Goal: Transaction & Acquisition: Purchase product/service

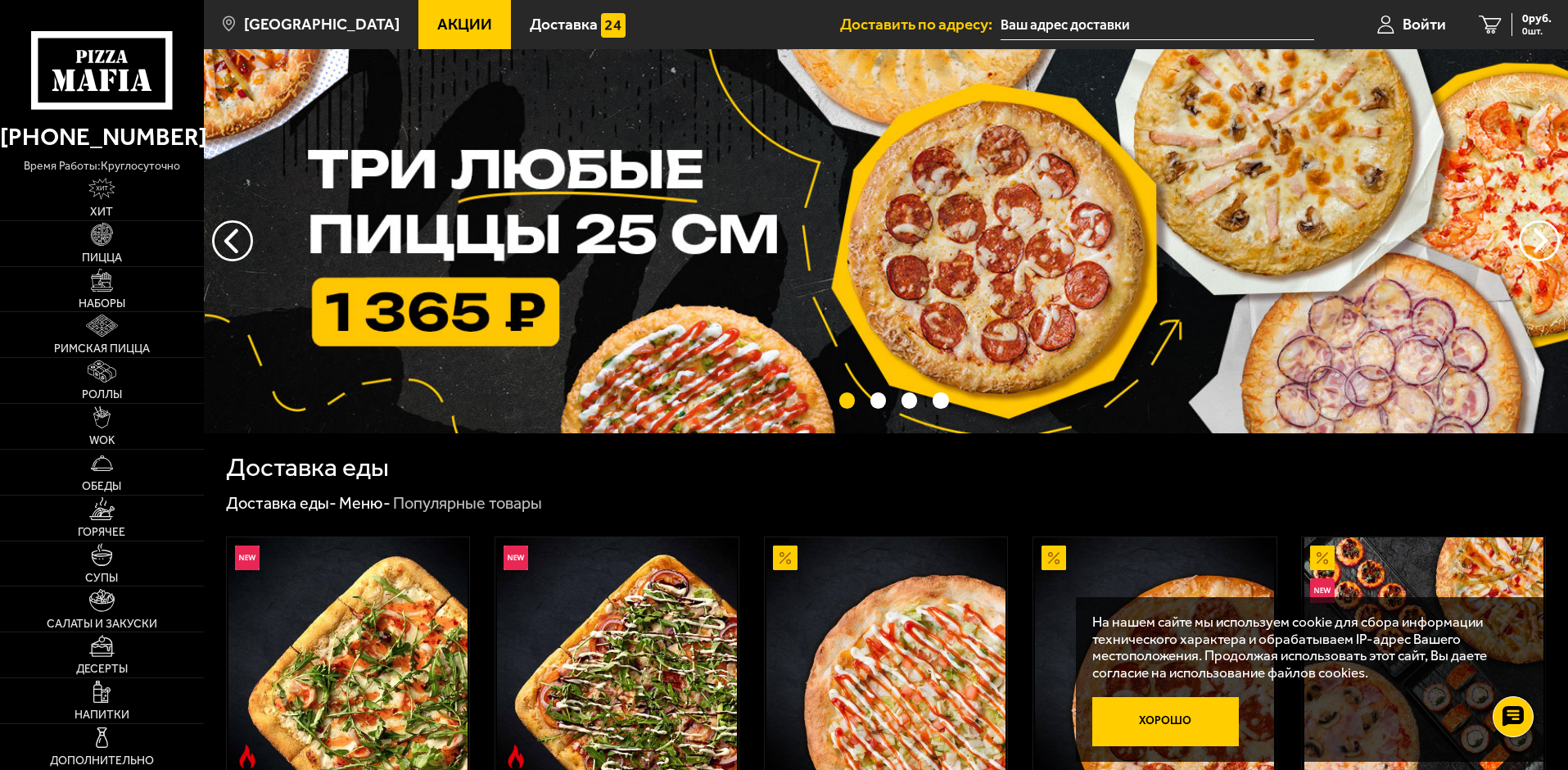
click at [1203, 726] on button "Хорошо" at bounding box center [1166, 722] width 147 height 49
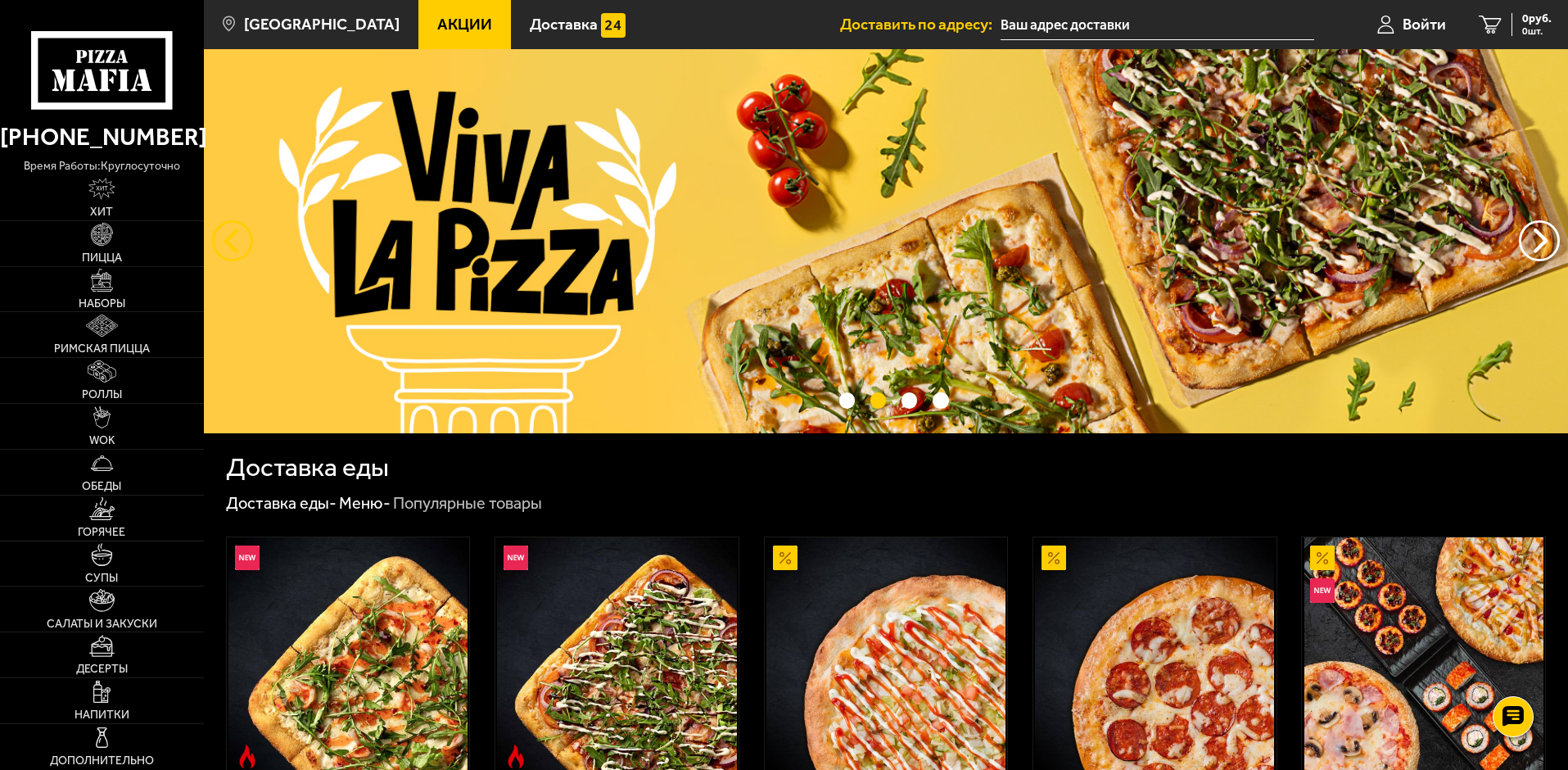
click at [238, 232] on button "следующий" at bounding box center [232, 240] width 41 height 41
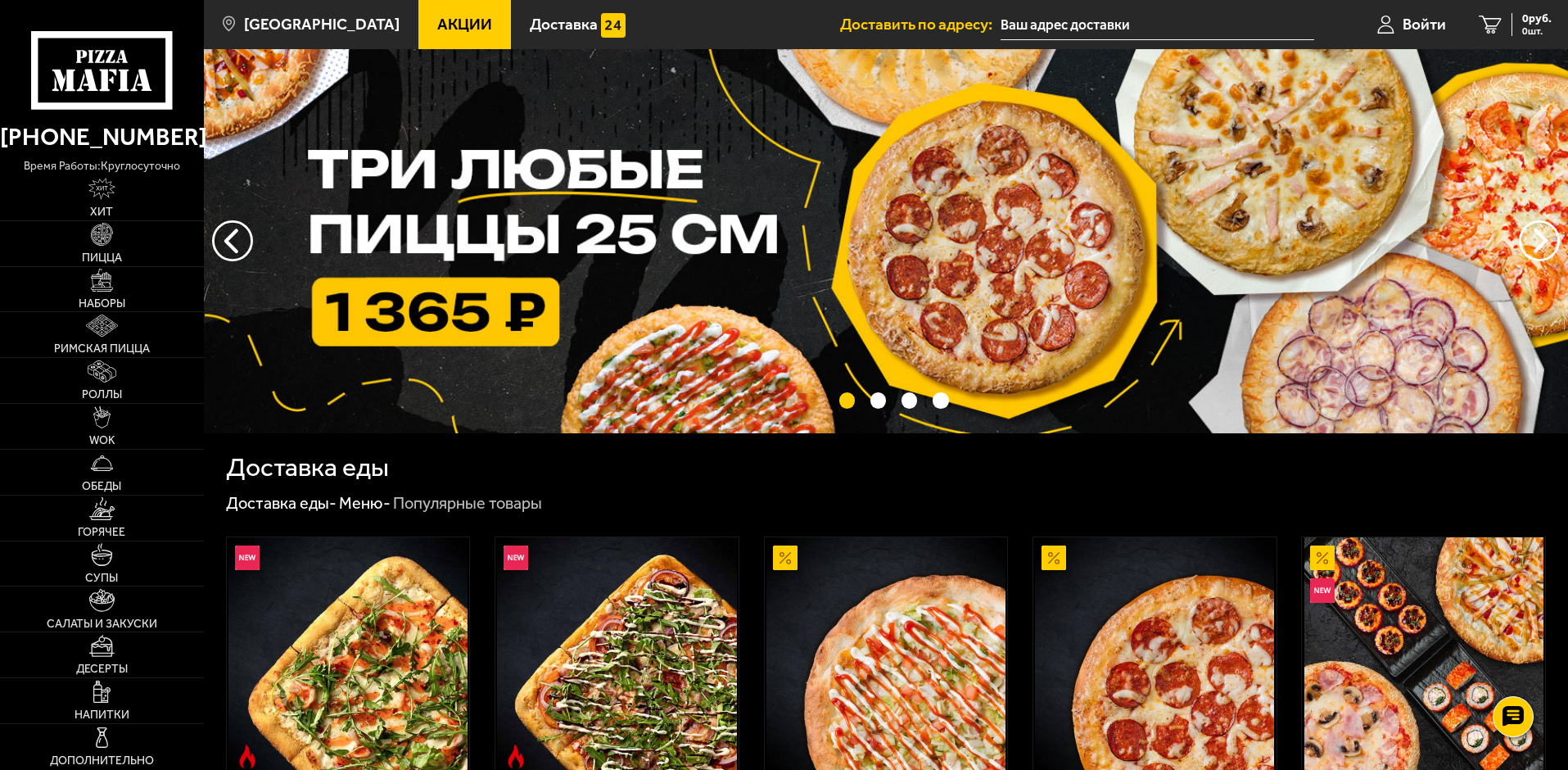
click at [538, 218] on img at bounding box center [885, 241] width 1364 height 385
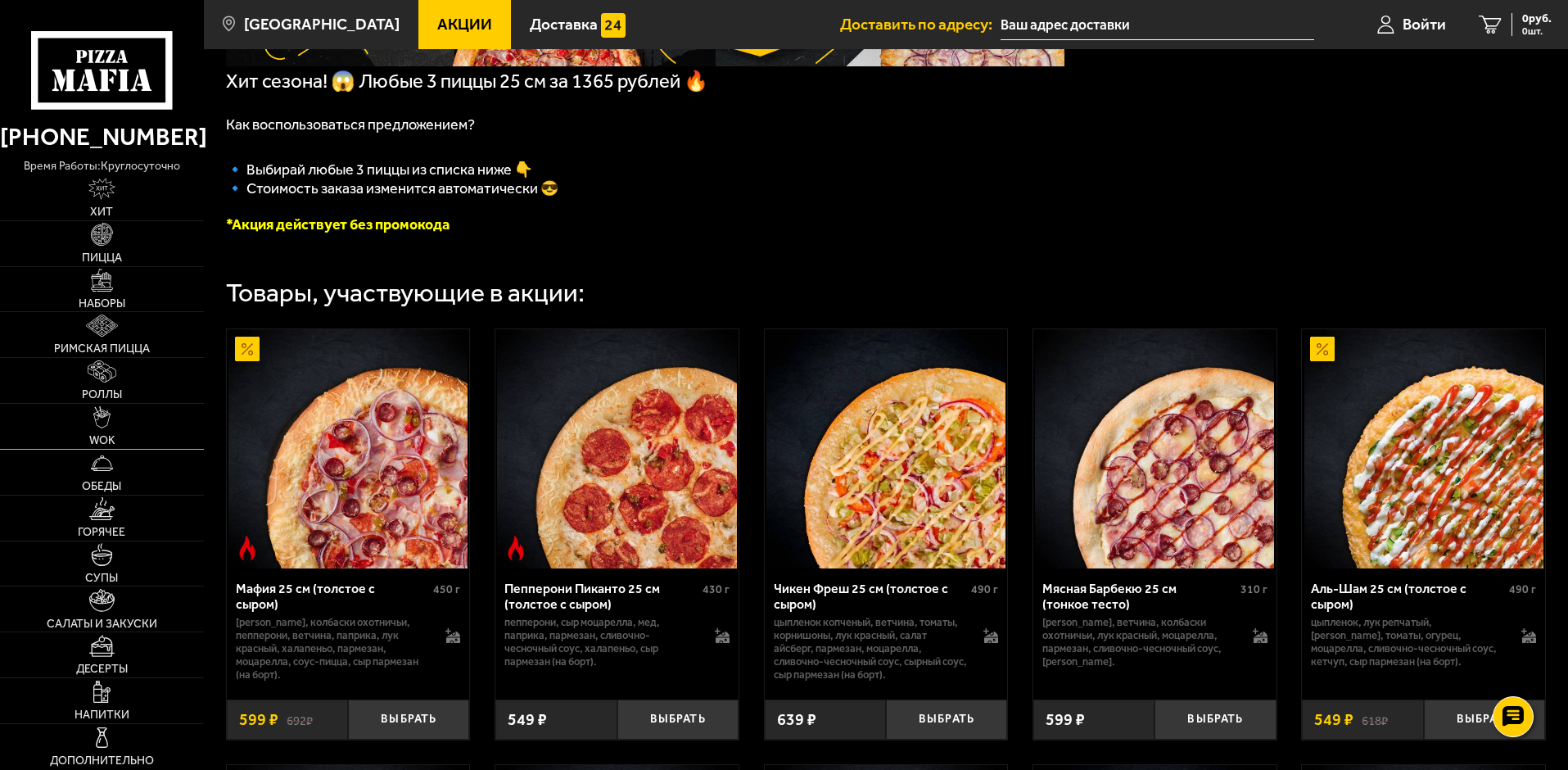
scroll to position [328, 0]
click at [438, 17] on span "Акции" at bounding box center [465, 25] width 55 height 16
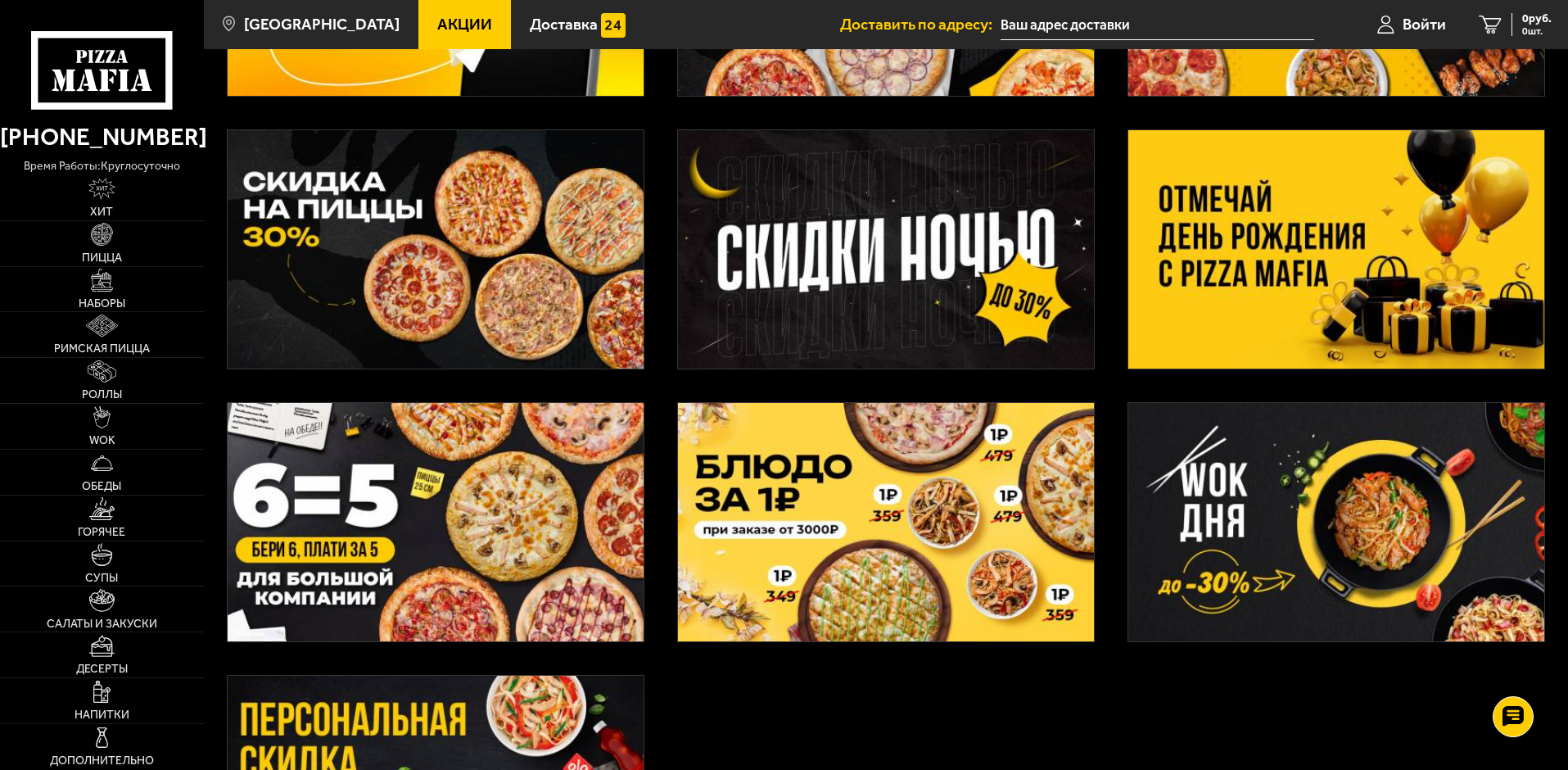
scroll to position [491, 0]
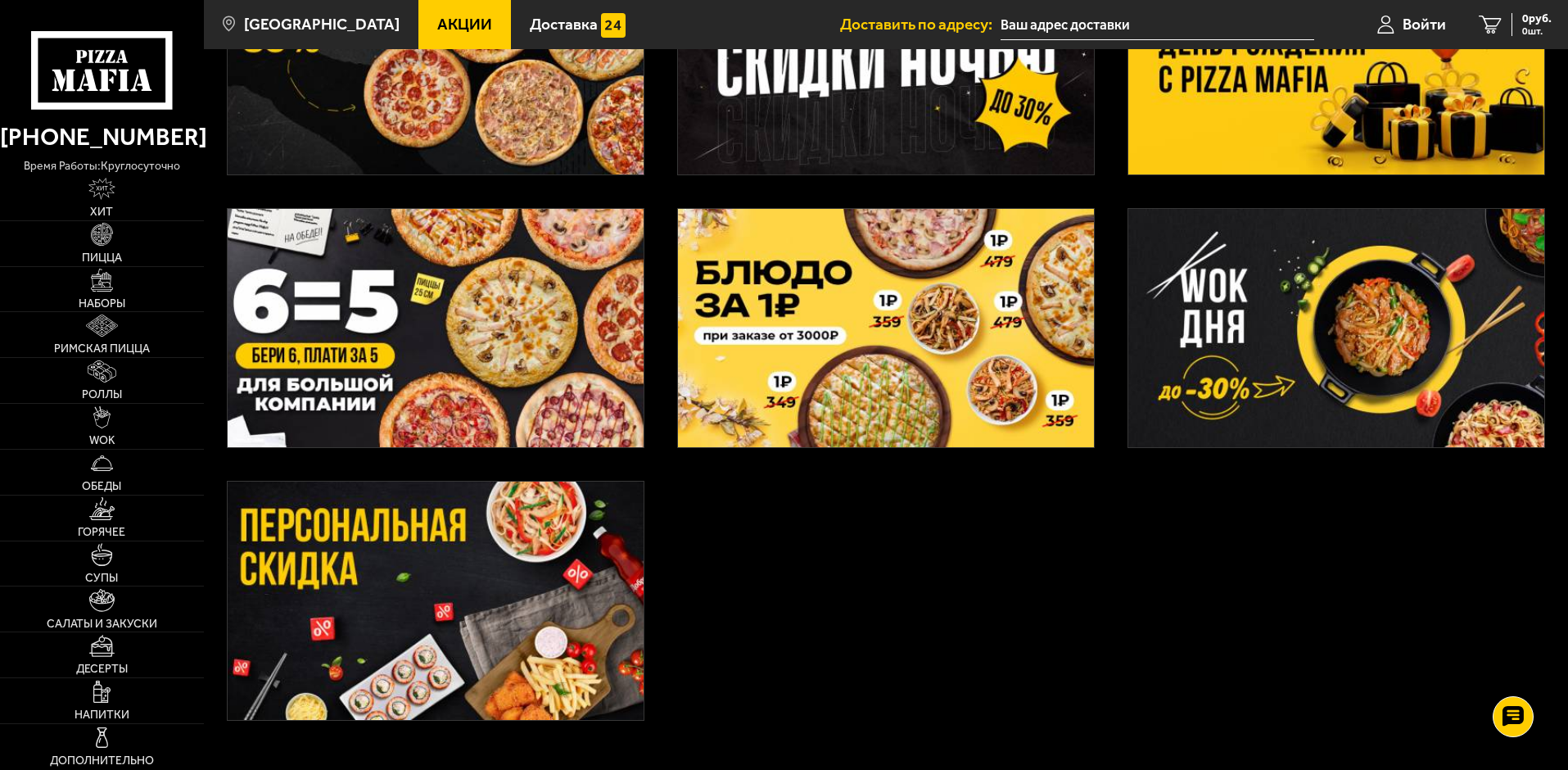
click at [512, 368] on img at bounding box center [435, 327] width 416 height 238
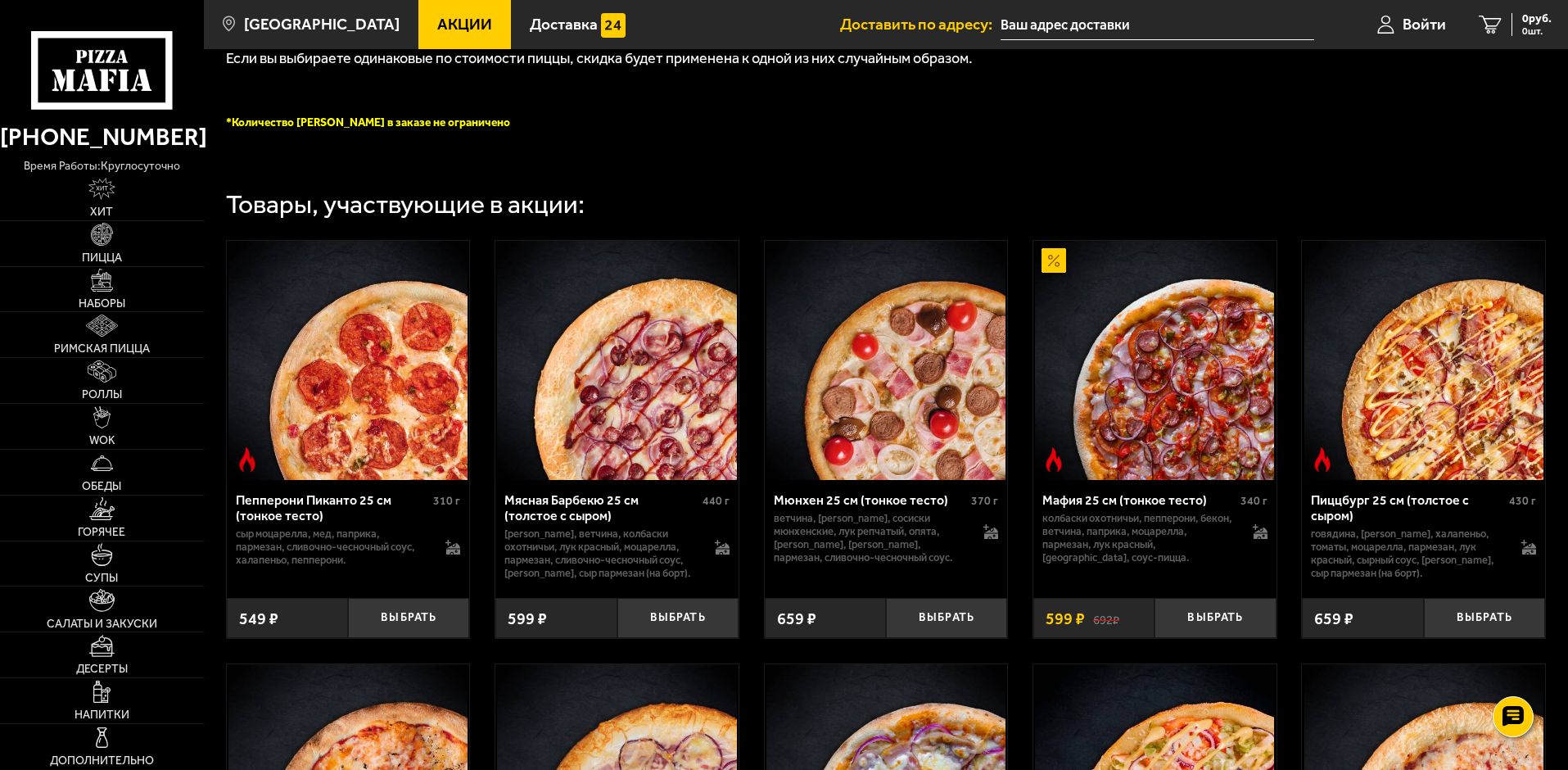
scroll to position [737, 0]
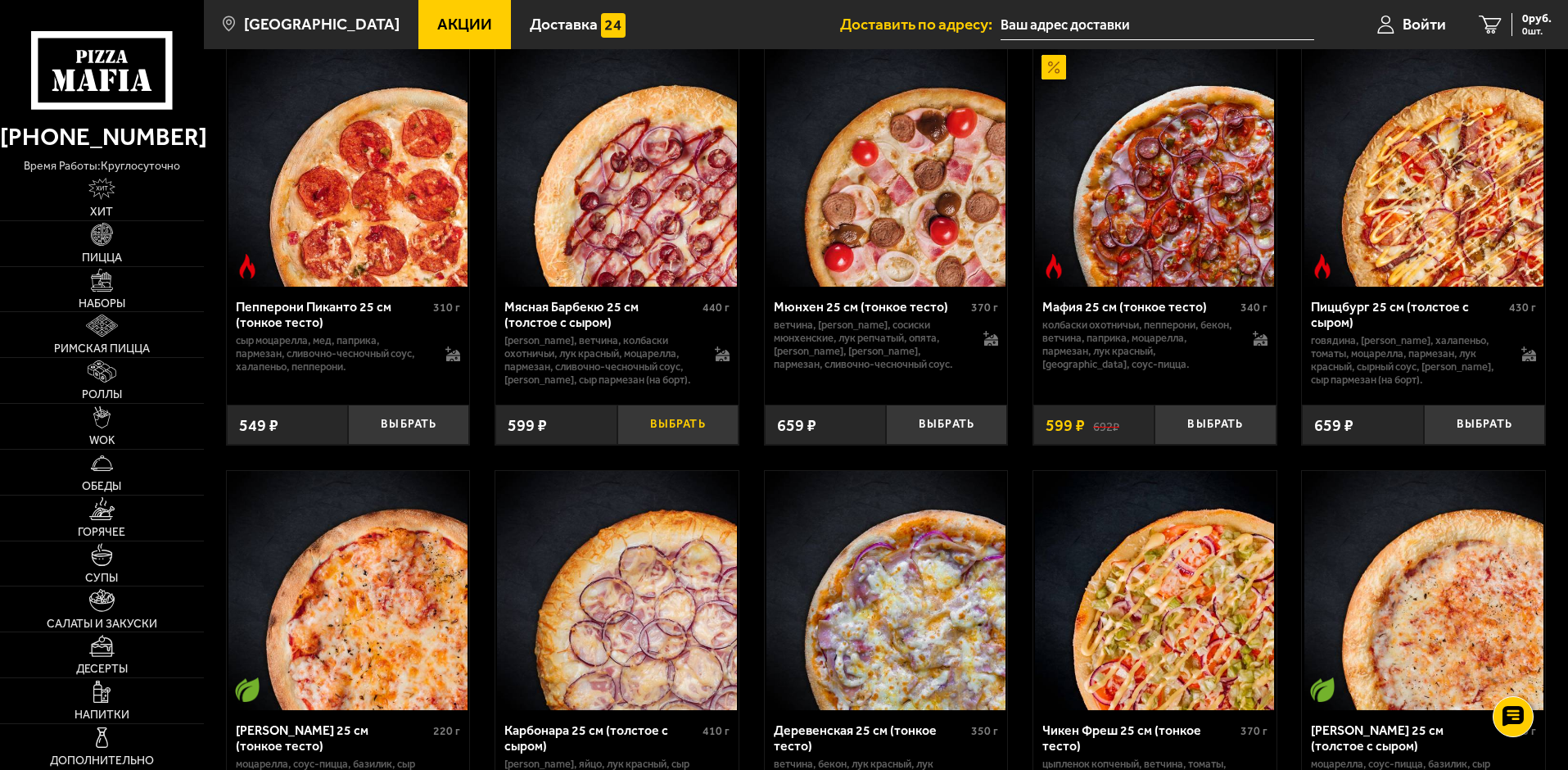
click at [670, 443] on button "Выбрать" at bounding box center [678, 424] width 122 height 41
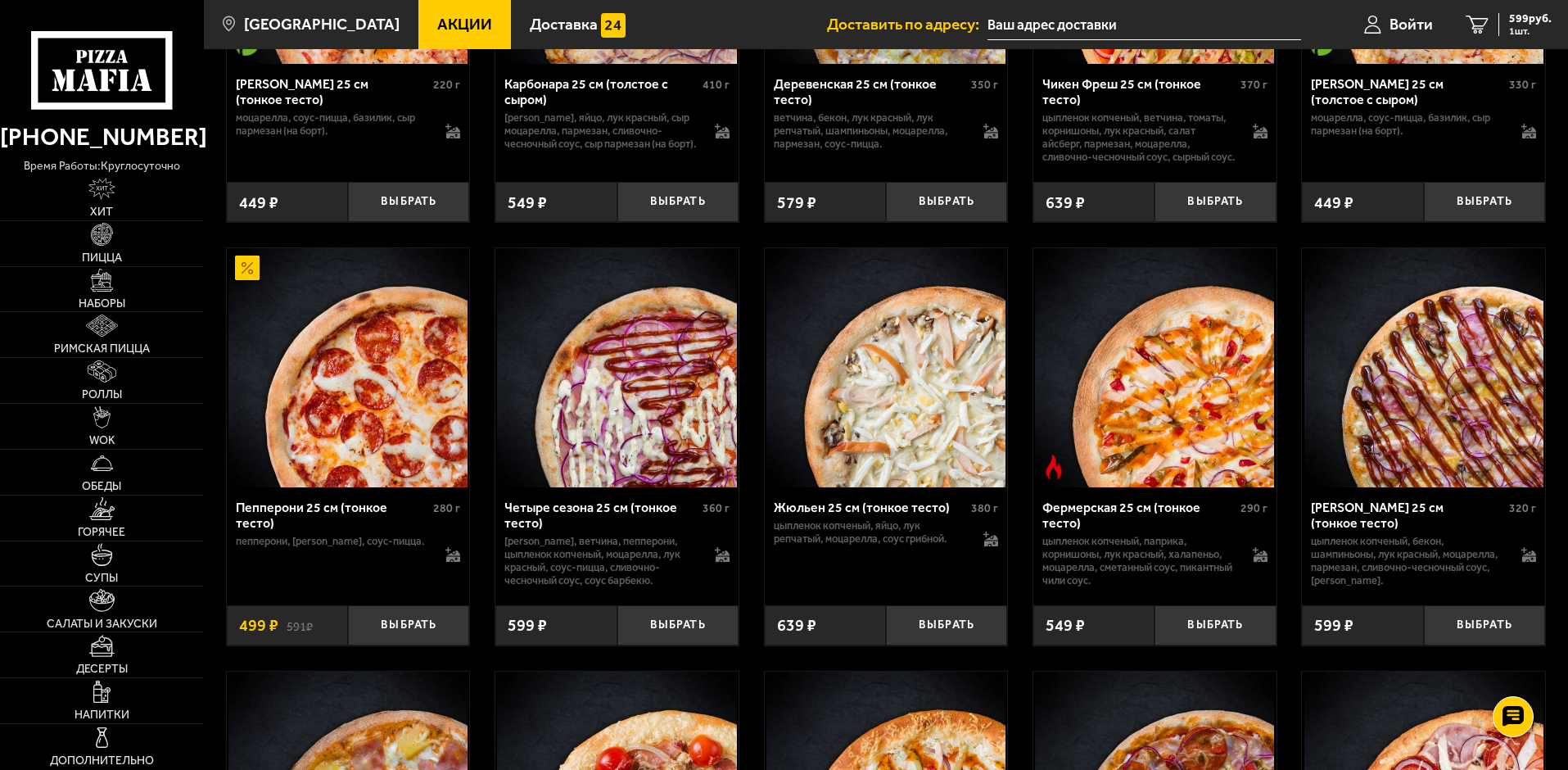
scroll to position [1393, 0]
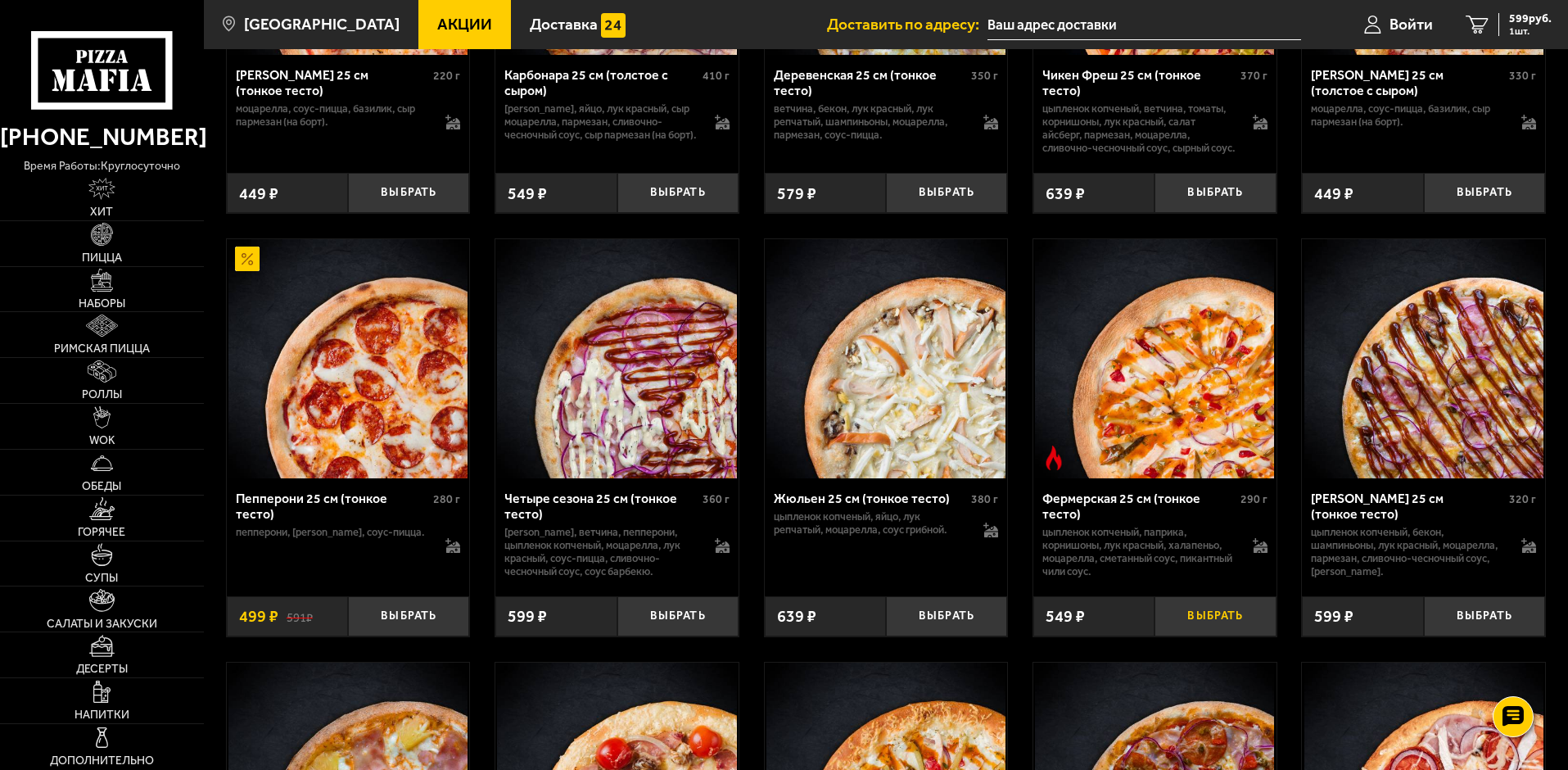
click at [1199, 637] on button "Выбрать" at bounding box center [1215, 616] width 122 height 41
click at [1471, 635] on button "Выбрать" at bounding box center [1484, 616] width 122 height 41
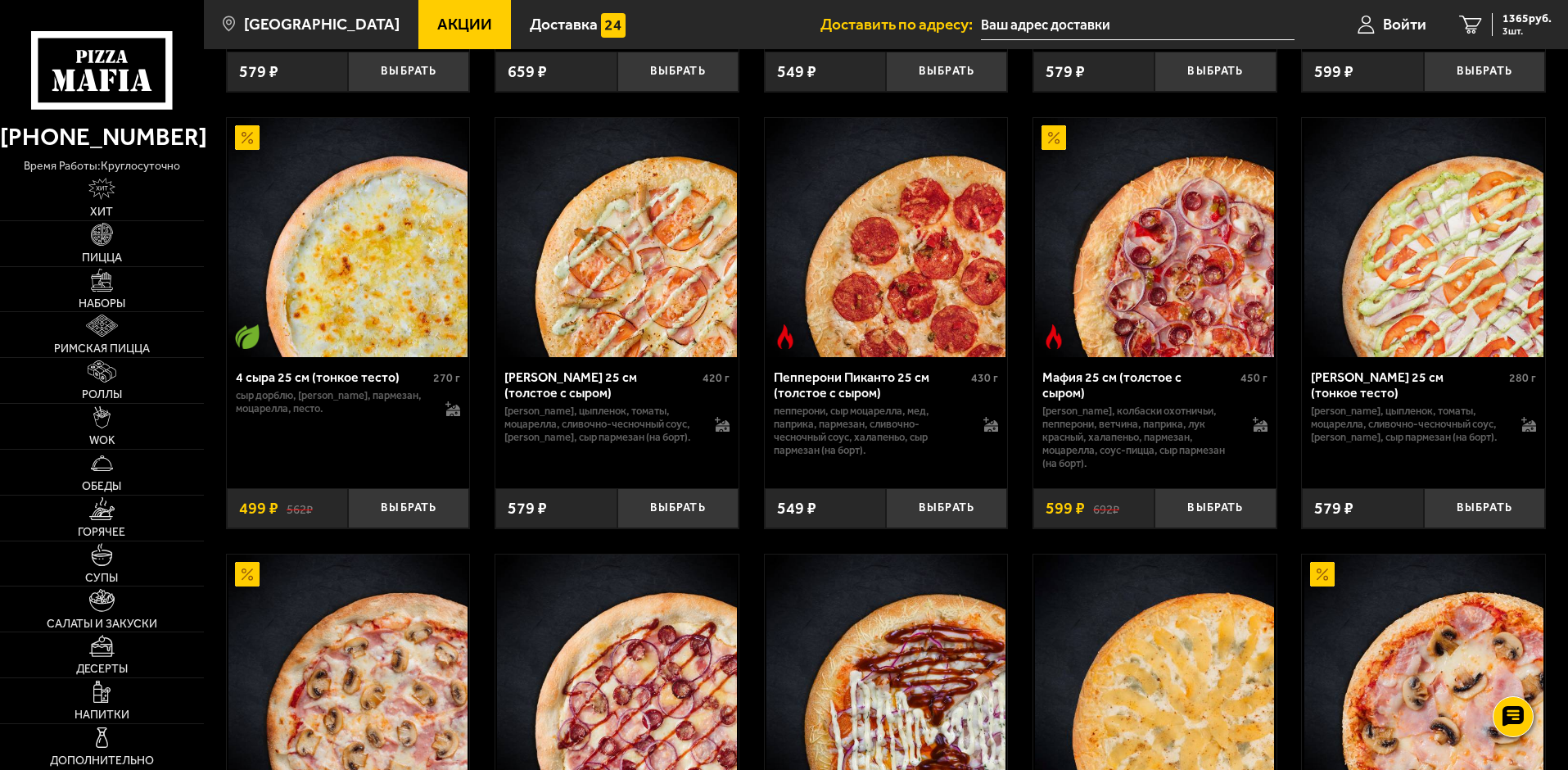
scroll to position [2376, 0]
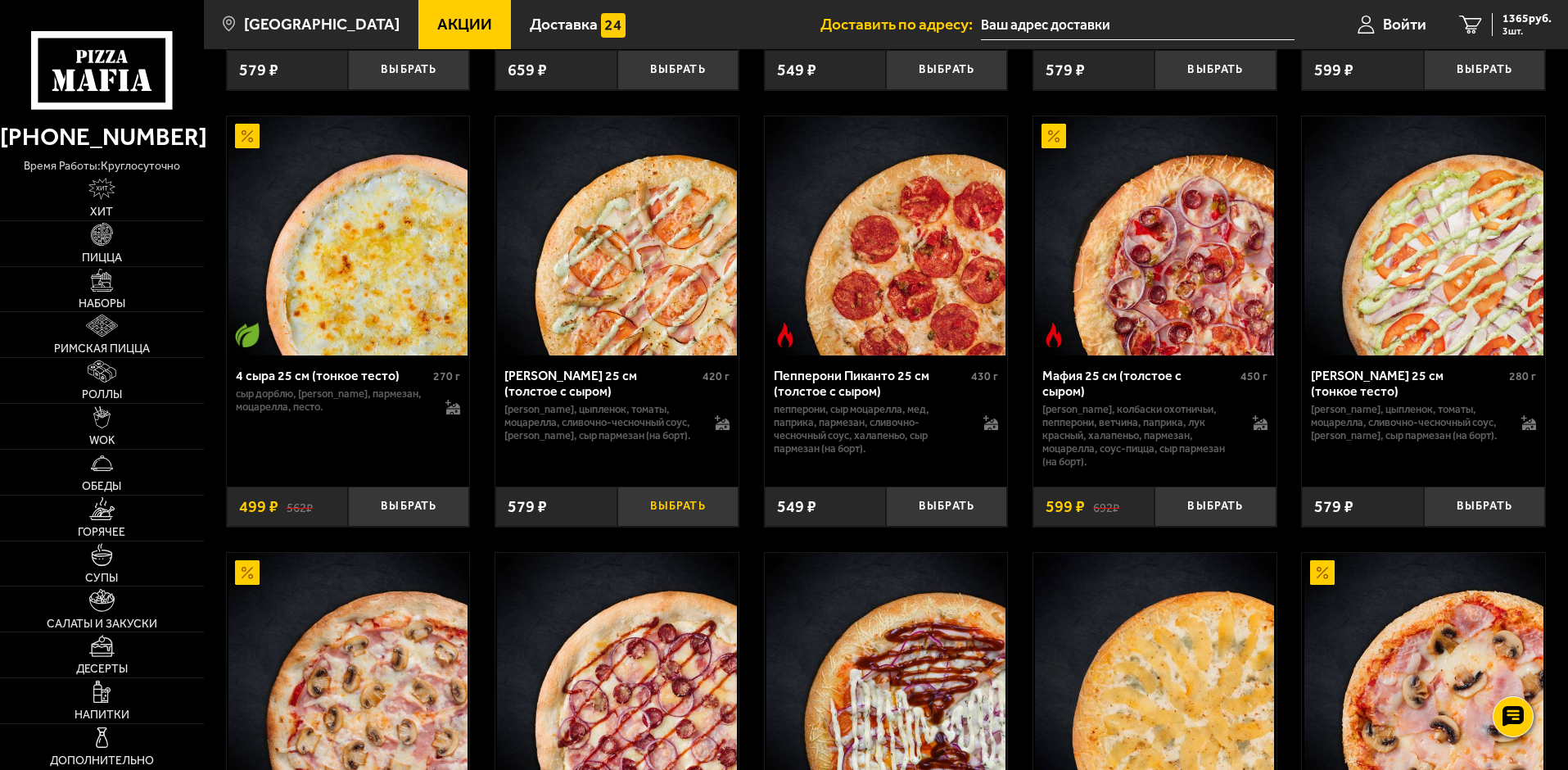
click at [693, 525] on button "Выбрать" at bounding box center [678, 506] width 122 height 41
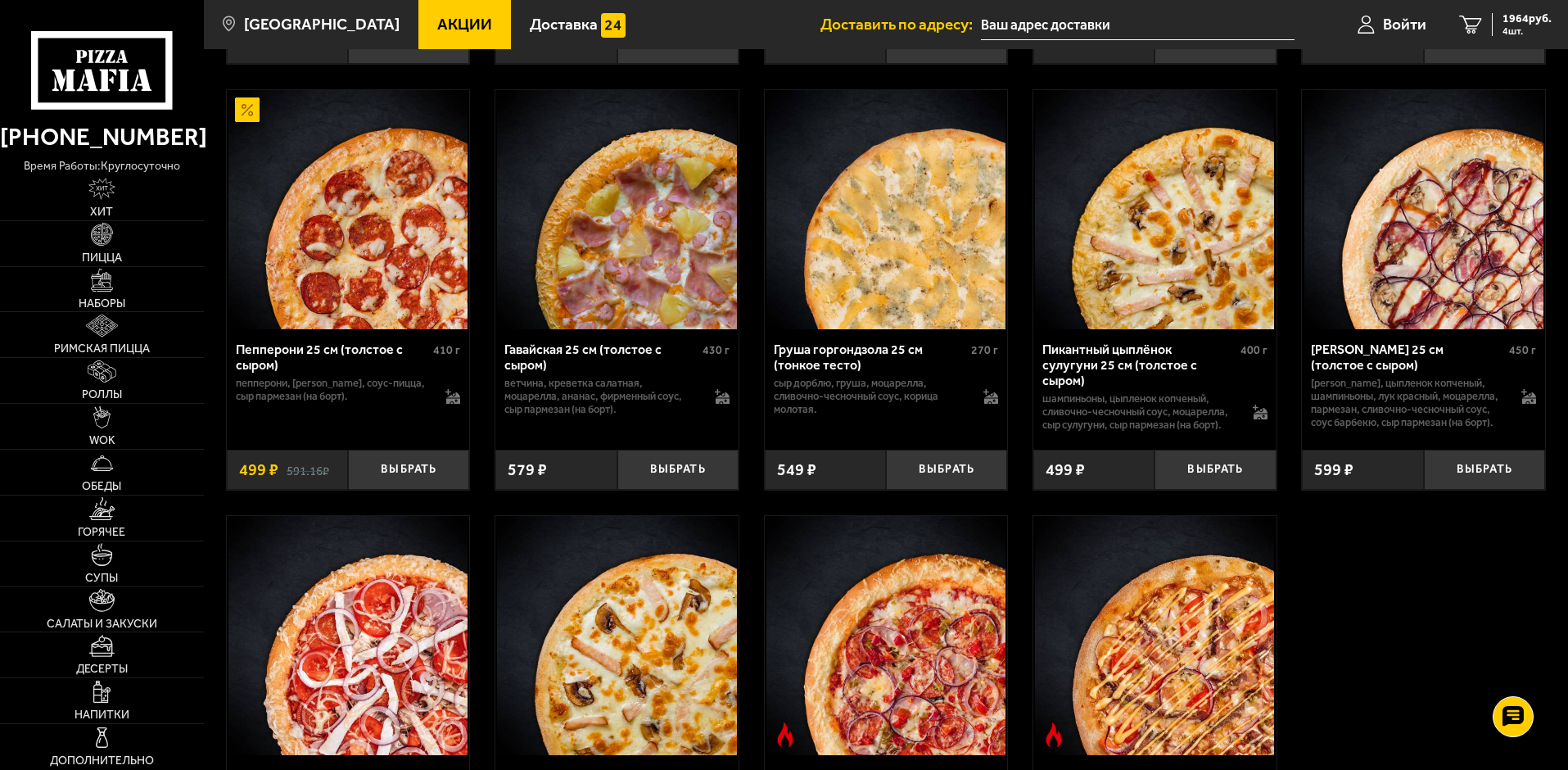
scroll to position [3278, 0]
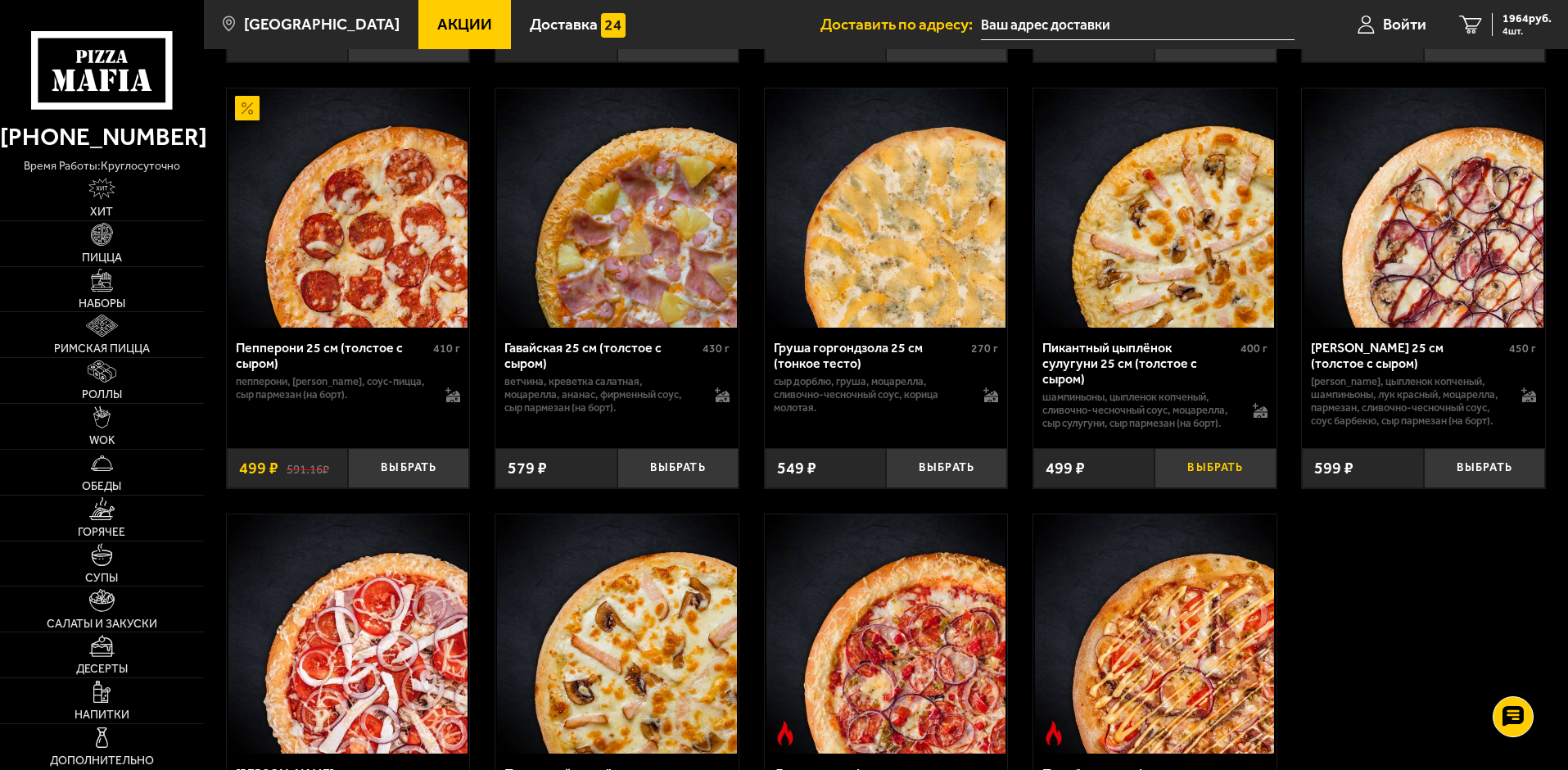
click at [1197, 488] on button "Выбрать" at bounding box center [1215, 468] width 122 height 41
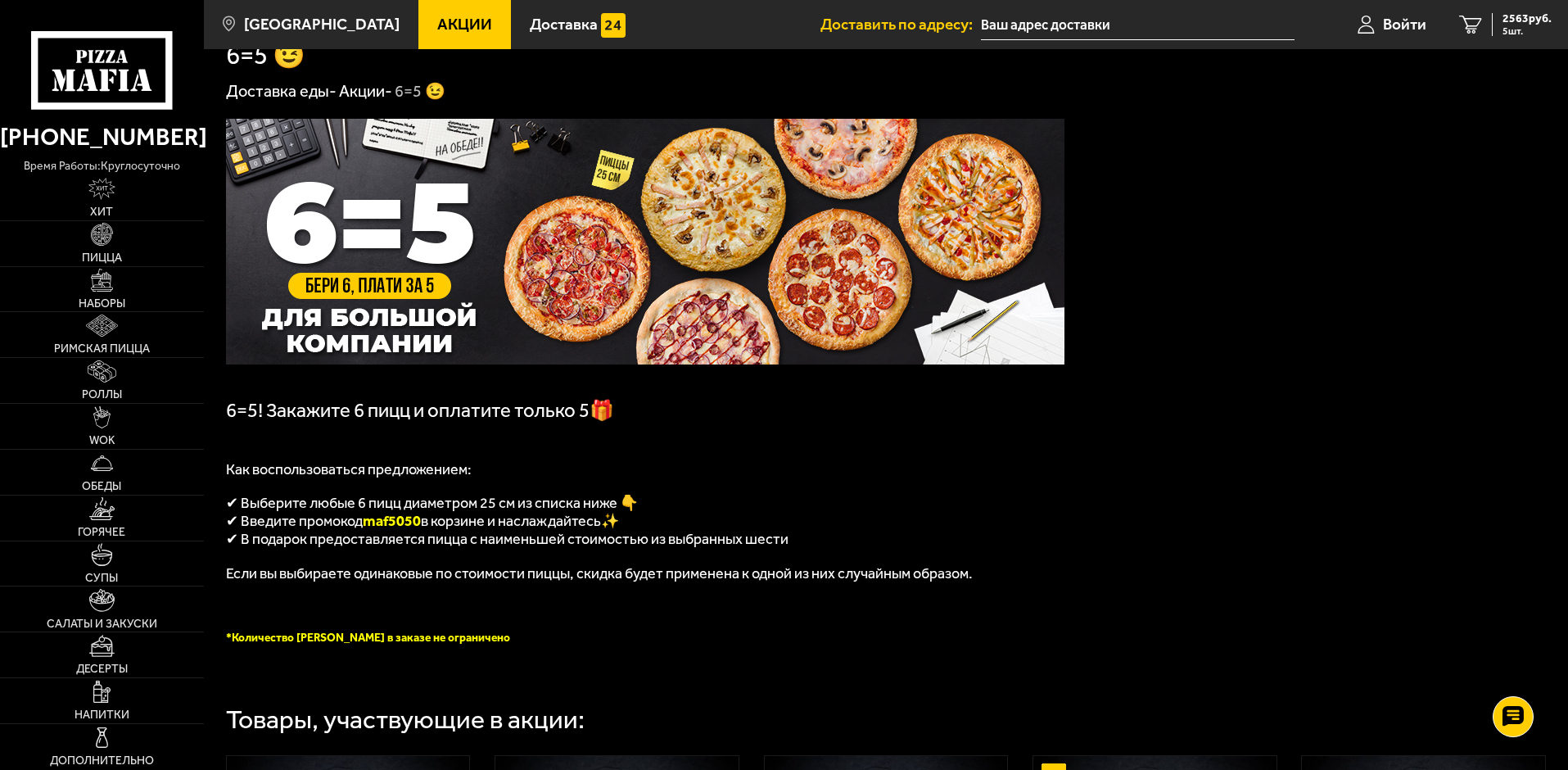
scroll to position [0, 0]
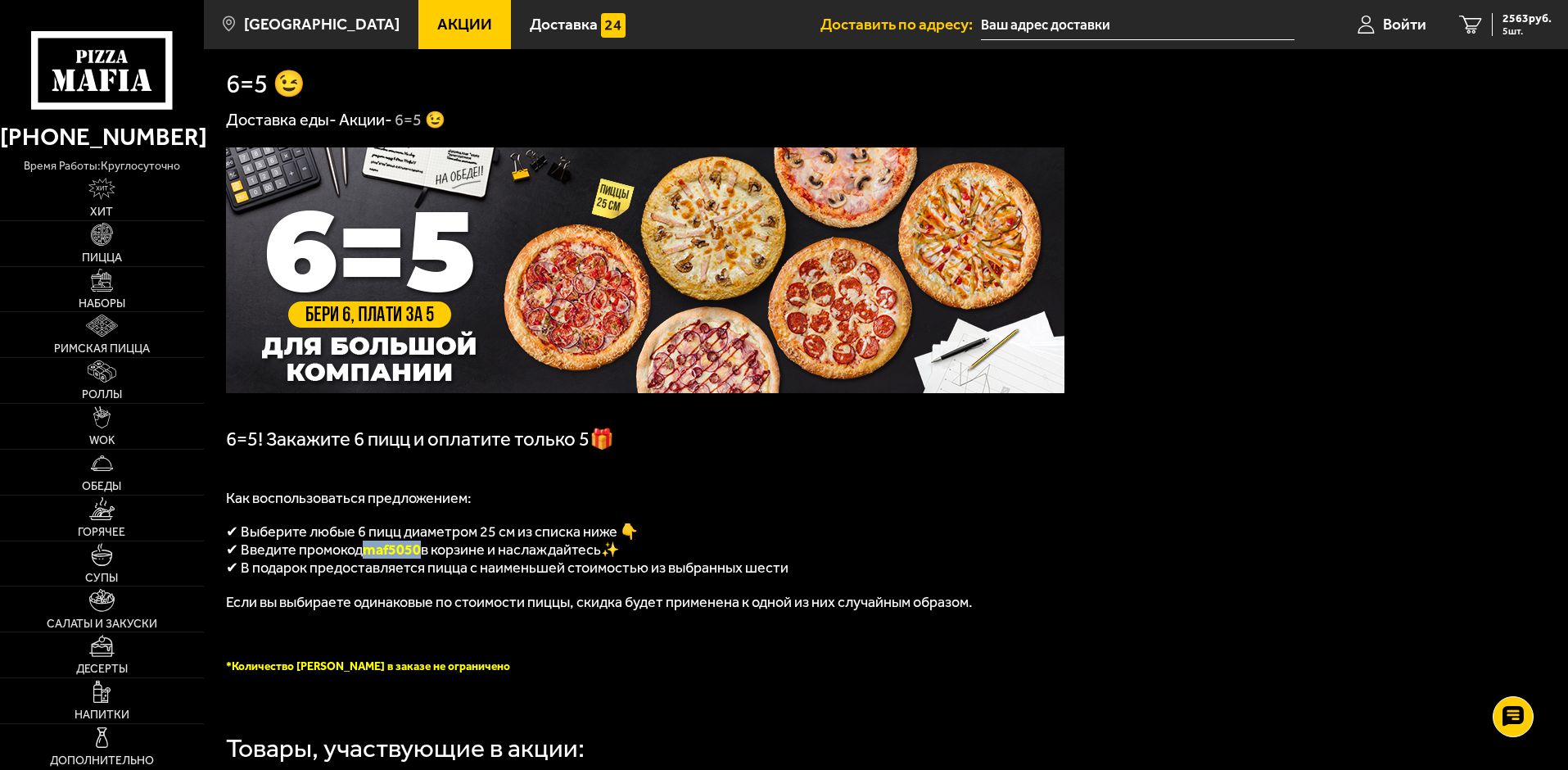
drag, startPoint x: 425, startPoint y: 556, endPoint x: 369, endPoint y: 559, distance: 56.1
click at [369, 558] on span "maf5050" at bounding box center [391, 550] width 58 height 18
copy span "maf5050"
click at [1505, 27] on span "5 шт." at bounding box center [1527, 32] width 49 height 10
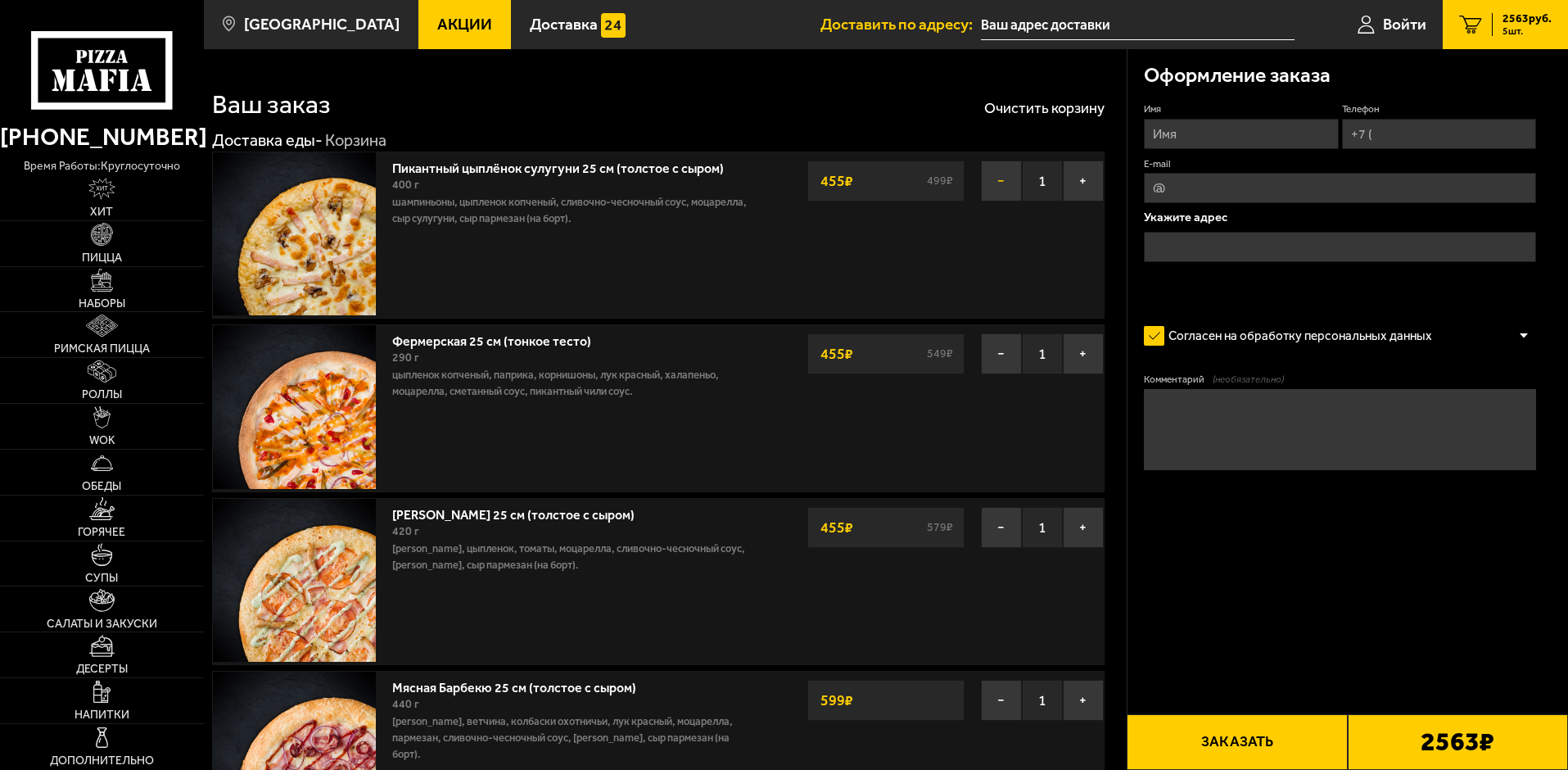
click at [996, 184] on button "−" at bounding box center [1001, 180] width 41 height 41
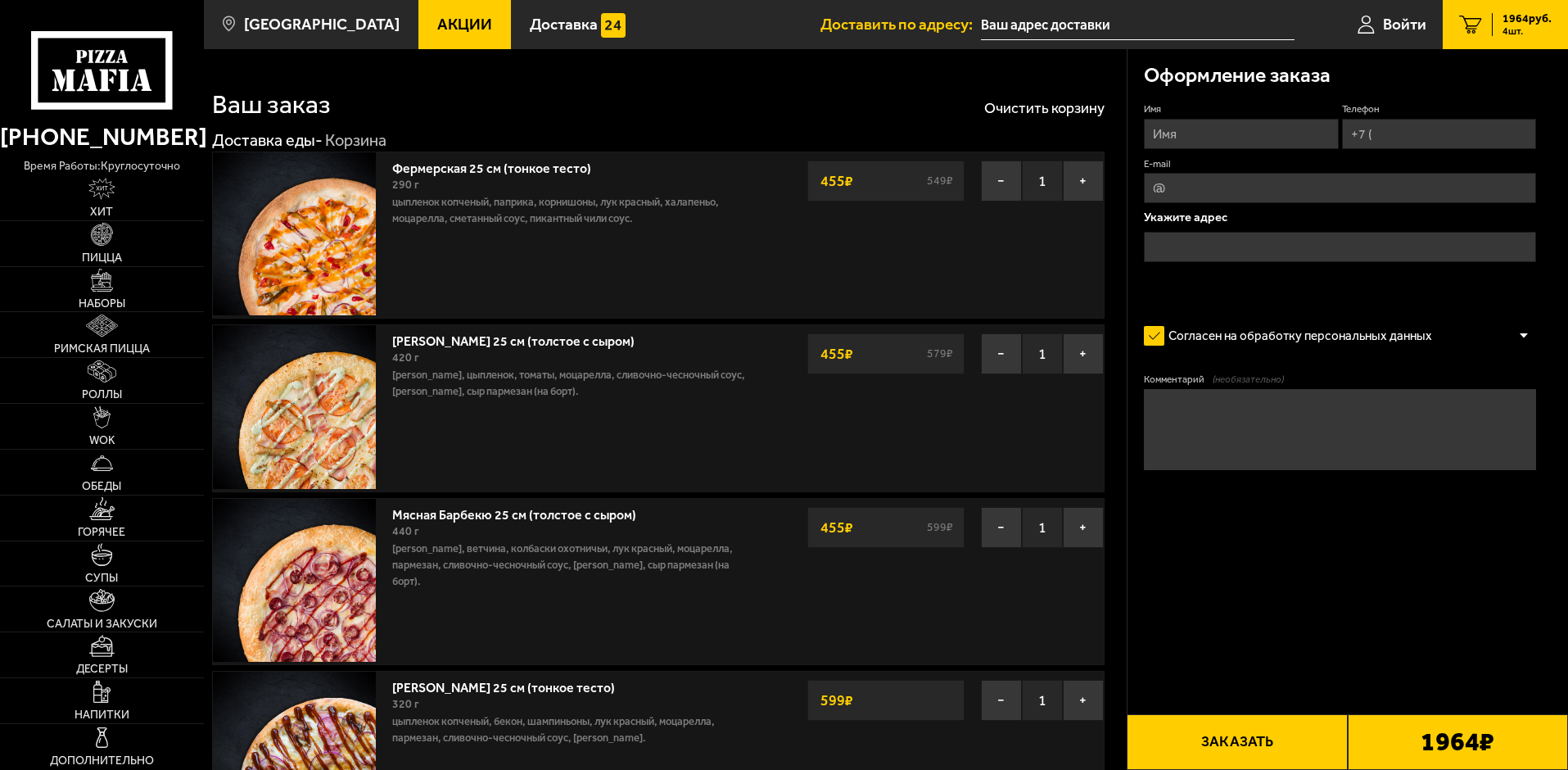
click at [996, 184] on button "−" at bounding box center [1001, 180] width 41 height 41
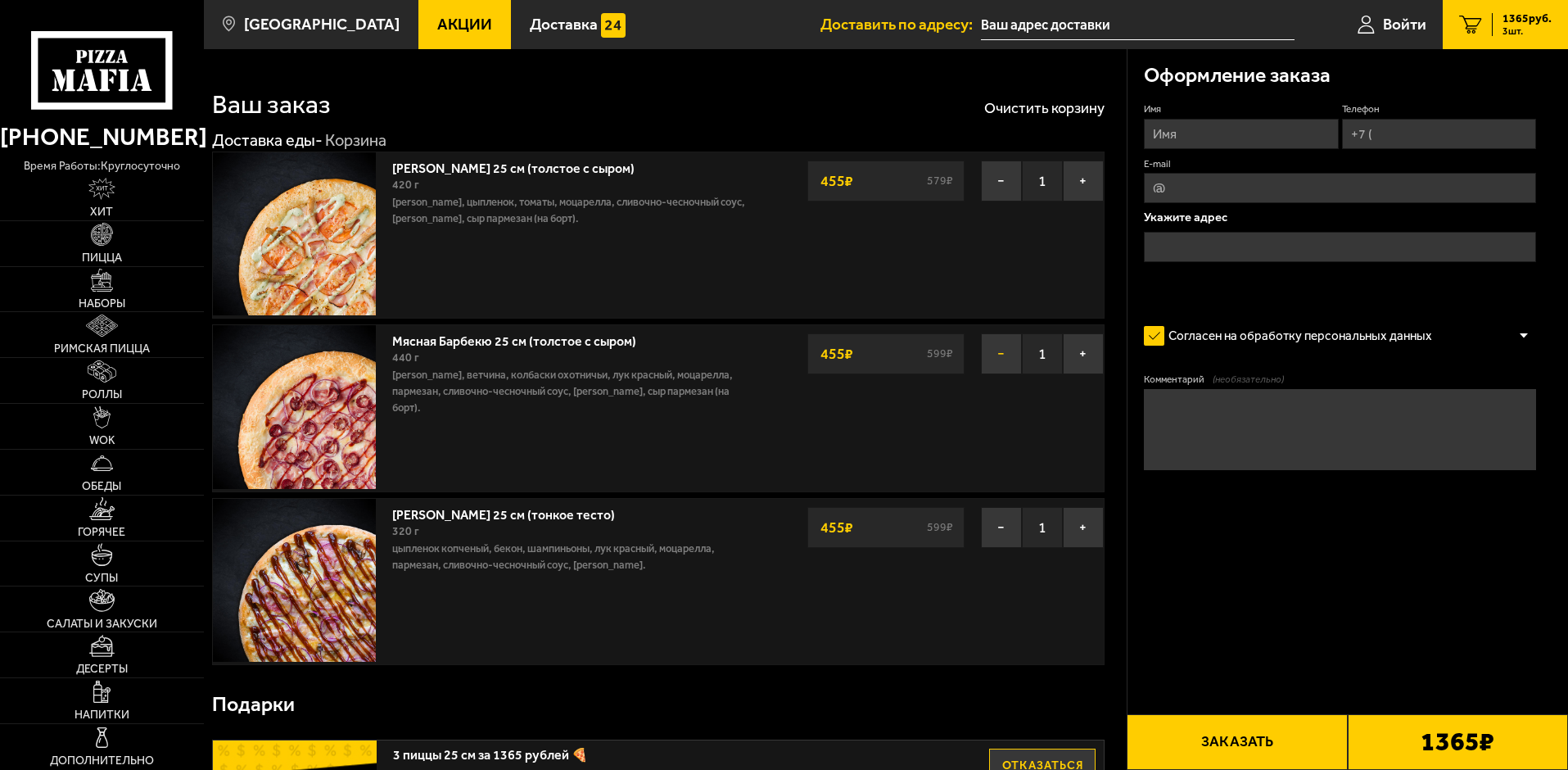
click at [991, 351] on button "−" at bounding box center [1001, 353] width 41 height 41
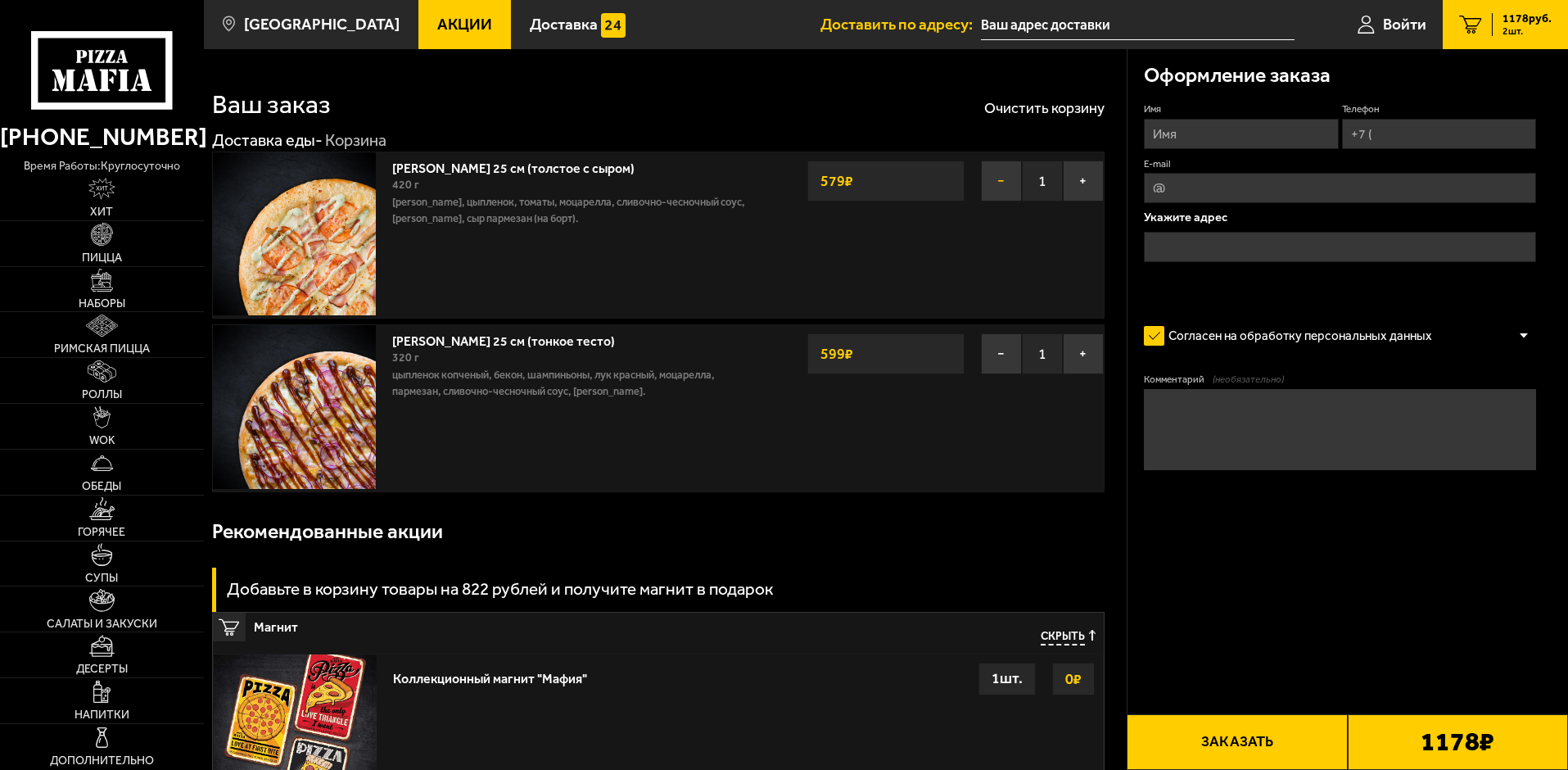
click at [988, 185] on button "−" at bounding box center [1001, 180] width 41 height 41
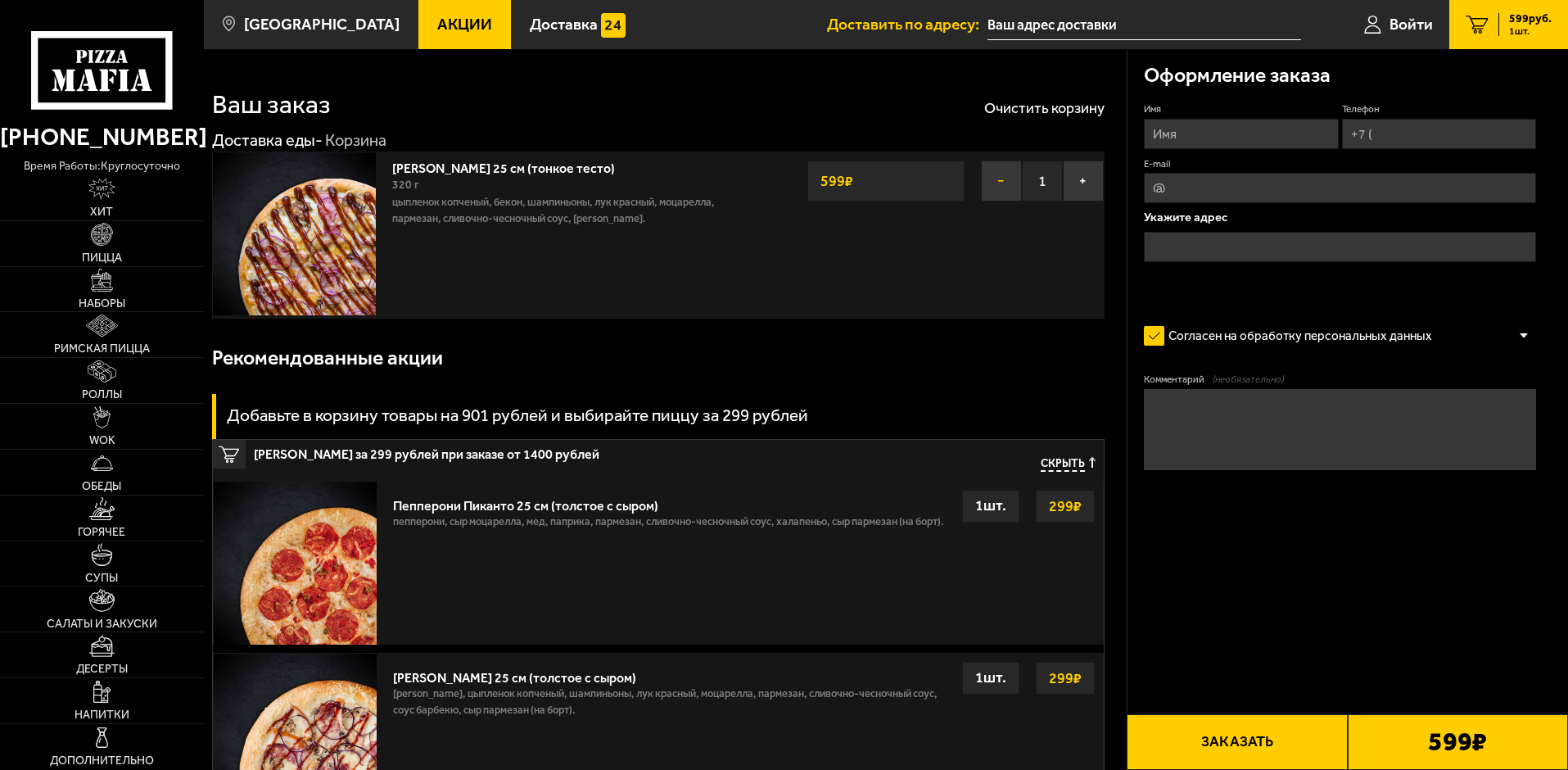
click at [995, 184] on button "−" at bounding box center [1001, 180] width 41 height 41
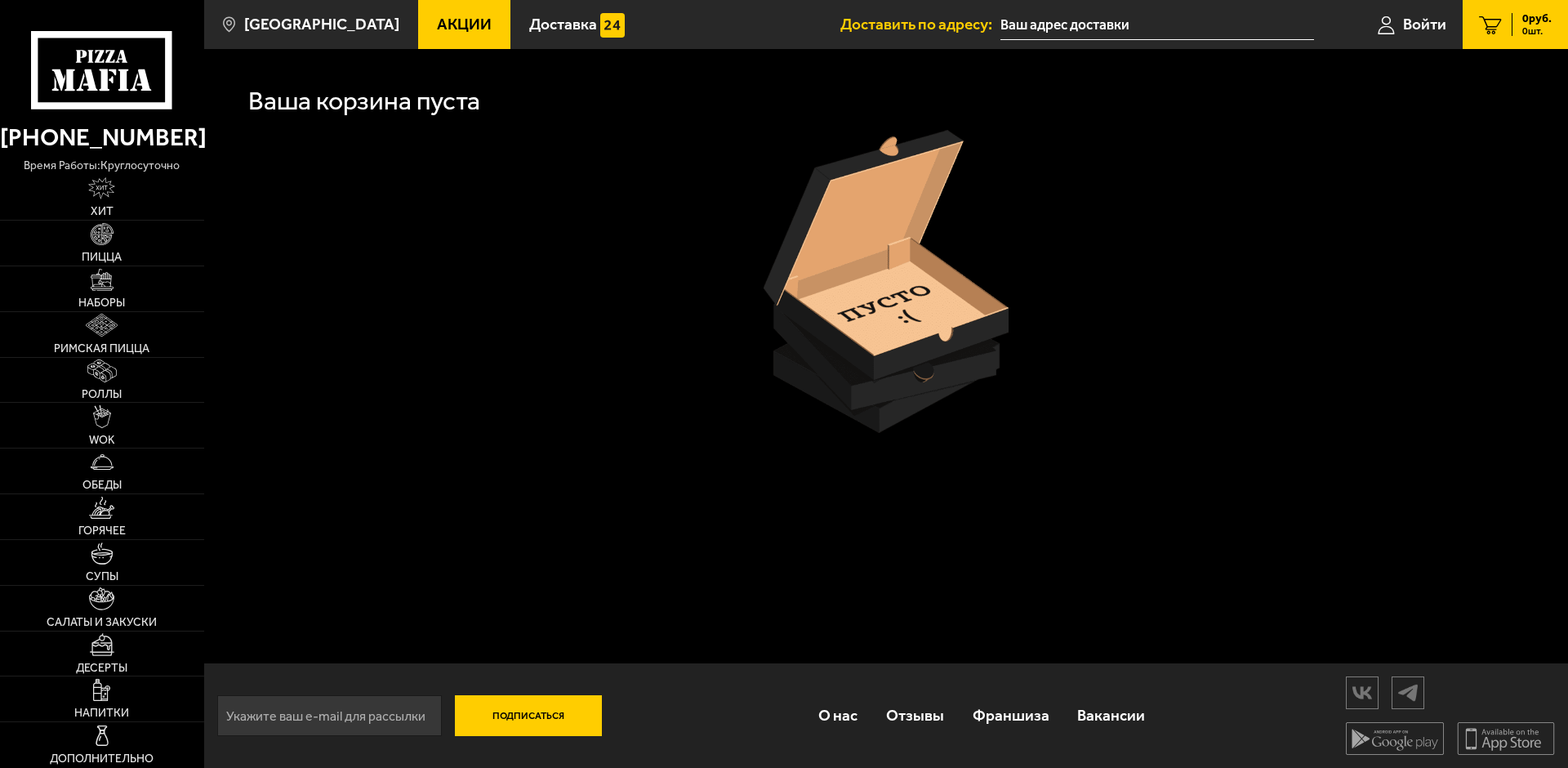
click at [437, 27] on span "Акции" at bounding box center [464, 25] width 55 height 16
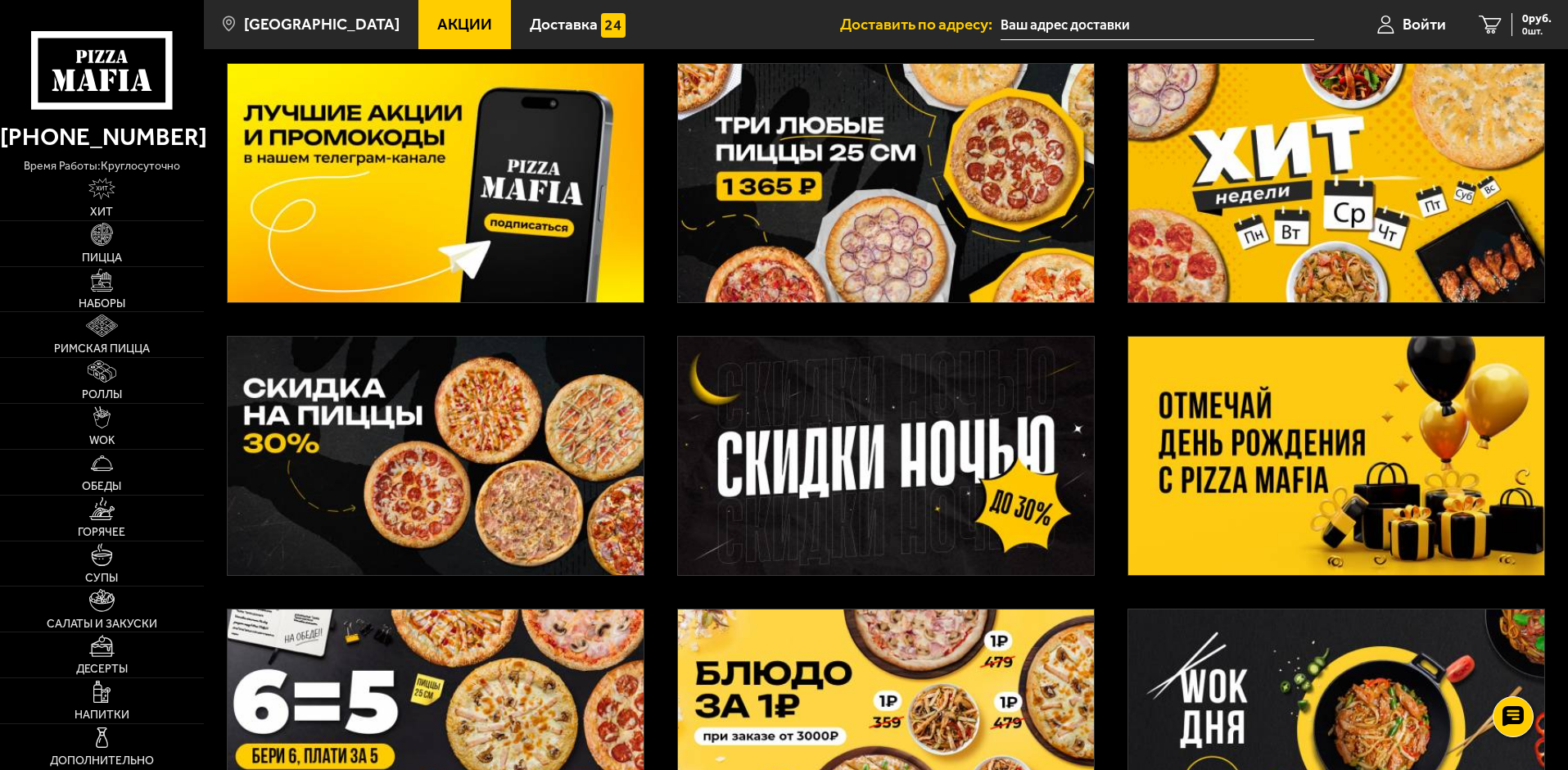
scroll to position [82, 0]
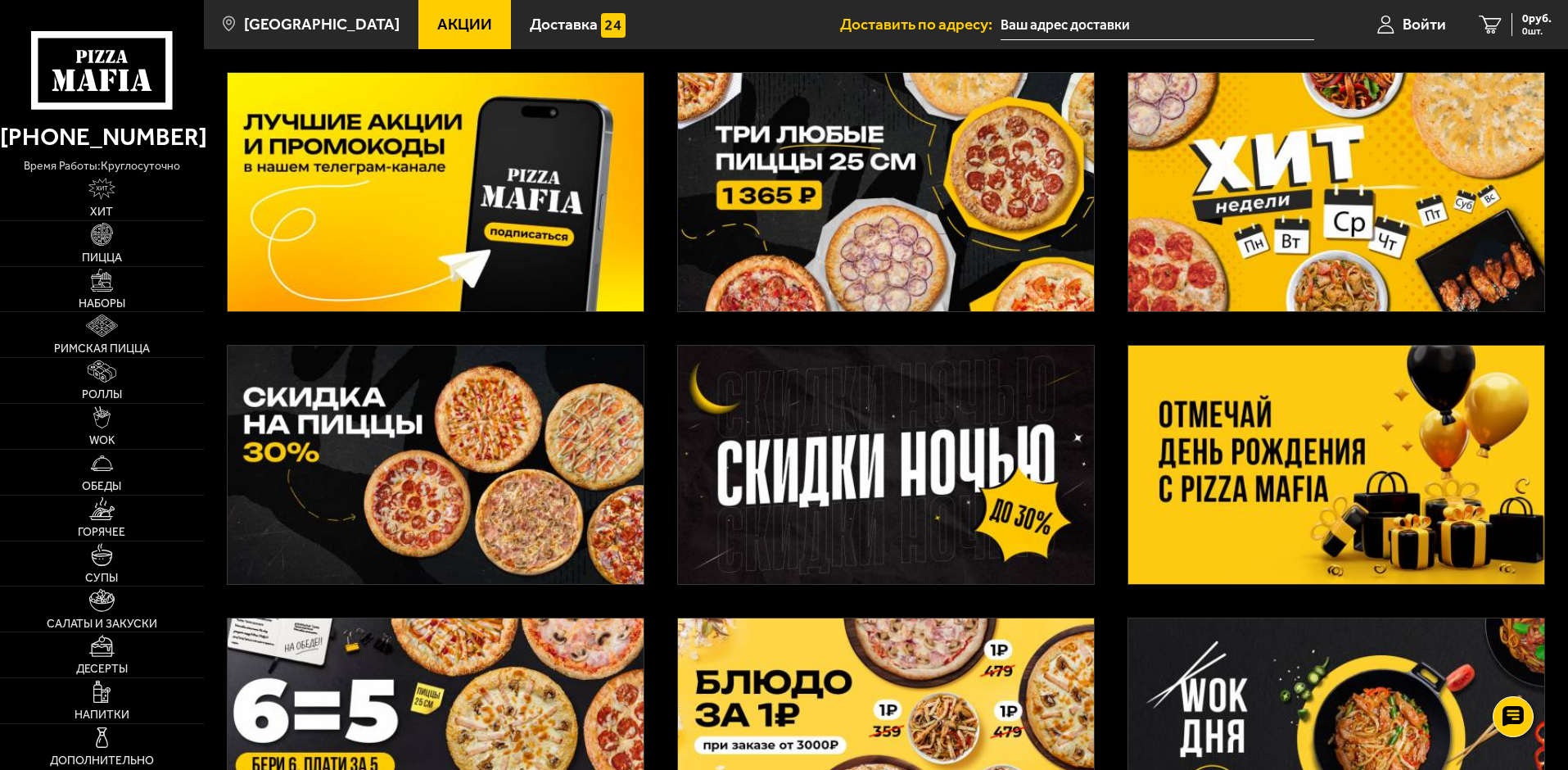
click at [866, 460] on img at bounding box center [885, 465] width 416 height 238
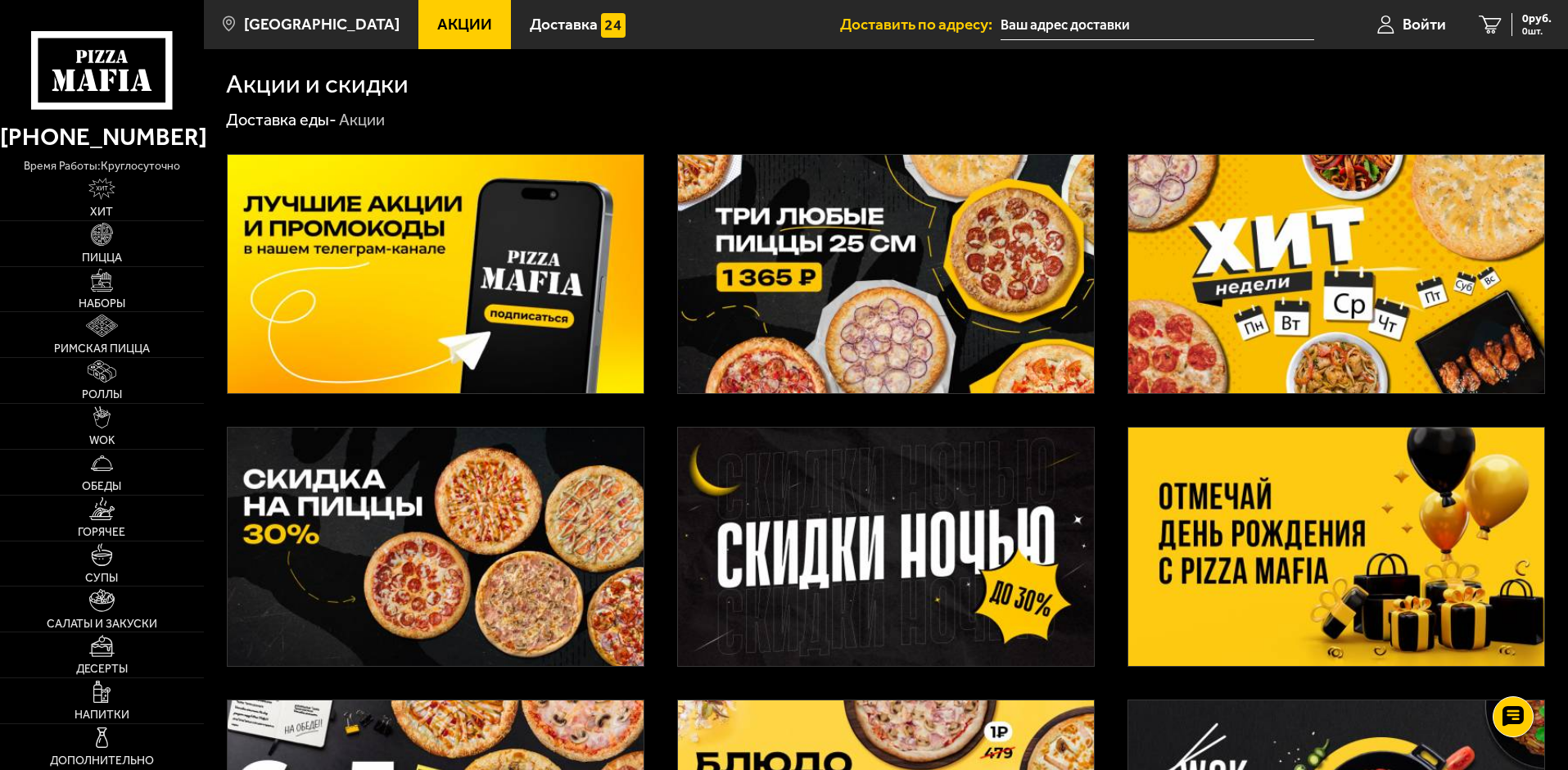
click at [888, 608] on img at bounding box center [885, 547] width 416 height 238
click at [1013, 280] on img at bounding box center [885, 274] width 416 height 238
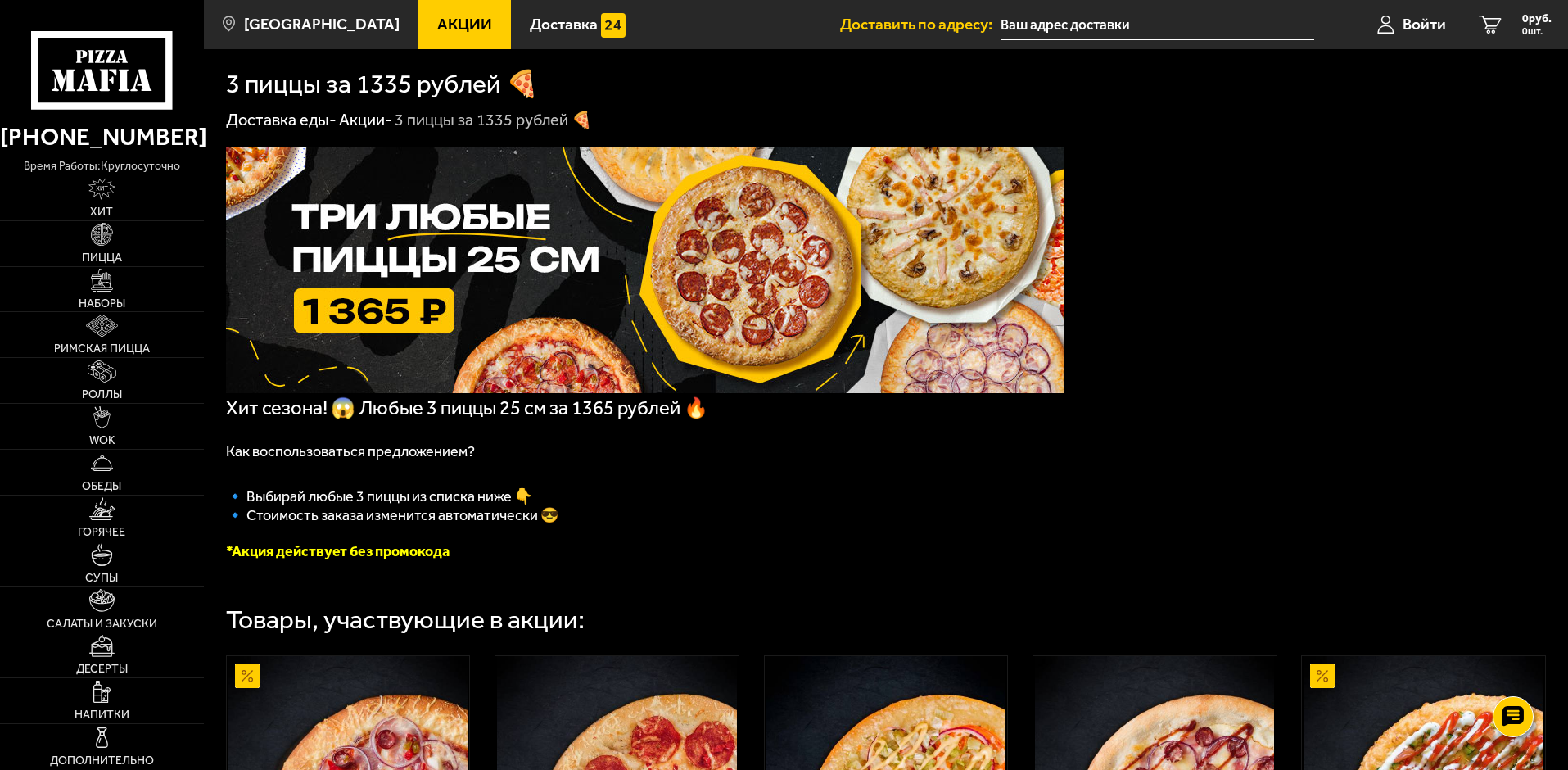
click at [447, 35] on link "Акции" at bounding box center [465, 25] width 93 height 49
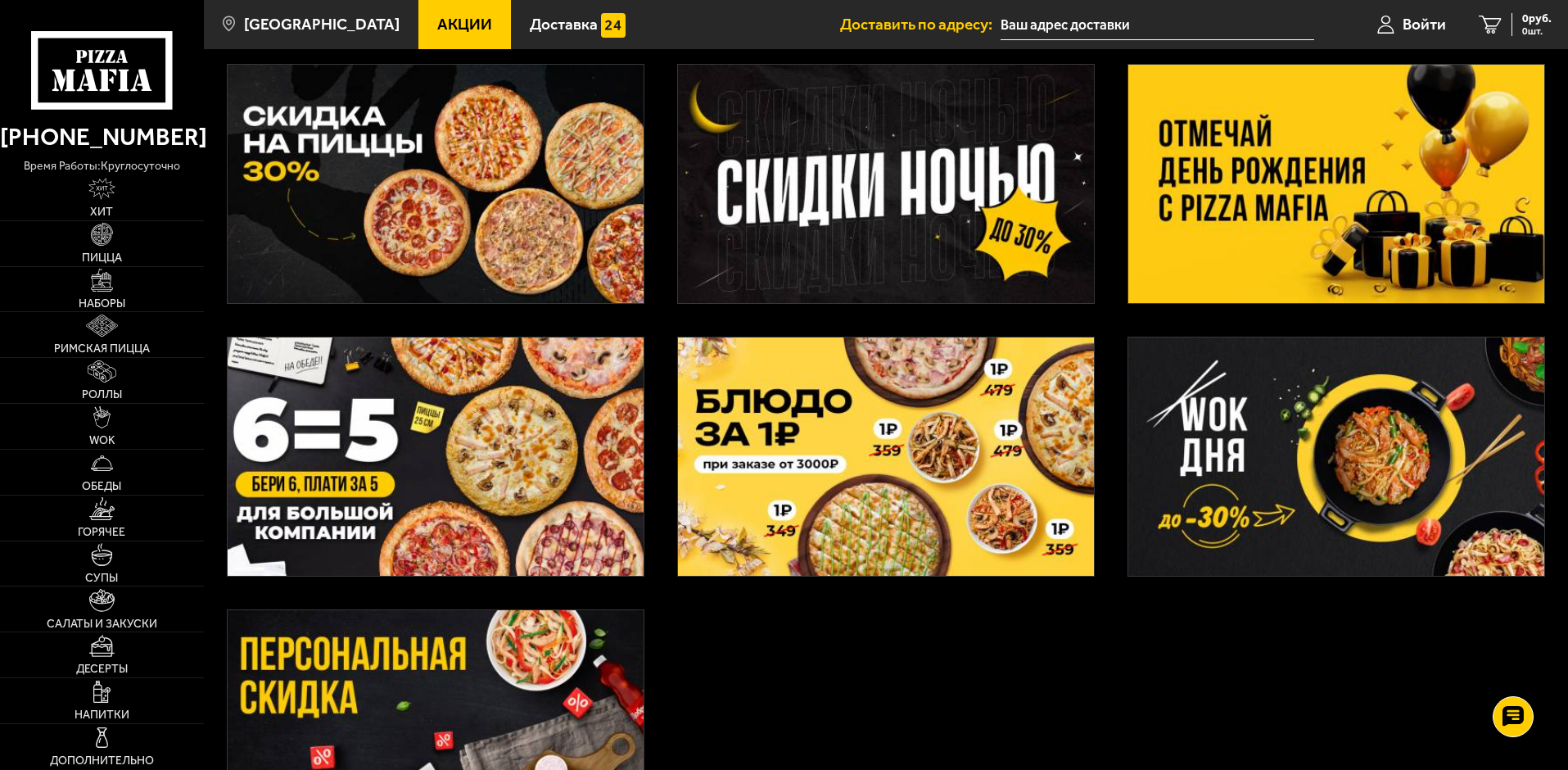
scroll to position [409, 0]
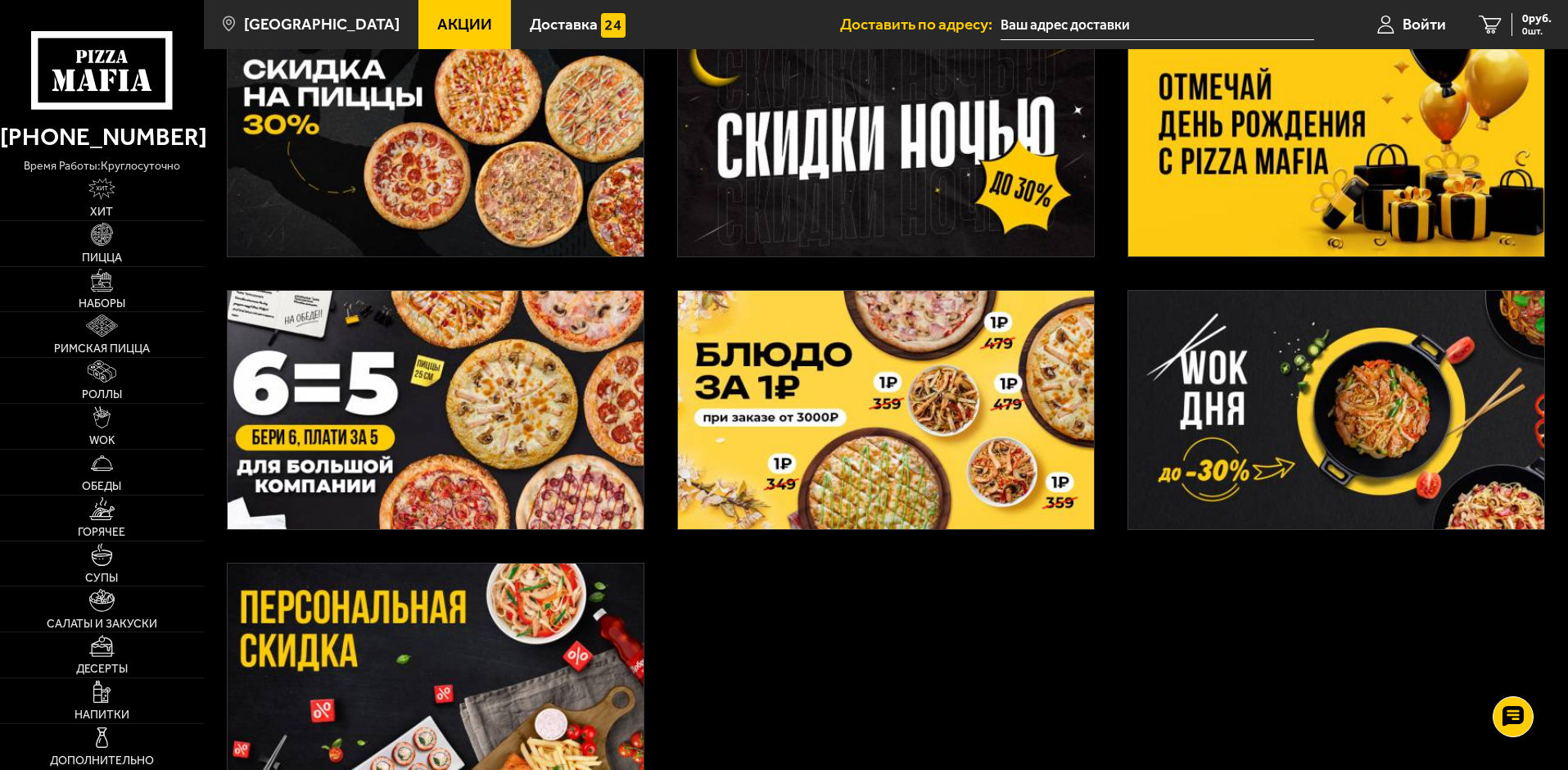
click at [1300, 148] on img at bounding box center [1336, 136] width 416 height 238
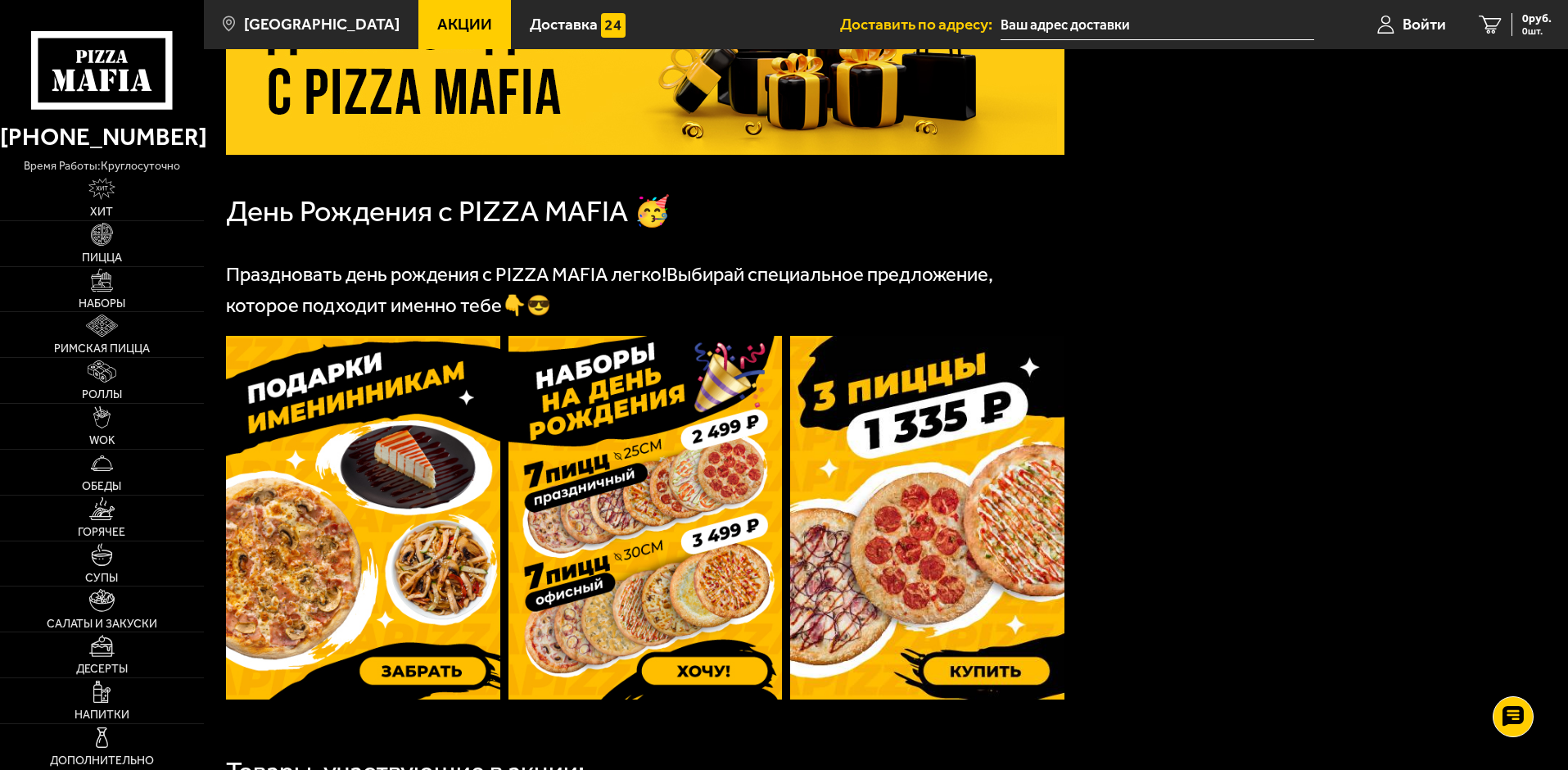
scroll to position [328, 0]
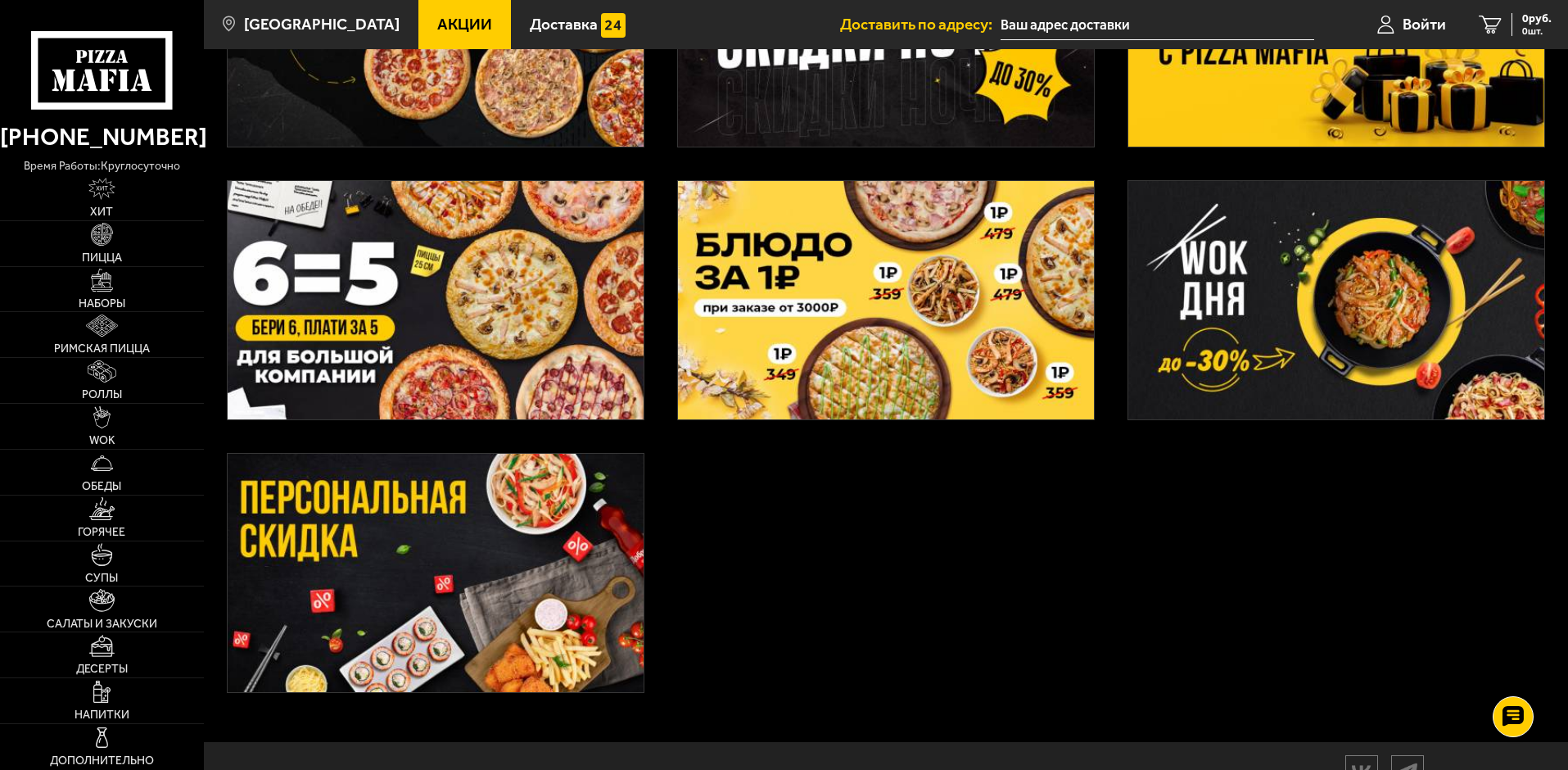
scroll to position [518, 0]
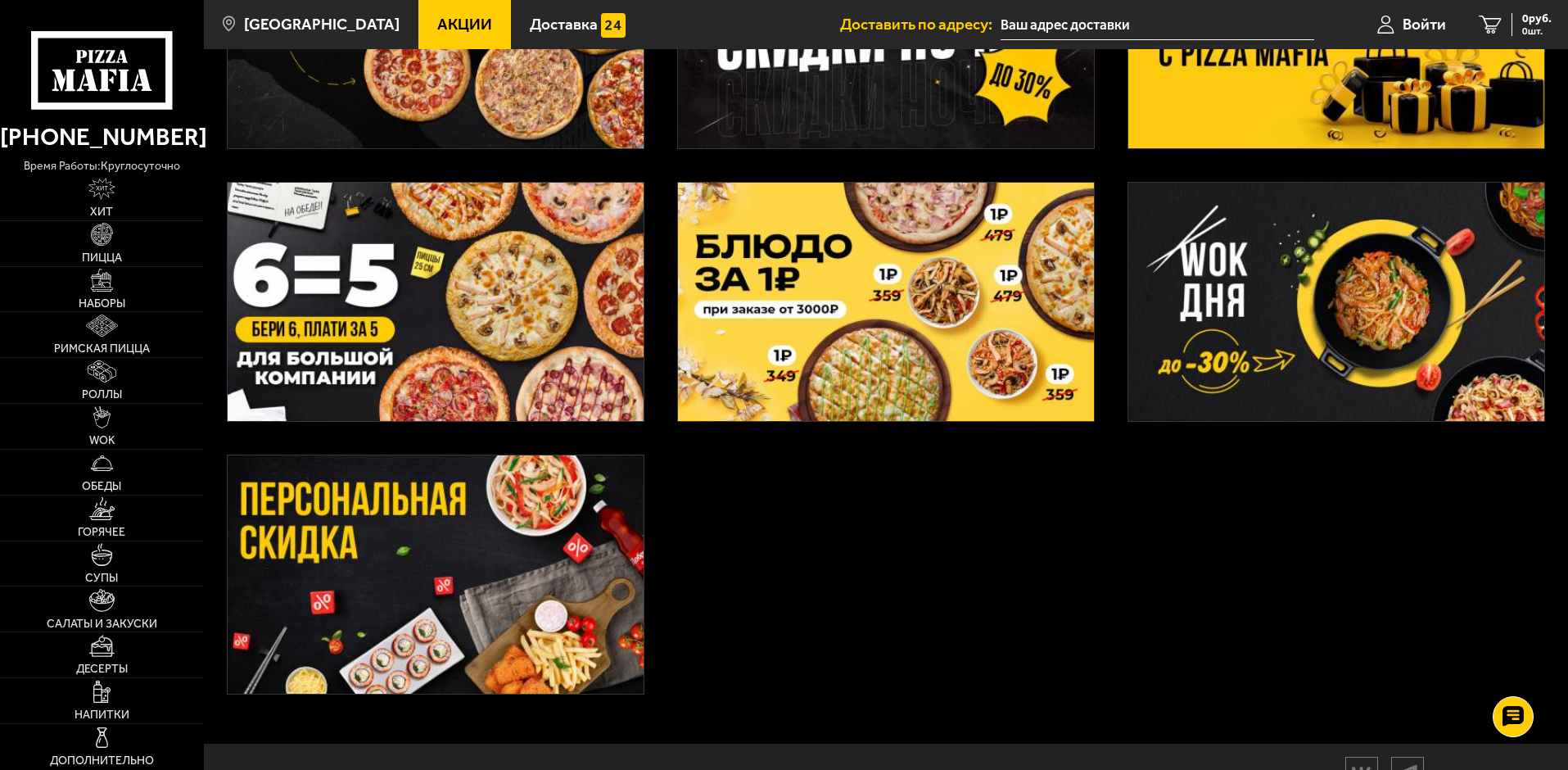
click at [470, 620] on img at bounding box center [435, 574] width 416 height 238
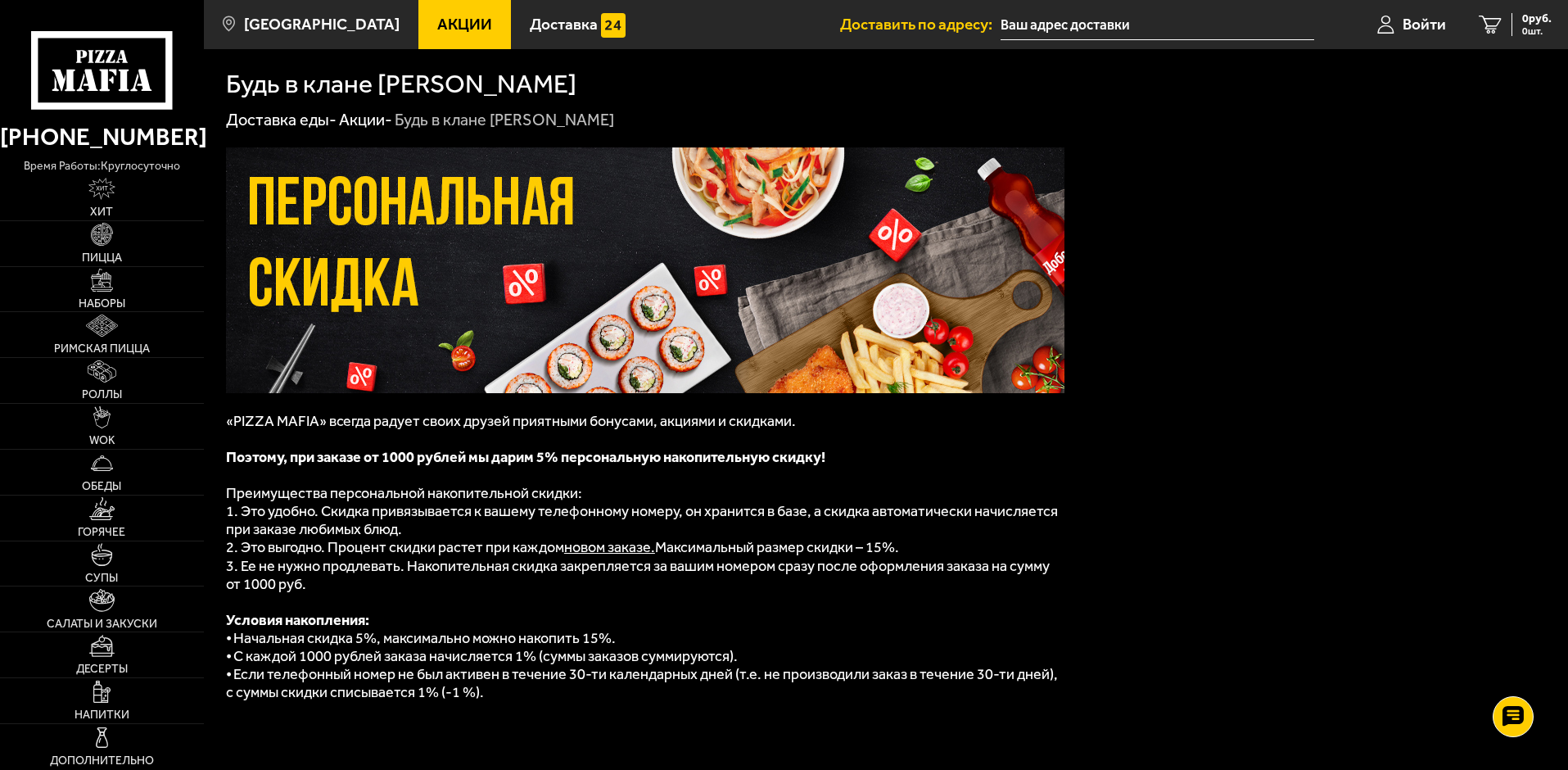
click at [113, 62] on use at bounding box center [110, 56] width 9 height 13
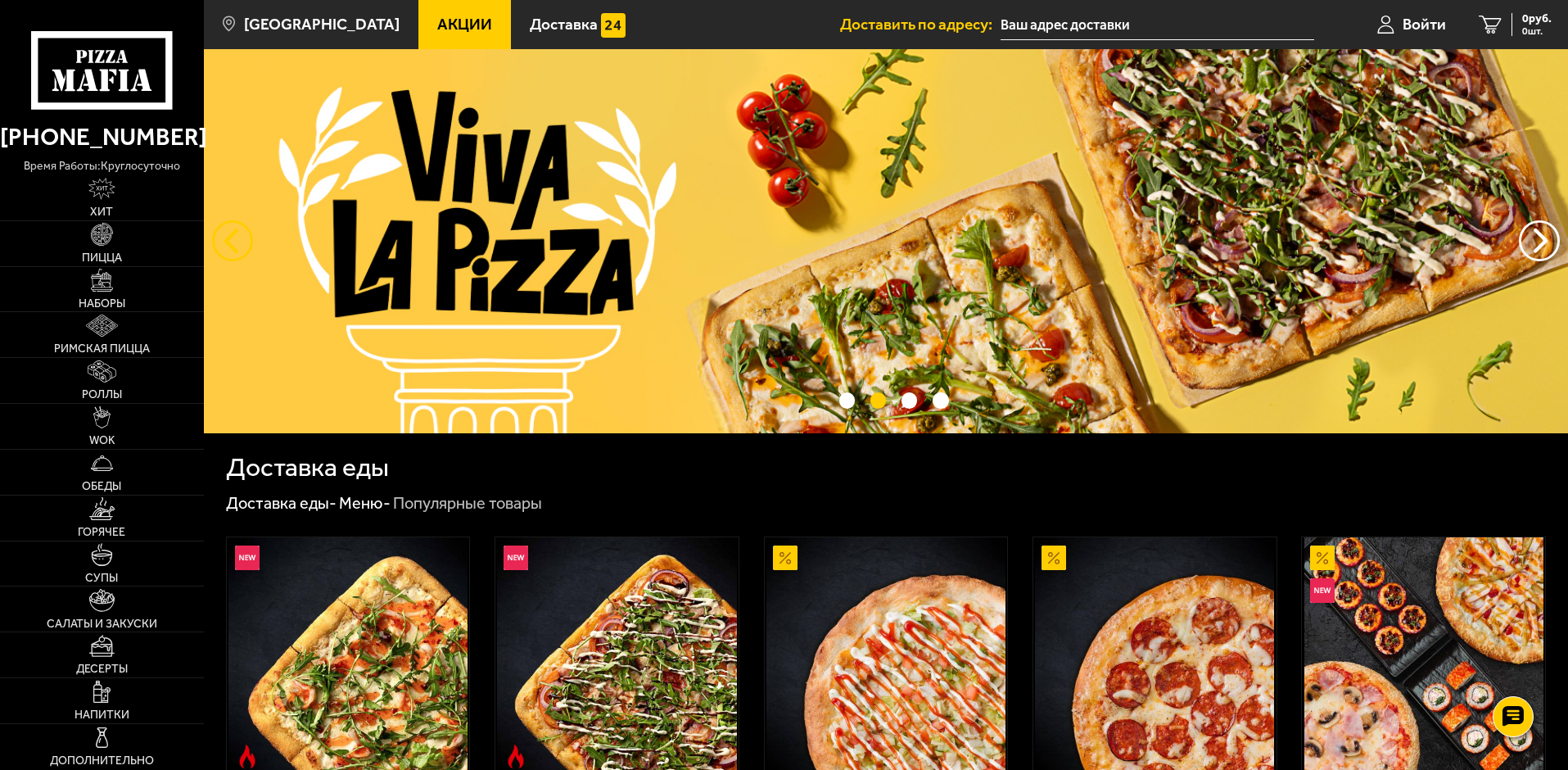
click at [233, 244] on button "следующий" at bounding box center [232, 240] width 41 height 41
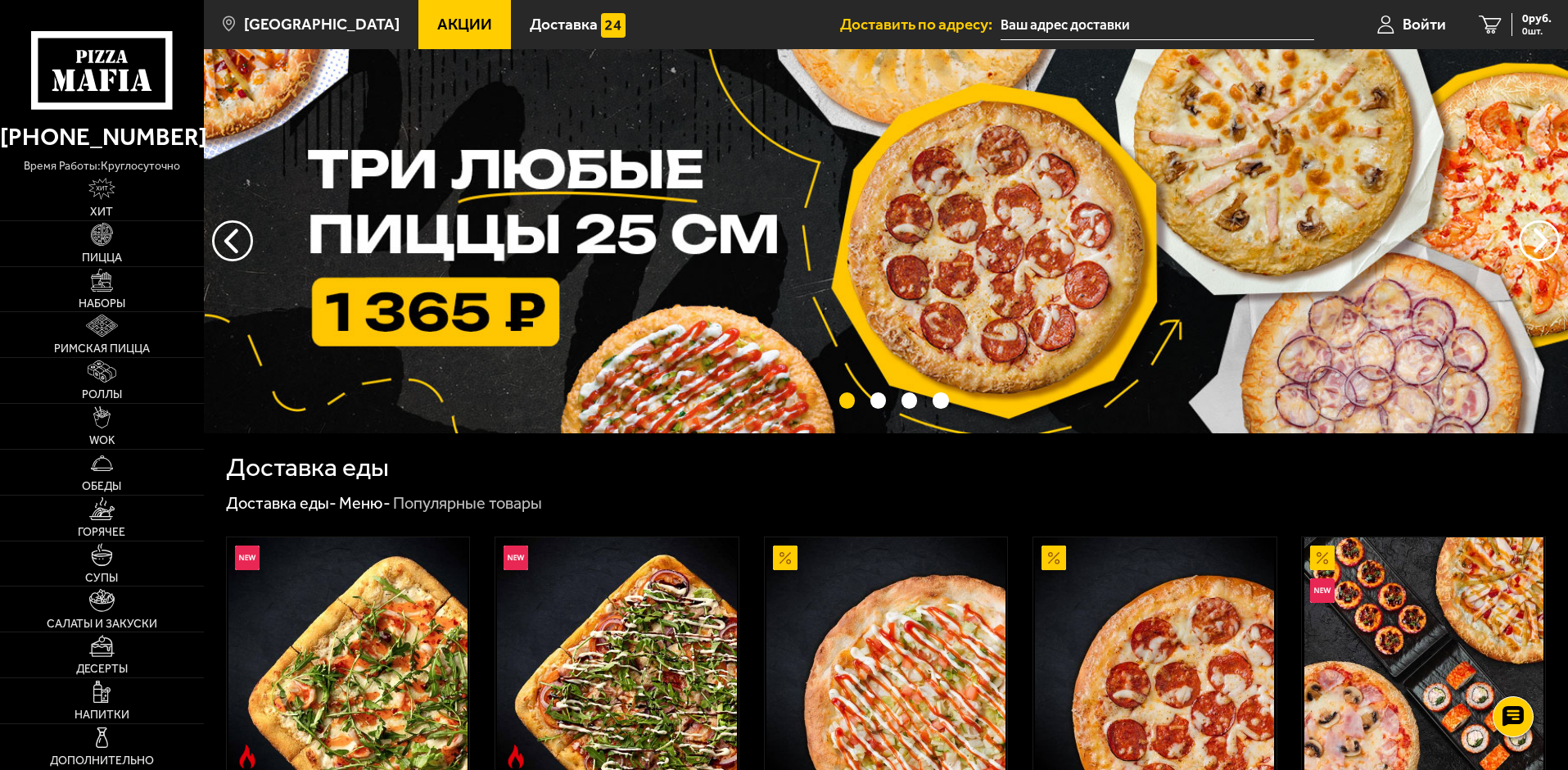
click at [615, 234] on img at bounding box center [885, 241] width 1364 height 385
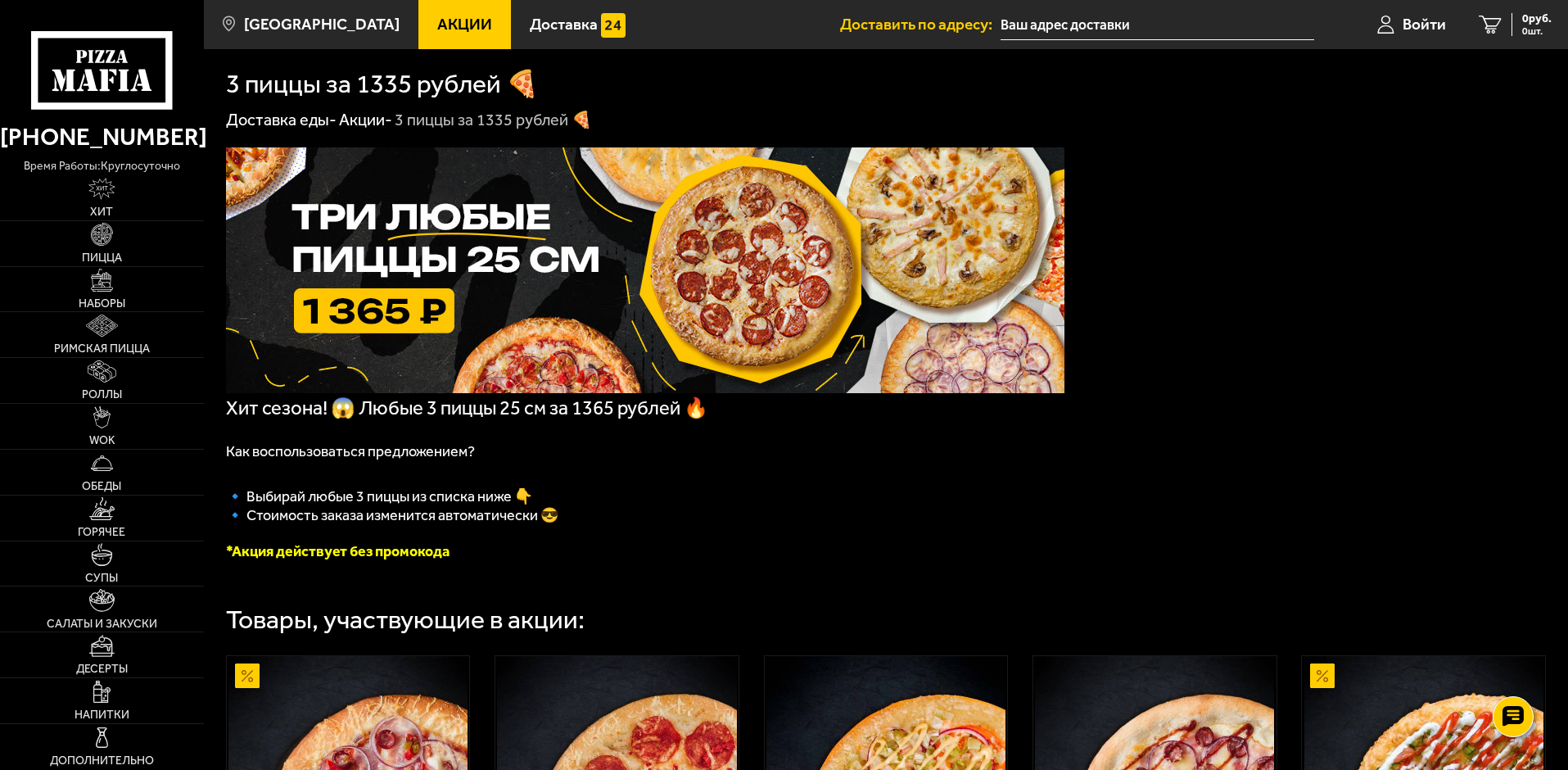
click at [438, 37] on link "Акции" at bounding box center [465, 25] width 93 height 49
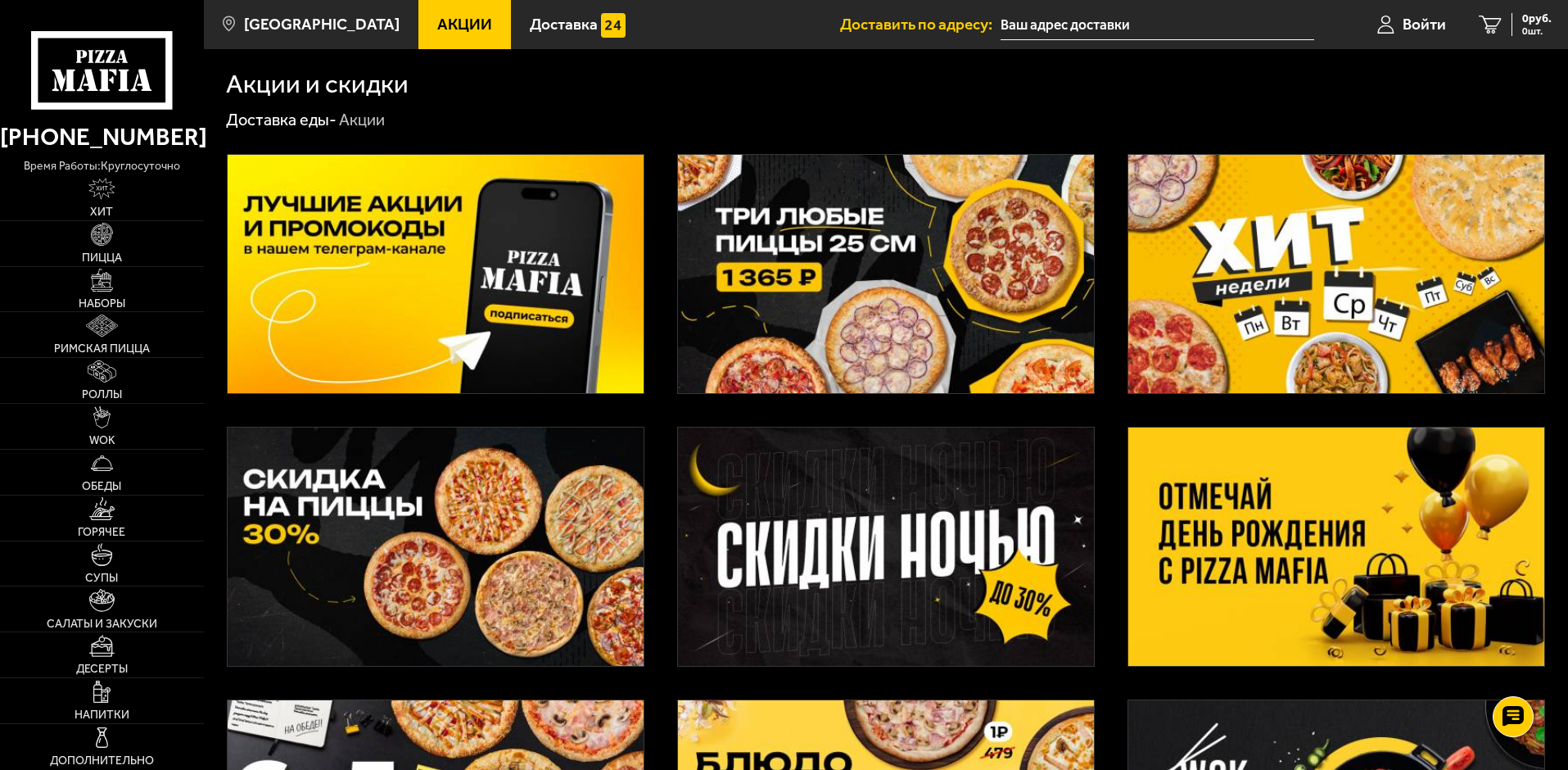
click at [473, 500] on img at bounding box center [435, 547] width 416 height 238
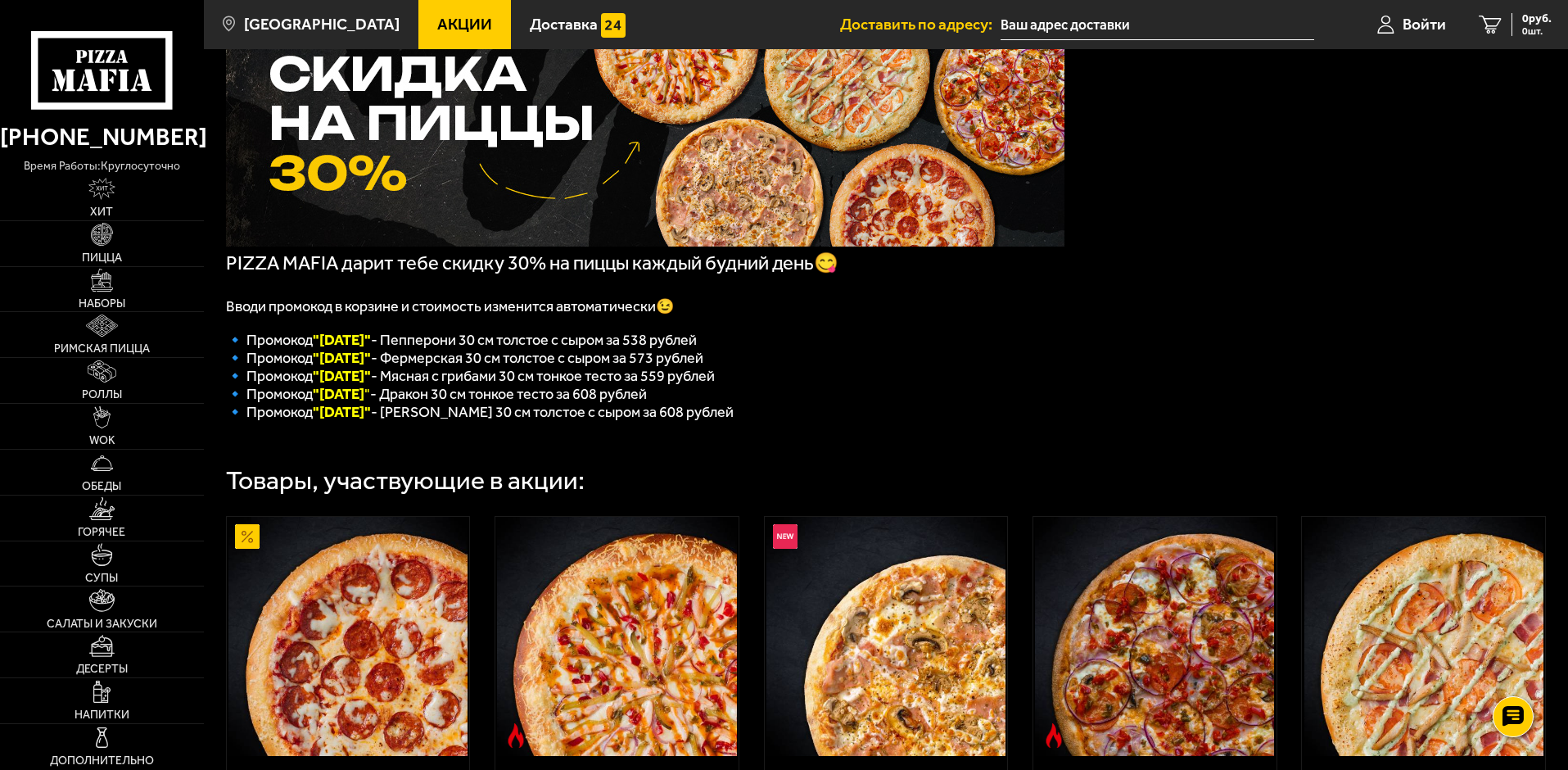
scroll to position [164, 0]
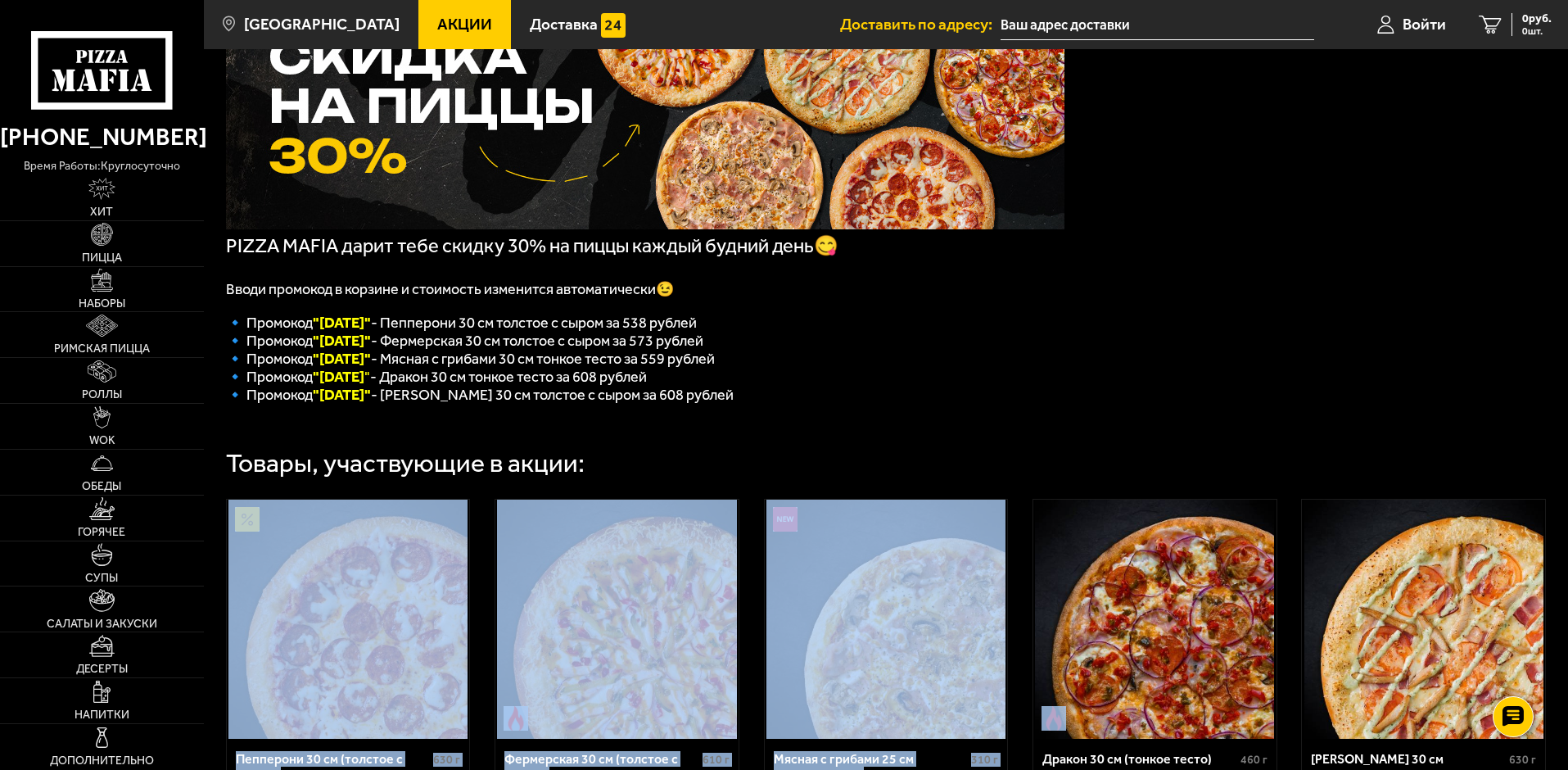
click at [1375, 559] on div "Товары, участвующие в акции: Пепперони 30 см (толстое с сыром) 630 г пепперони,…" at bounding box center [885, 690] width 1364 height 523
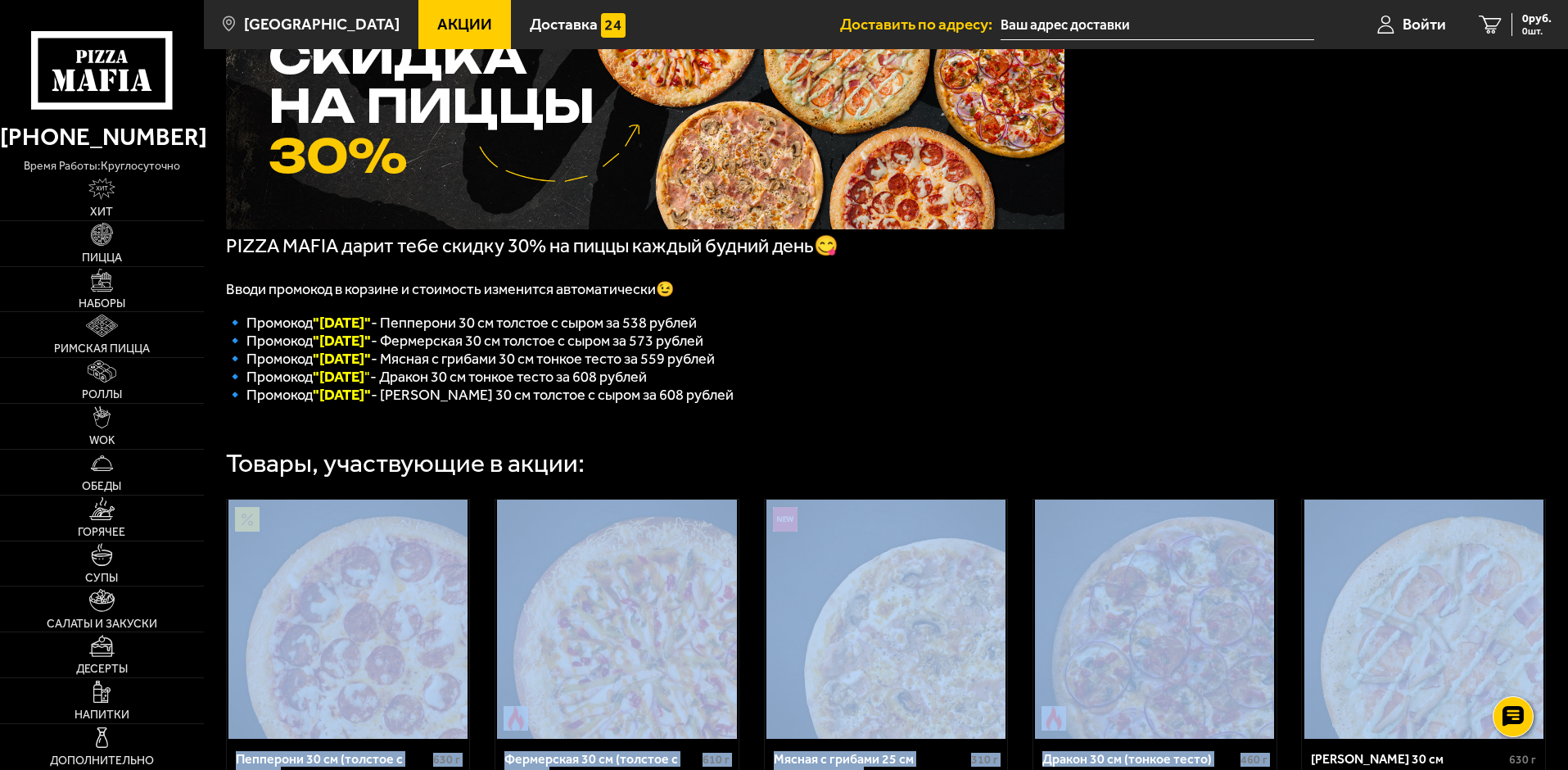
click at [959, 432] on div "PIZZA MAFIA дарит тебе скидку 30% на пиццы каждый будний день😋 Вводи промокод в…" at bounding box center [885, 468] width 1364 height 1000
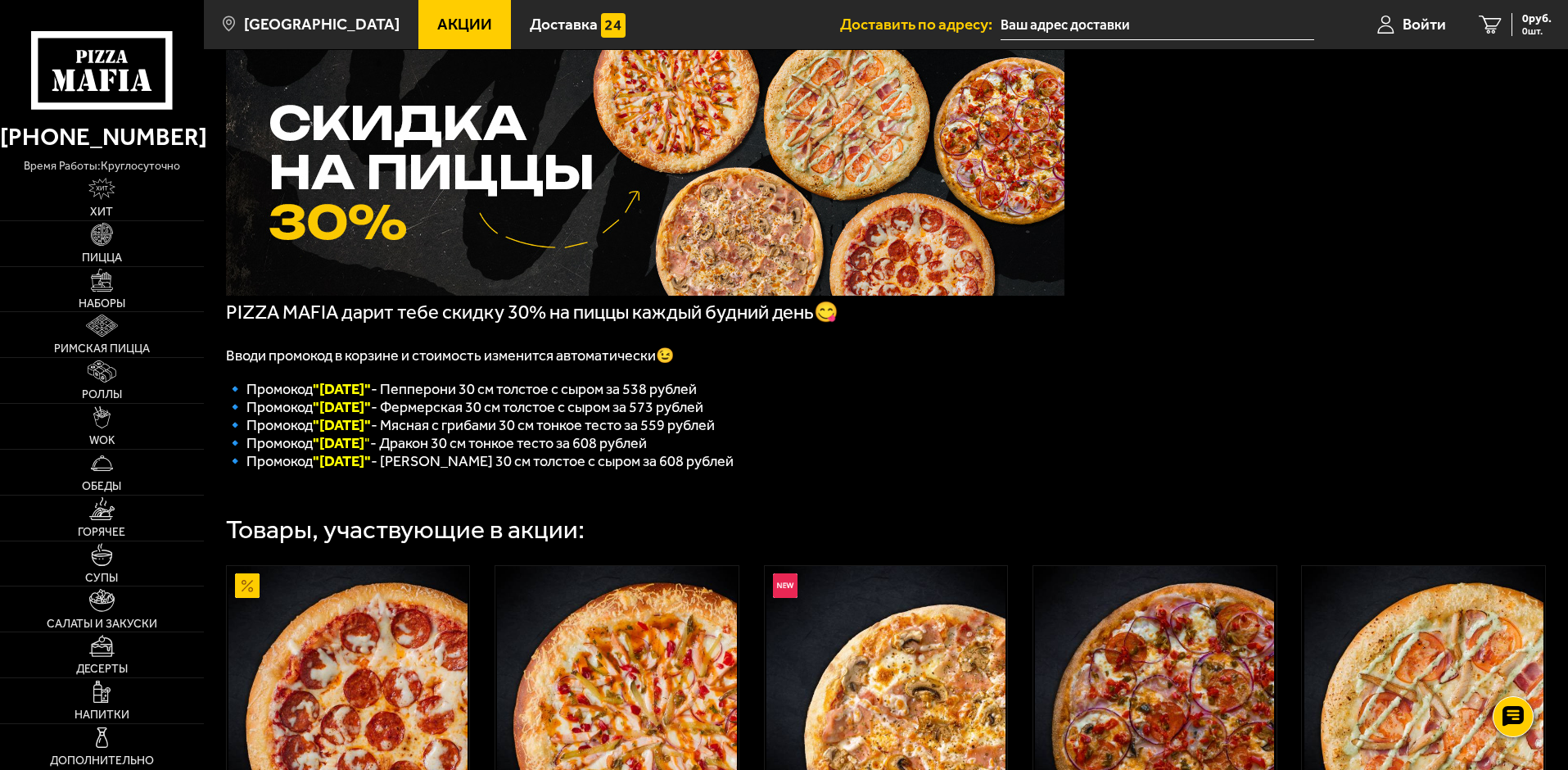
scroll to position [0, 0]
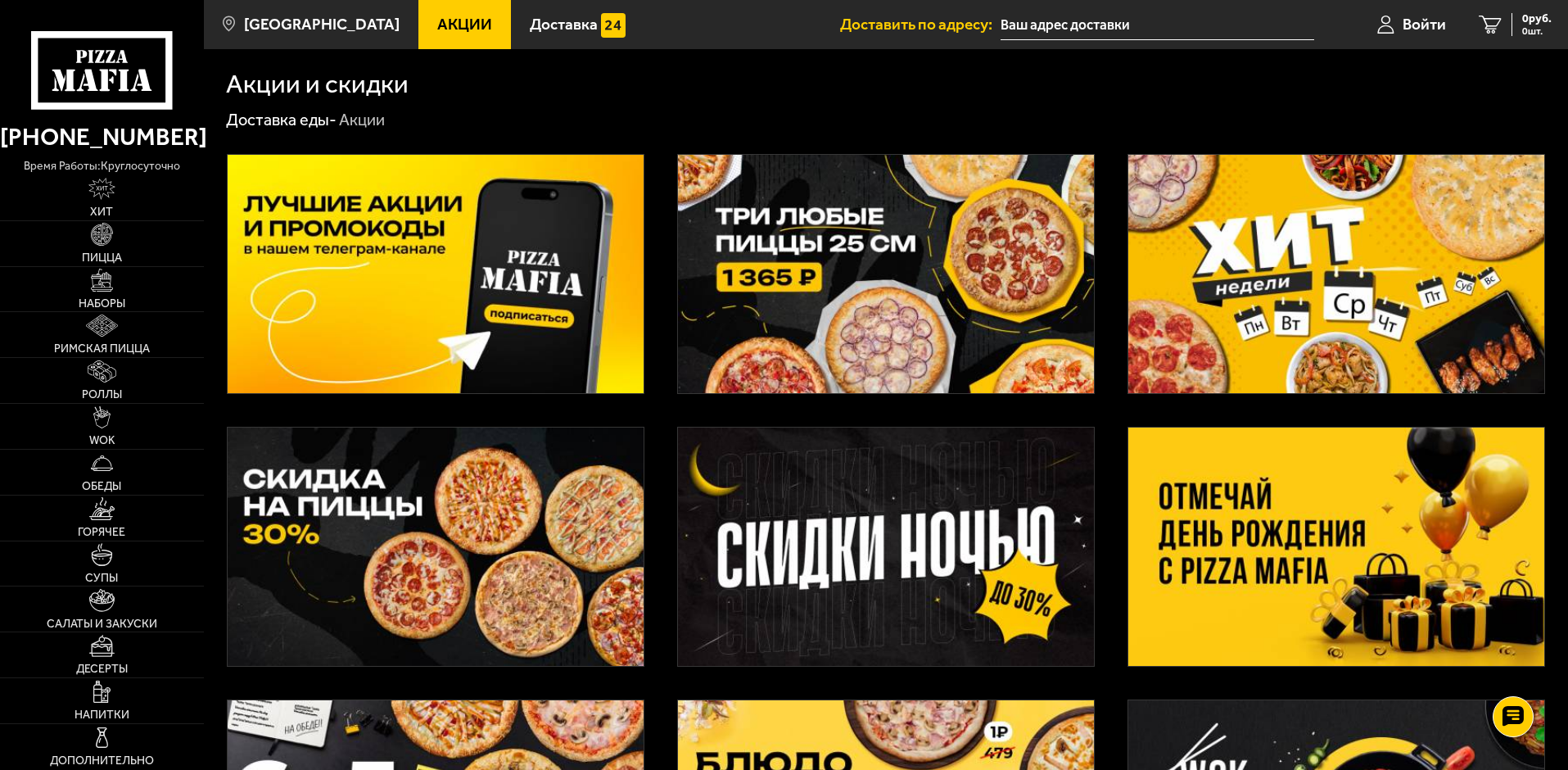
click at [826, 249] on img at bounding box center [885, 274] width 416 height 238
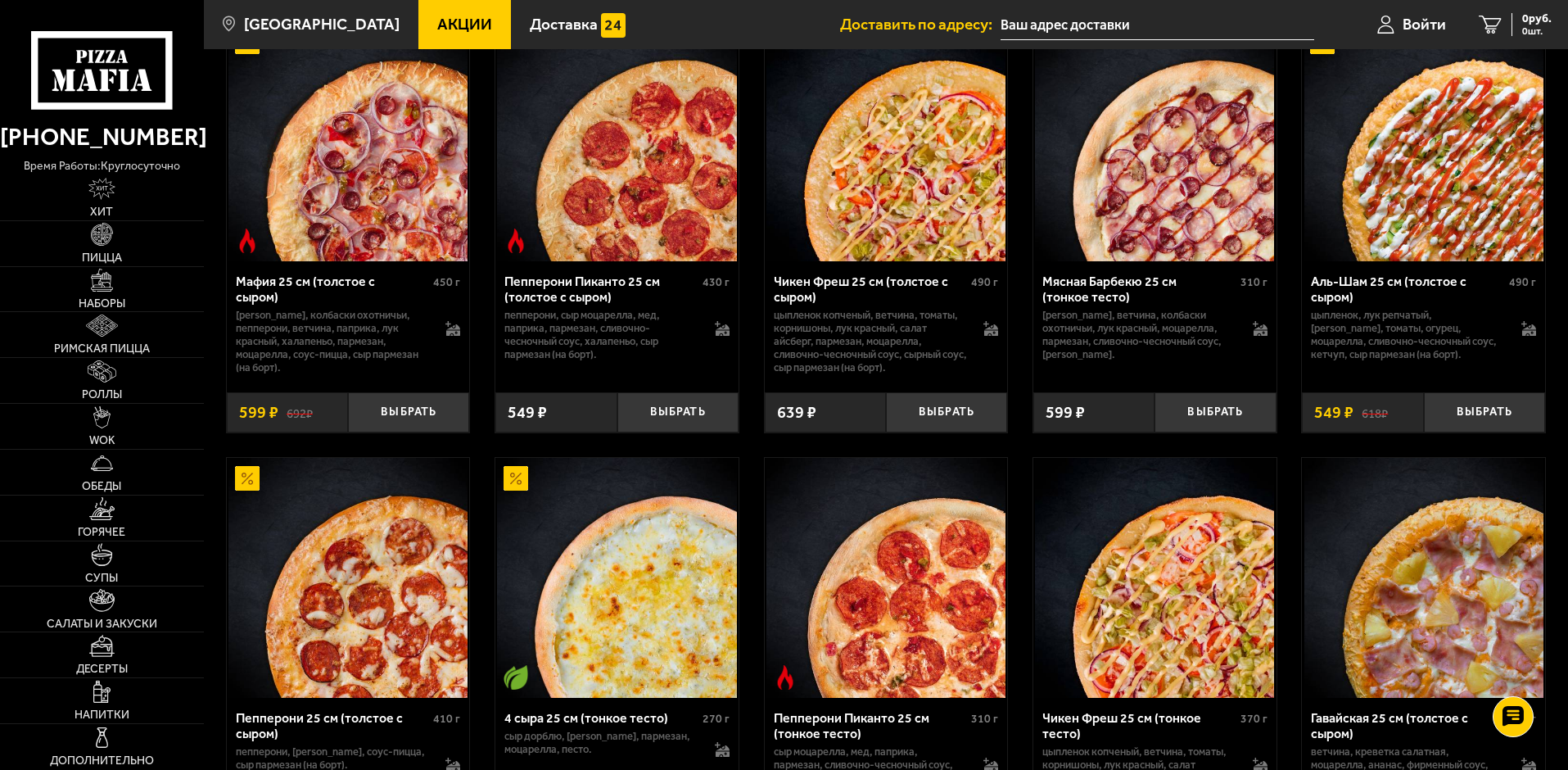
scroll to position [573, 0]
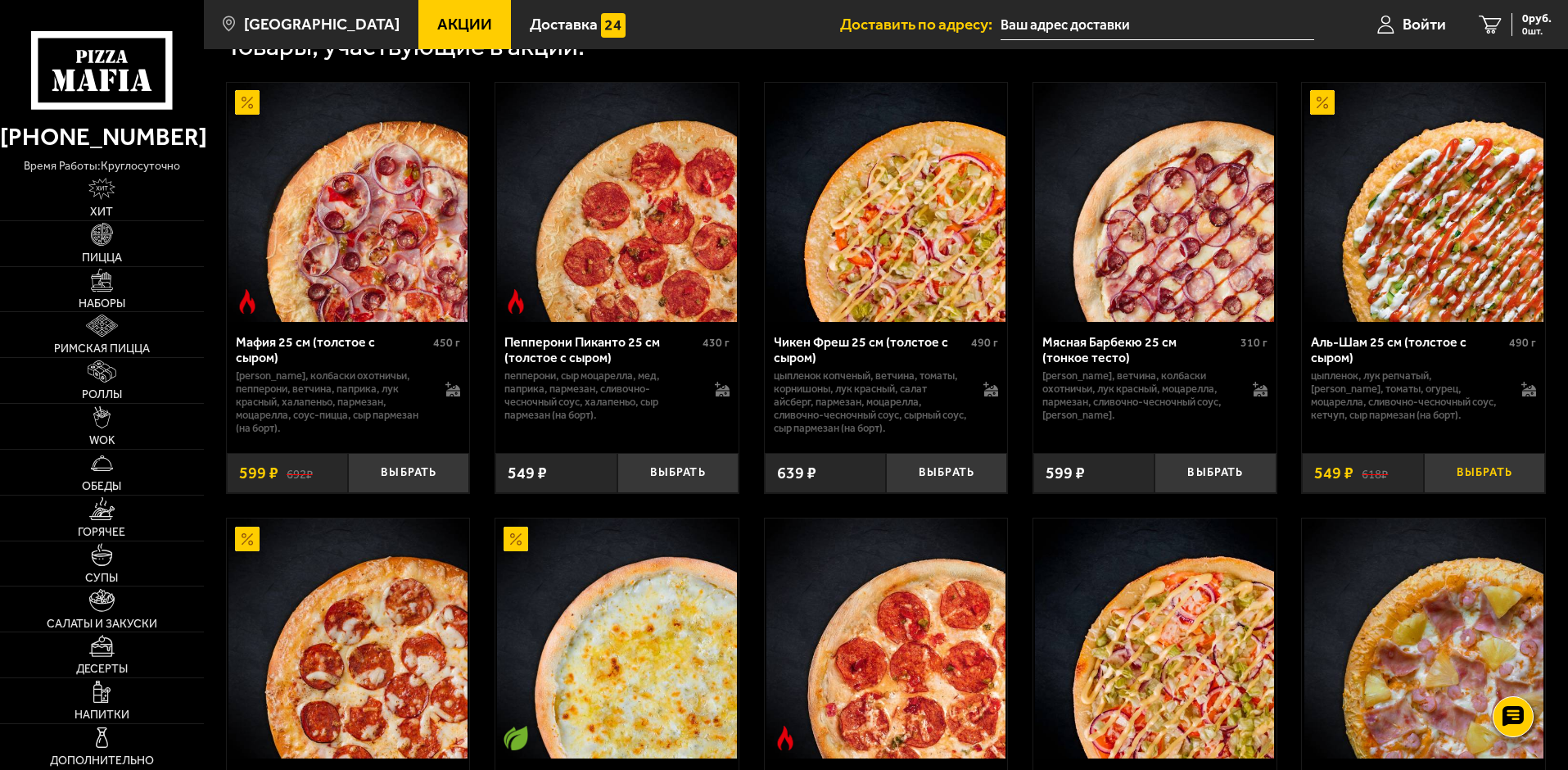
click at [1477, 475] on button "Выбрать" at bounding box center [1484, 472] width 122 height 41
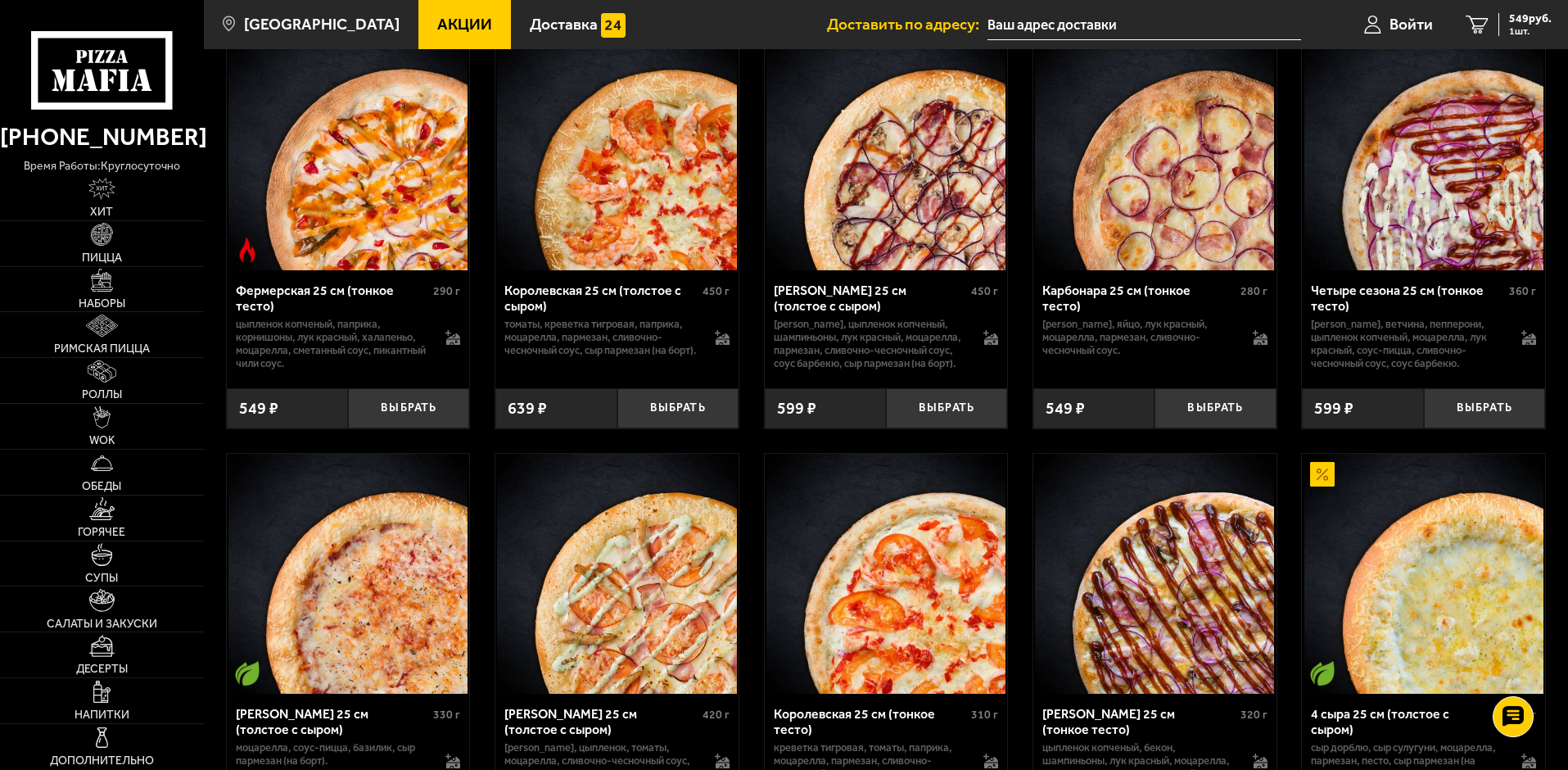
scroll to position [3196, 0]
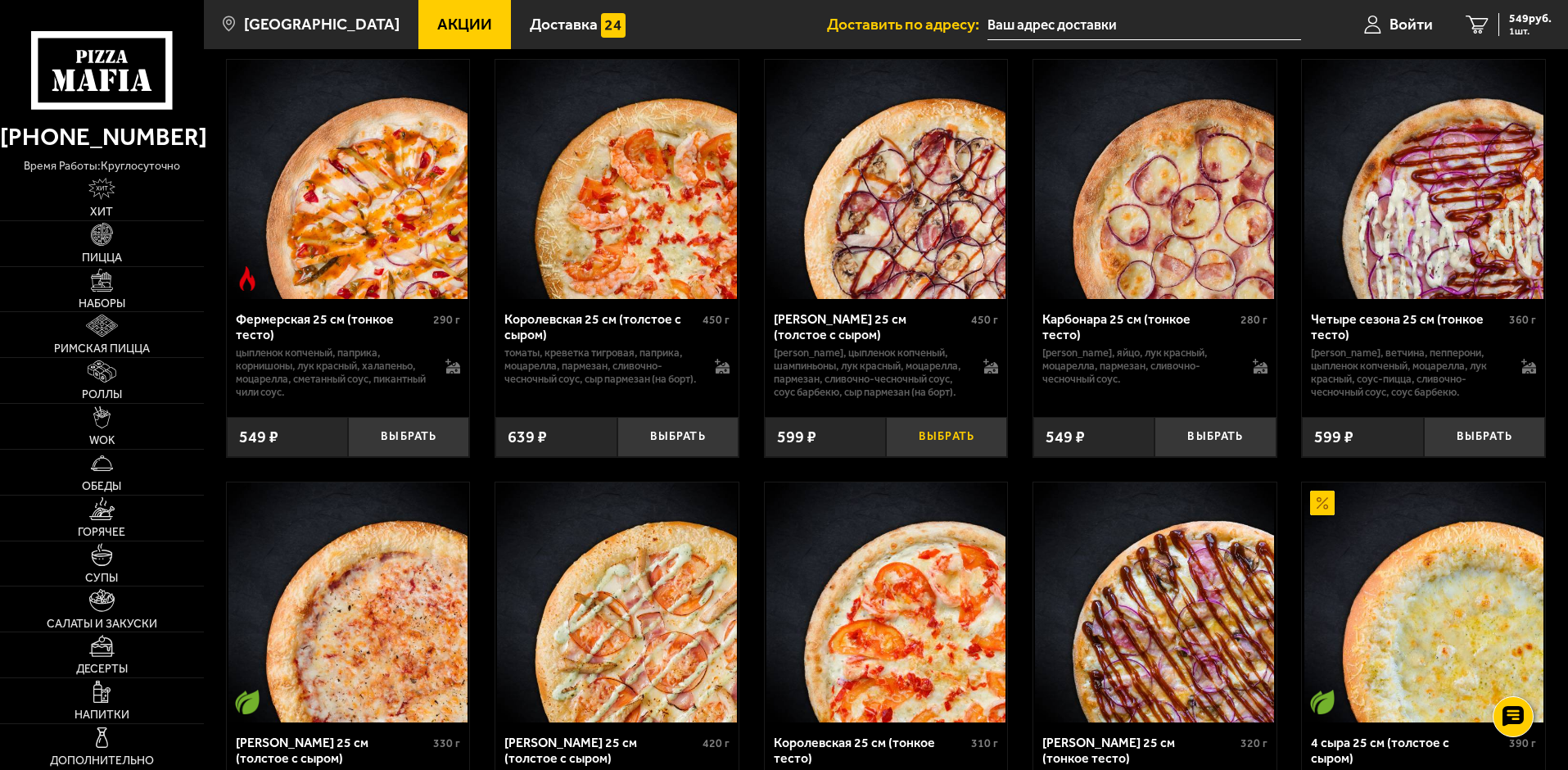
click at [973, 458] on button "Выбрать" at bounding box center [947, 437] width 122 height 41
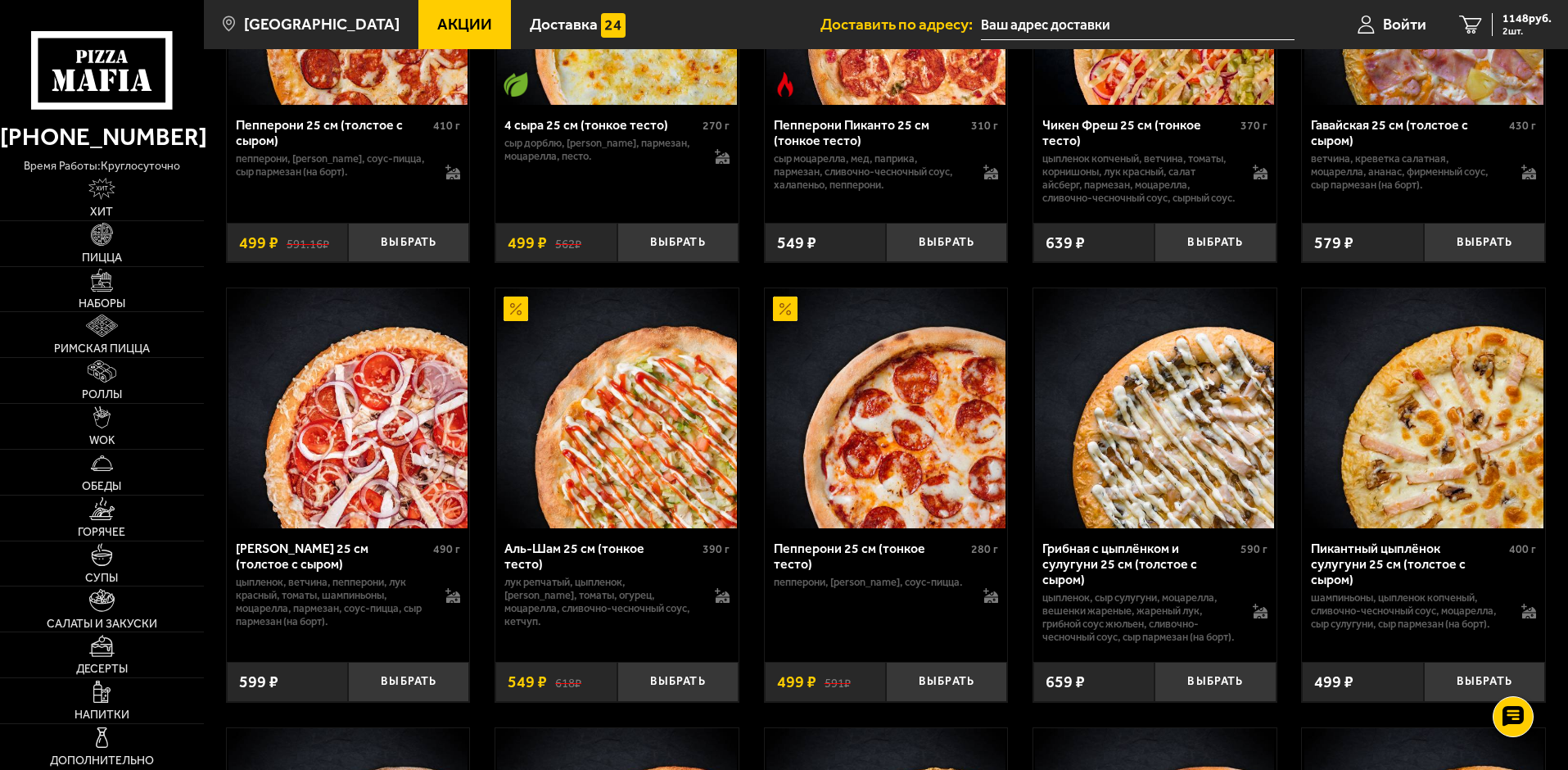
scroll to position [1229, 0]
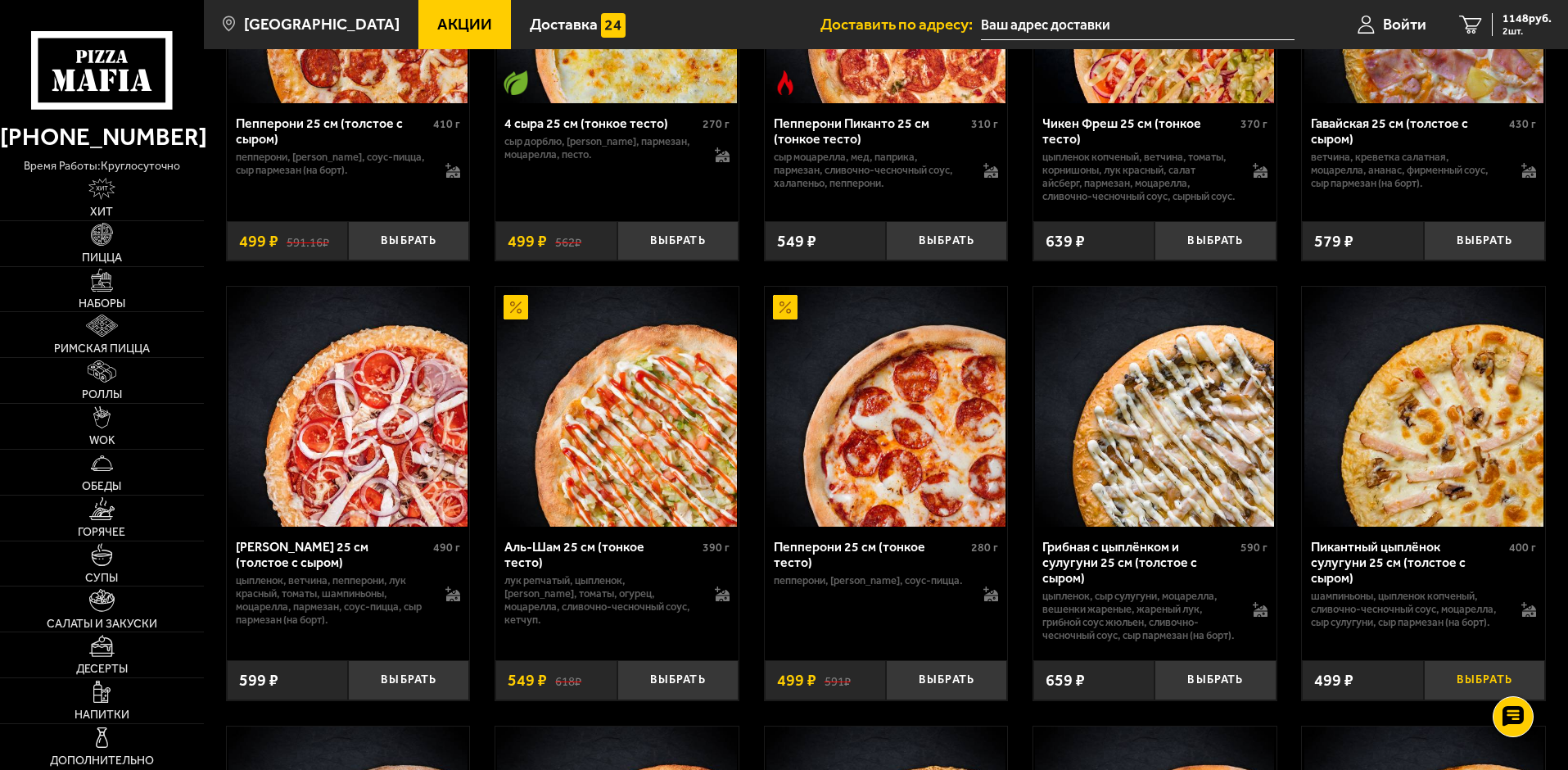
click at [1454, 701] on button "Выбрать" at bounding box center [1484, 680] width 122 height 41
click at [1519, 37] on link "3 1365 руб. 3 шт." at bounding box center [1505, 25] width 125 height 49
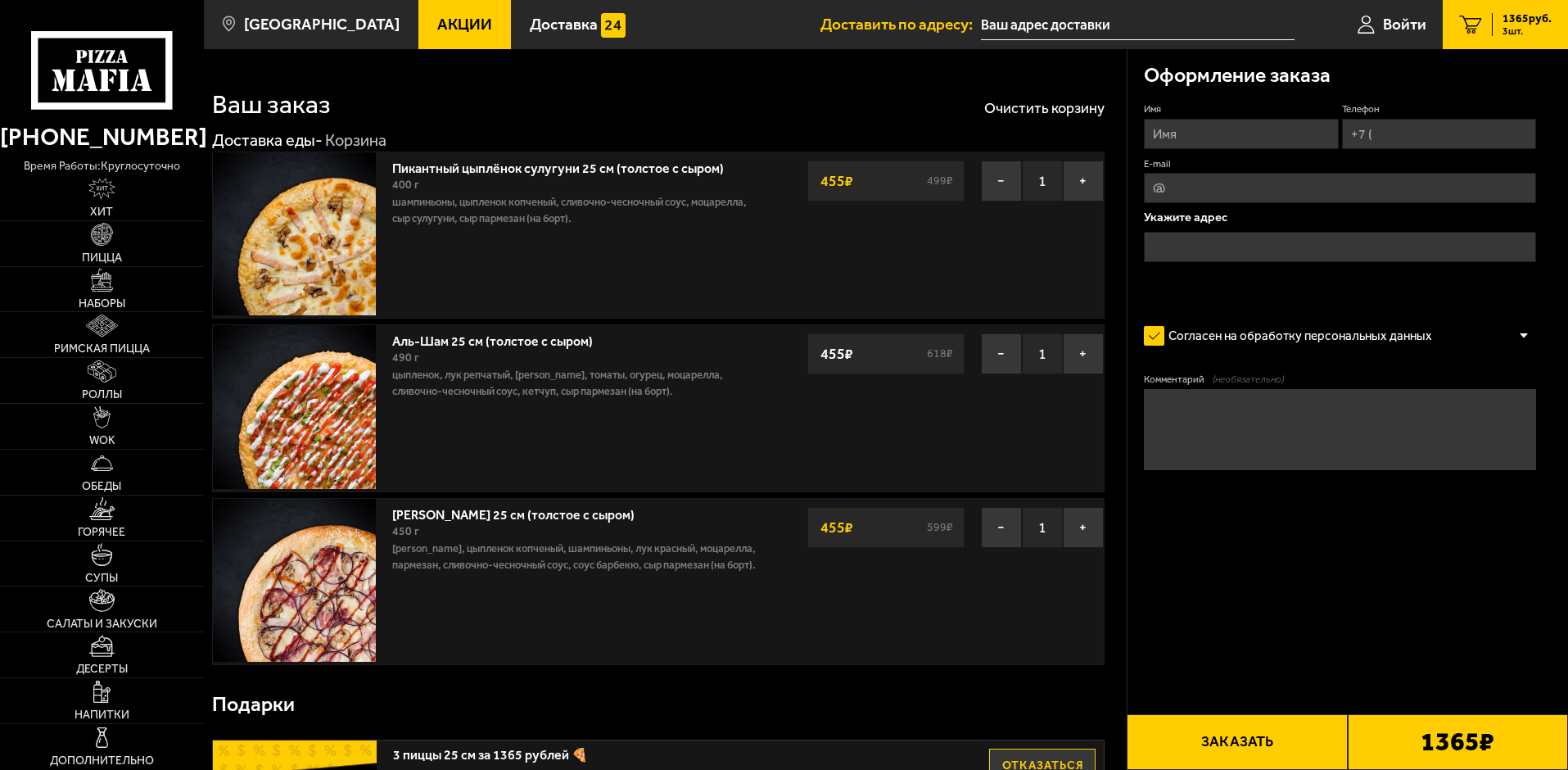
click at [1232, 137] on input "Имя" at bounding box center [1241, 133] width 194 height 31
click at [1242, 137] on input "Имя" at bounding box center [1241, 133] width 194 height 31
type input "f"
type input "Анатолий"
click at [1457, 126] on input "Телефон" at bounding box center [1440, 133] width 194 height 31
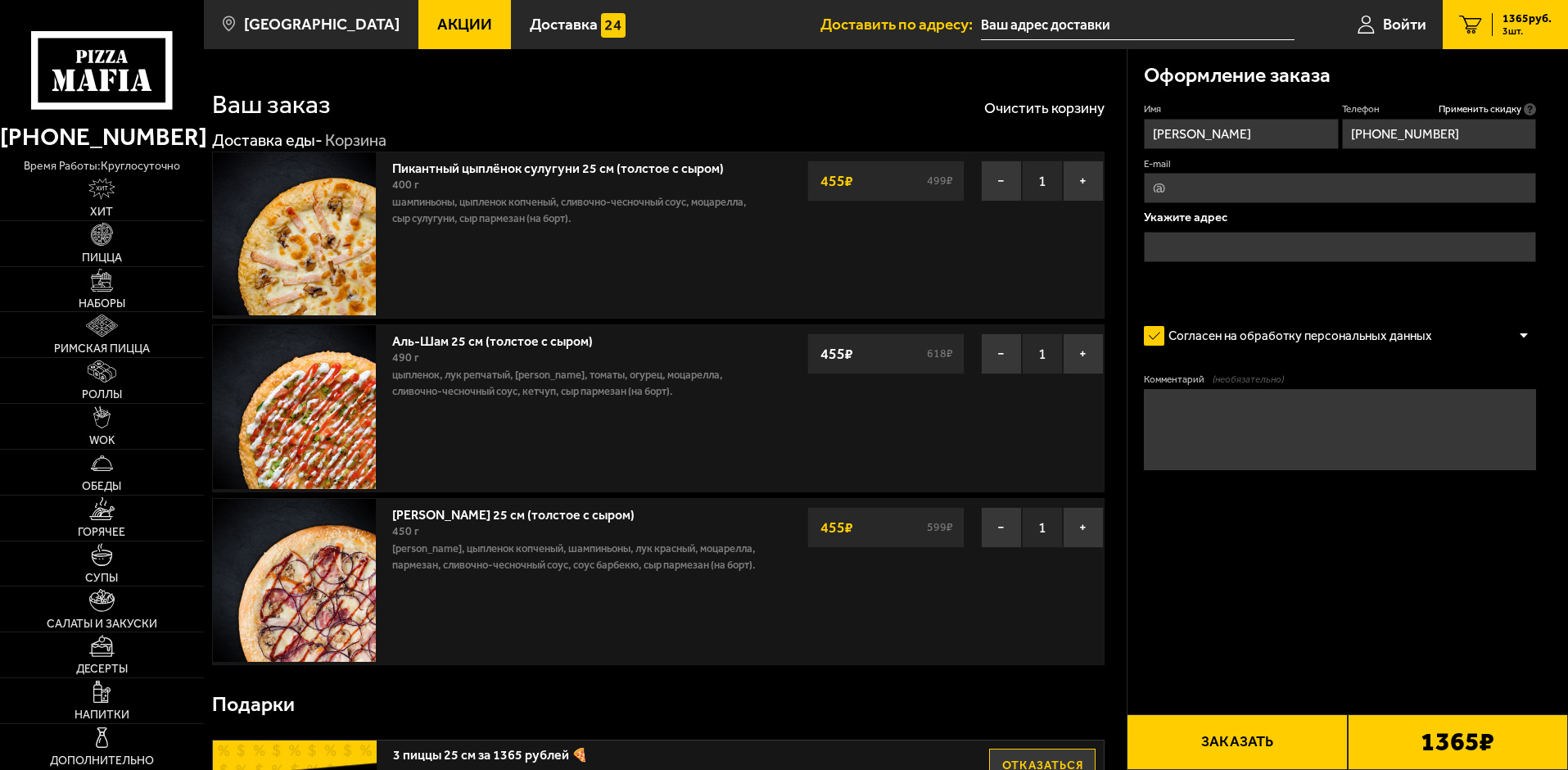
type input "+7 (912) 731-49-63"
click at [1311, 189] on input "E-mail" at bounding box center [1340, 188] width 392 height 31
type input "aavisionform@gmail.com"
click at [1279, 237] on input "text" at bounding box center [1340, 247] width 392 height 31
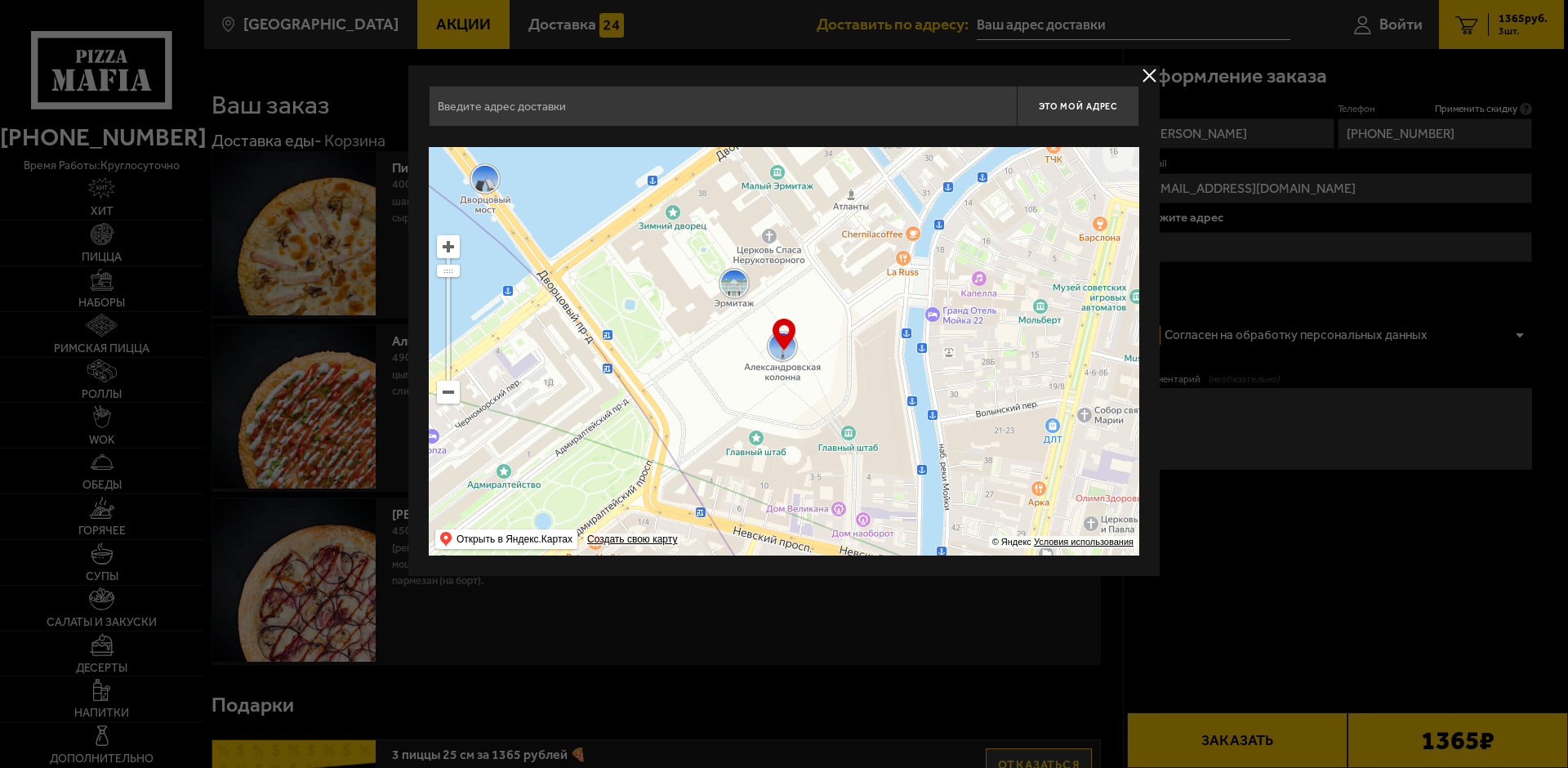
click at [563, 98] on input "text" at bounding box center [722, 105] width 588 height 40
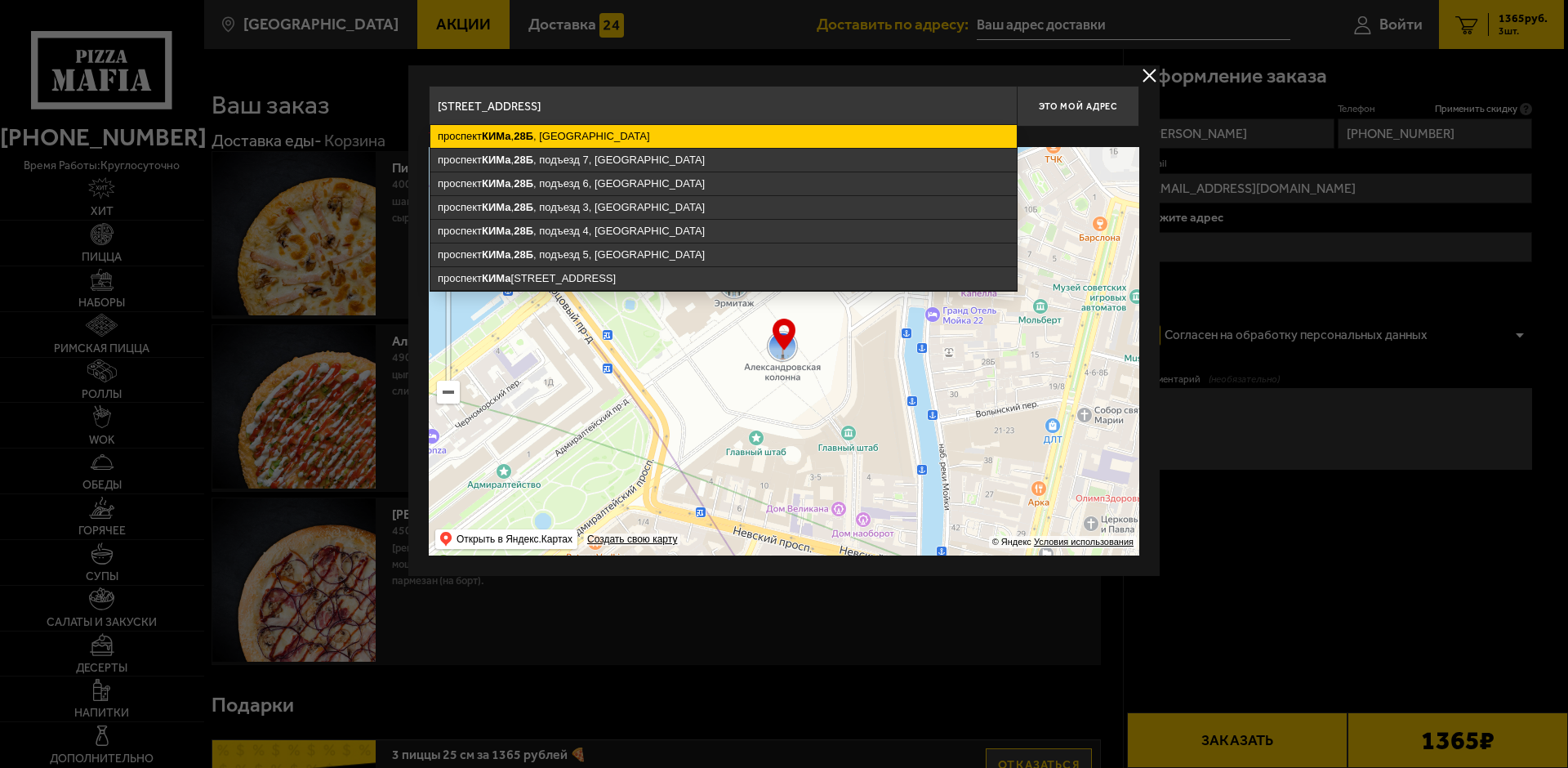
click at [553, 127] on ymaps "проспект КИМа , 28Б , Санкт-Петербург" at bounding box center [723, 136] width 586 height 23
type input "Санкт-Петербург, проспект КИМа, 28Б"
type input "проспект КИМа, 28Б"
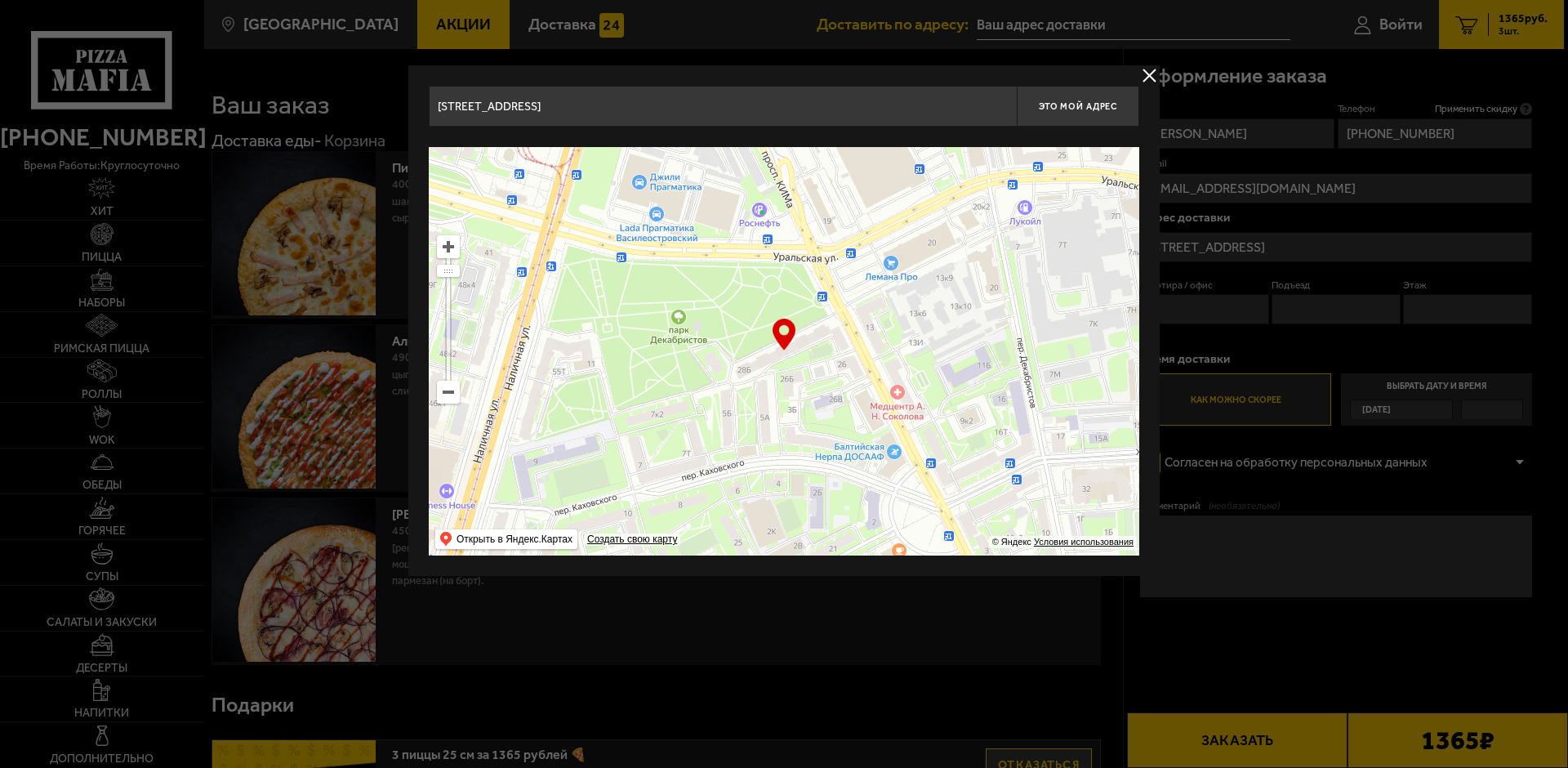
click at [883, 119] on input "Санкт-Петербург, проспект КИМа, 28Б" at bounding box center [722, 105] width 588 height 40
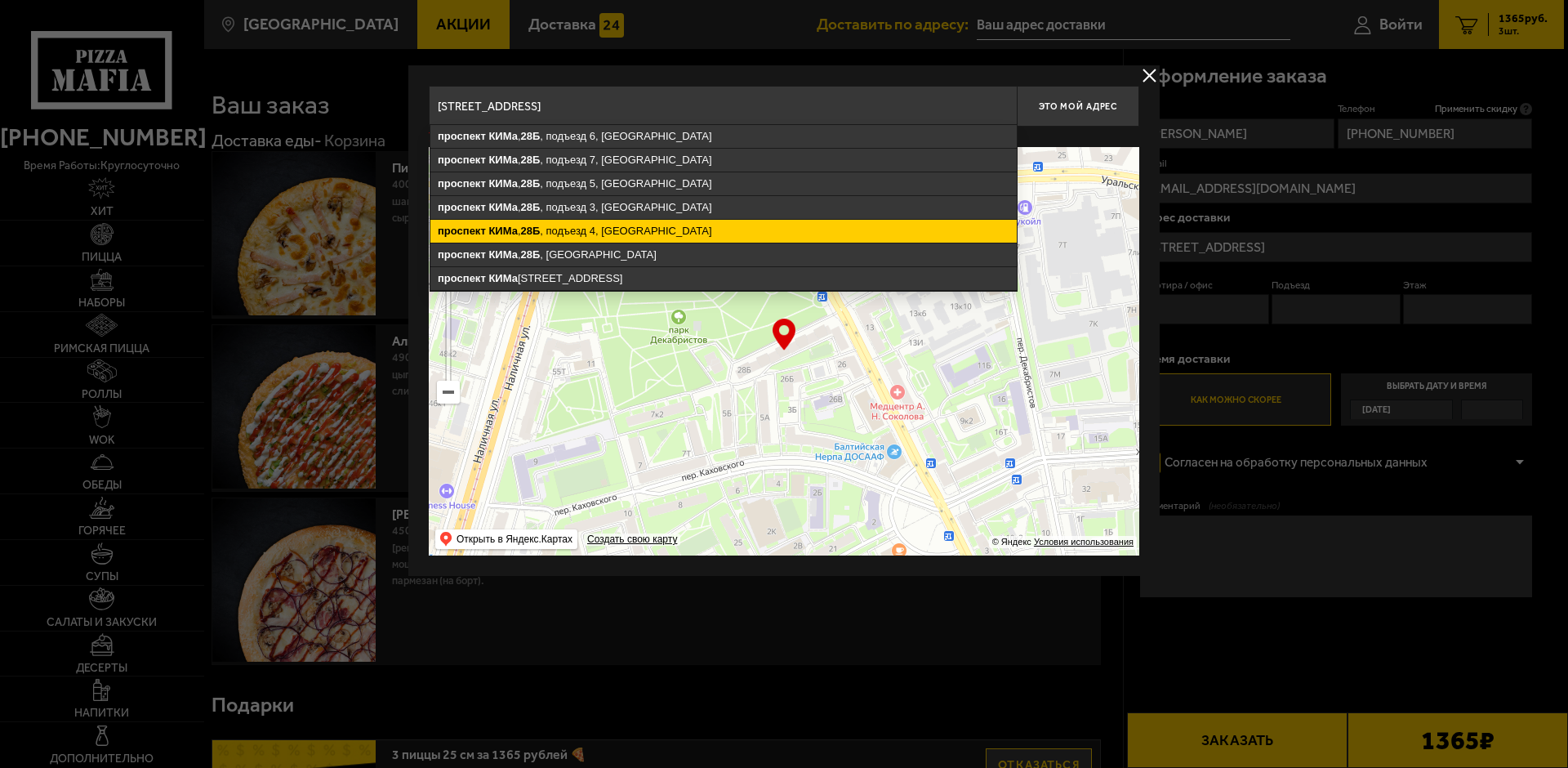
click at [644, 234] on ymaps "проспект КИМа , 28Б , подъезд 4, Санкт-Петербург" at bounding box center [723, 231] width 586 height 23
type input "Санкт-Петербург, проспект КИМа, 28Б, подъезд 4"
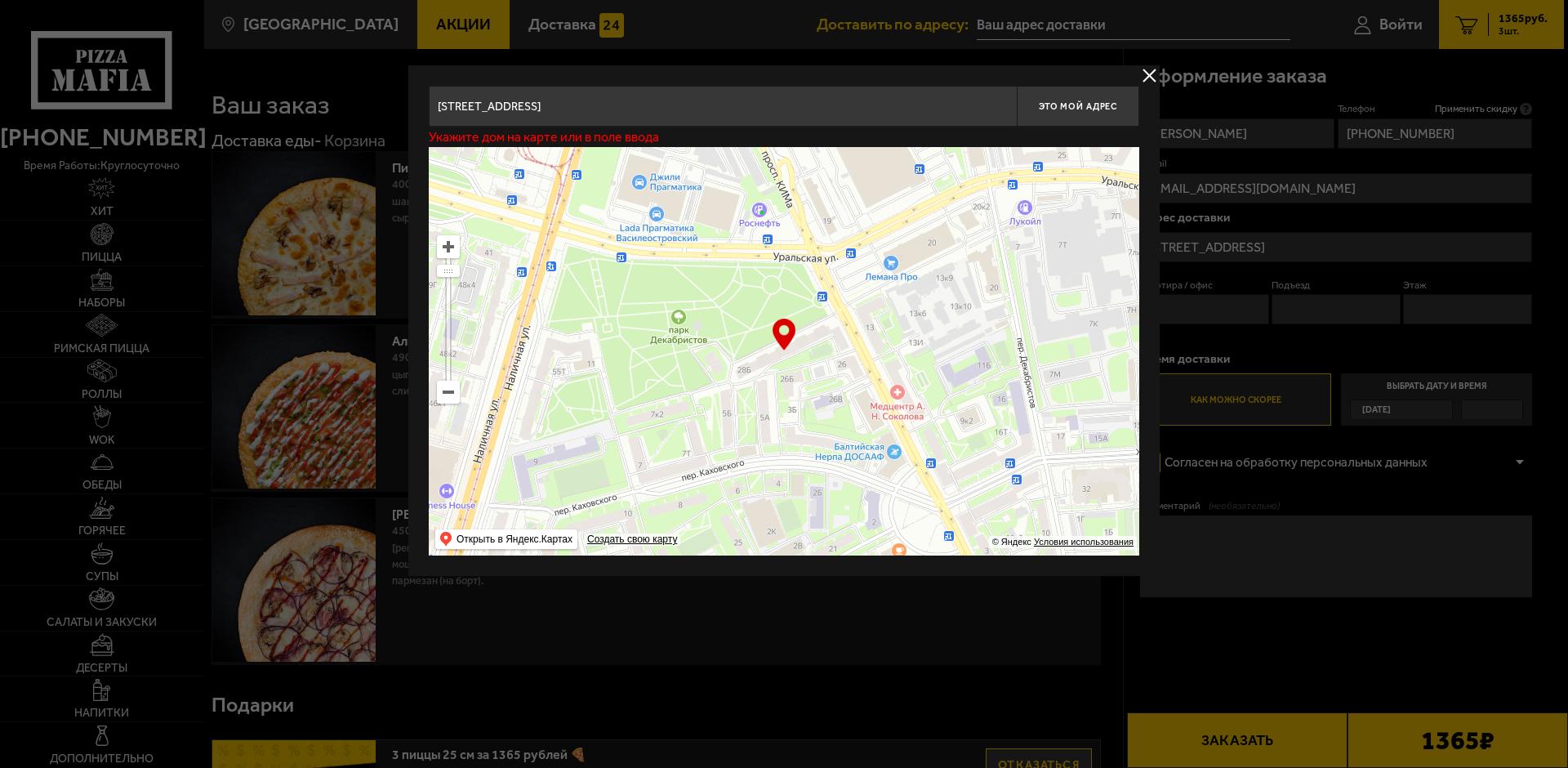
type input "проспект КИМа, 28Б, подъезд 4"
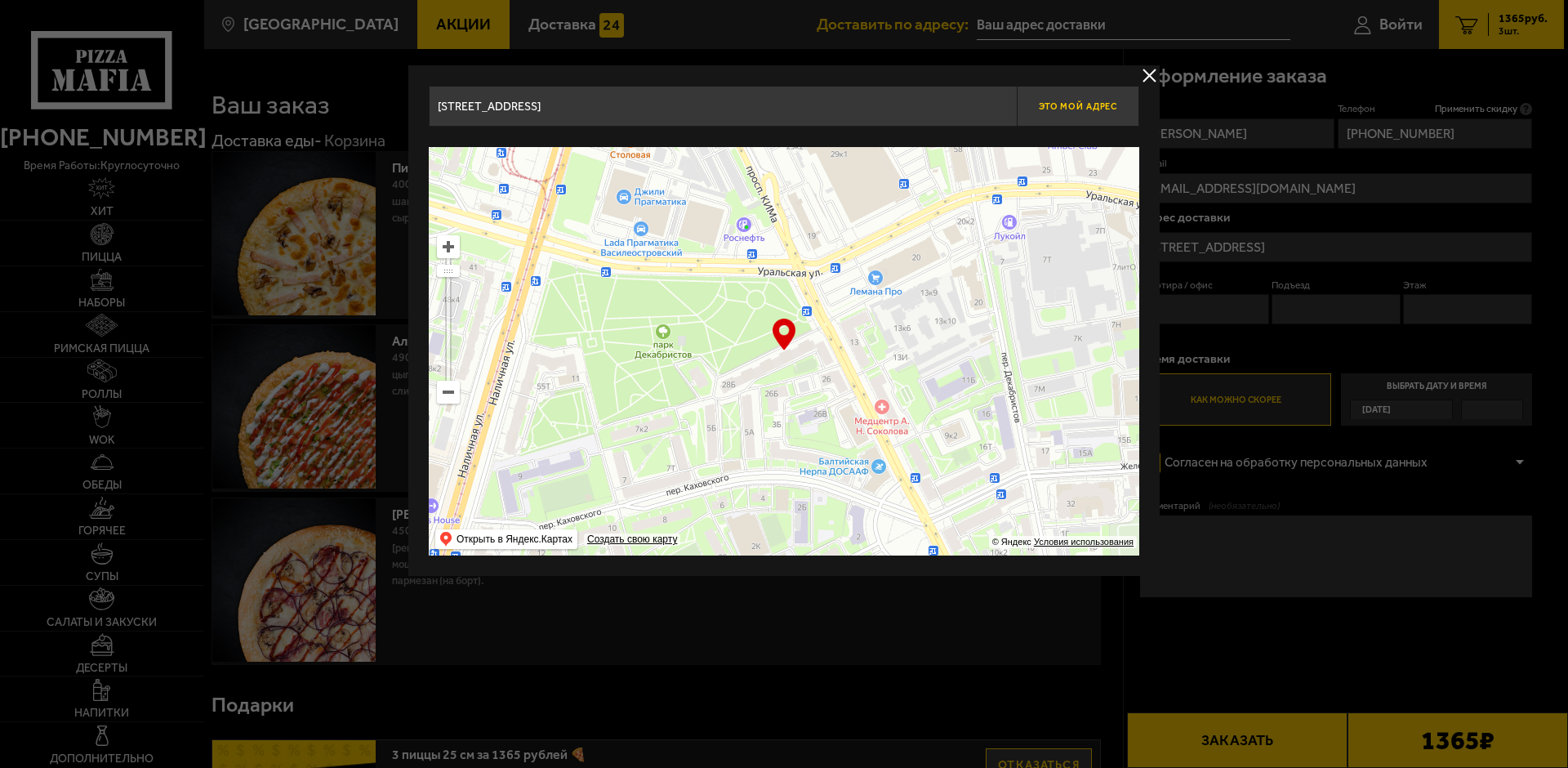
click at [1096, 107] on span "Это мой адрес" at bounding box center [1078, 106] width 79 height 11
type input "проспект КИМа, 28Б, подъезд 4"
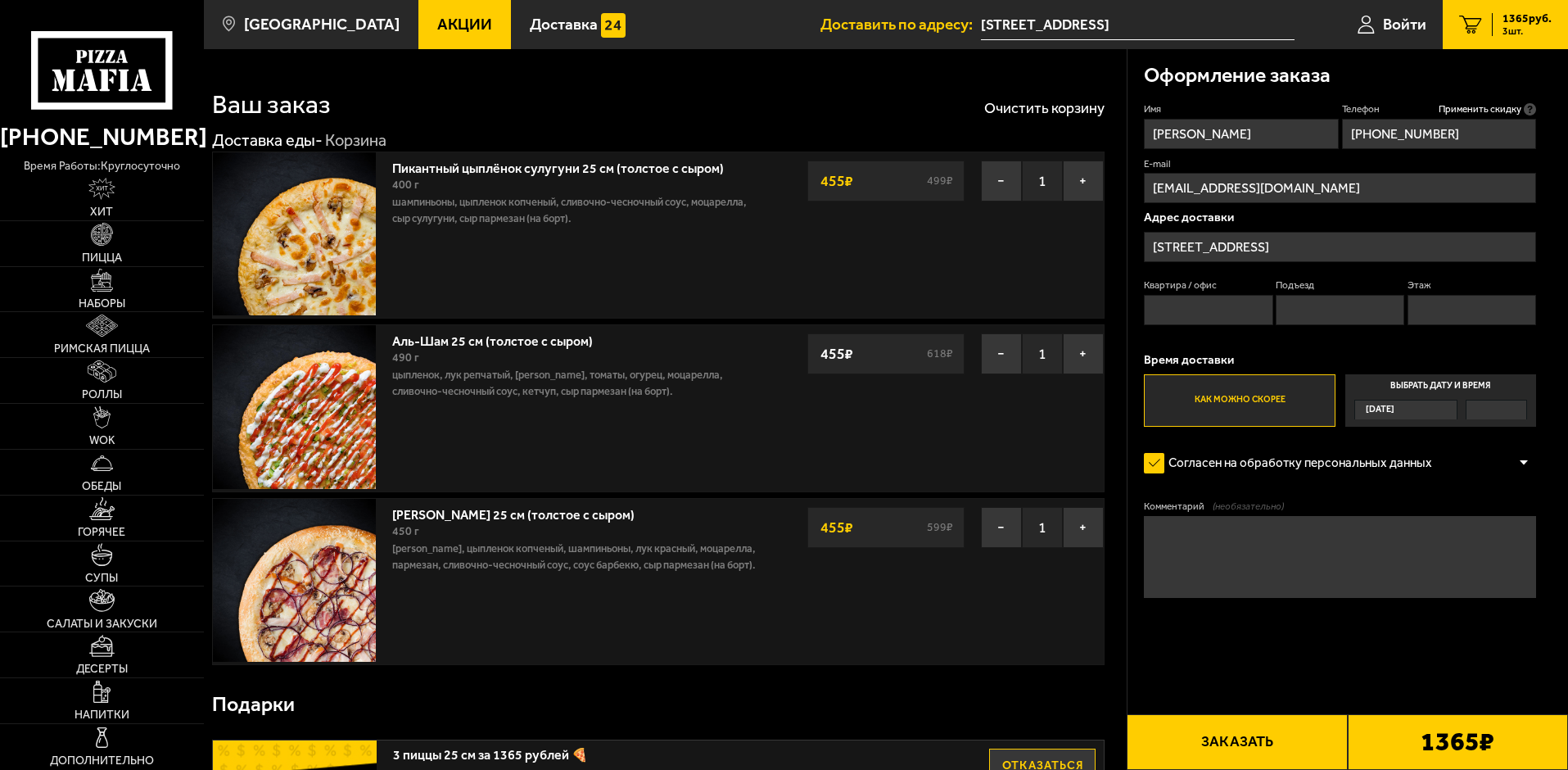
click at [1224, 311] on input "Квартира / офис" at bounding box center [1208, 309] width 128 height 31
type input "130"
click at [1352, 318] on input "Подъезд" at bounding box center [1340, 309] width 128 height 31
type input "4"
click at [1456, 320] on input "Этаж" at bounding box center [1472, 309] width 128 height 31
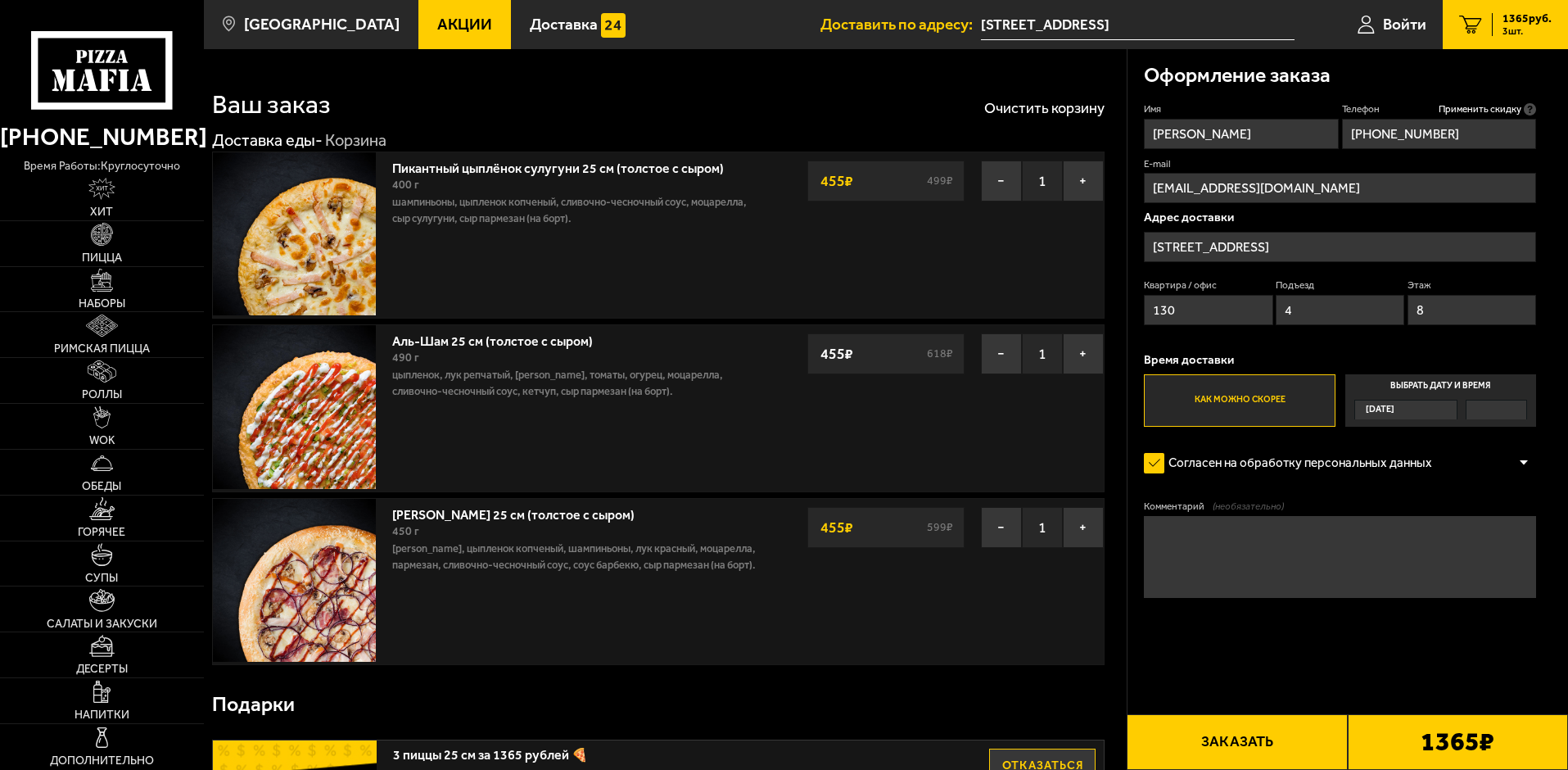
type input "8"
click at [1434, 335] on div "Имя Анатолий Телефон Применить скидку Вы будете зарегистрированы автоматически.…" at bounding box center [1340, 265] width 392 height 324
click at [1284, 402] on label "Как можно скорее" at bounding box center [1239, 400] width 191 height 52
click at [0, 0] on input "Как можно скорее" at bounding box center [0, 0] width 0 height 0
click at [1246, 534] on textarea "Комментарий (необязательно)" at bounding box center [1340, 556] width 392 height 82
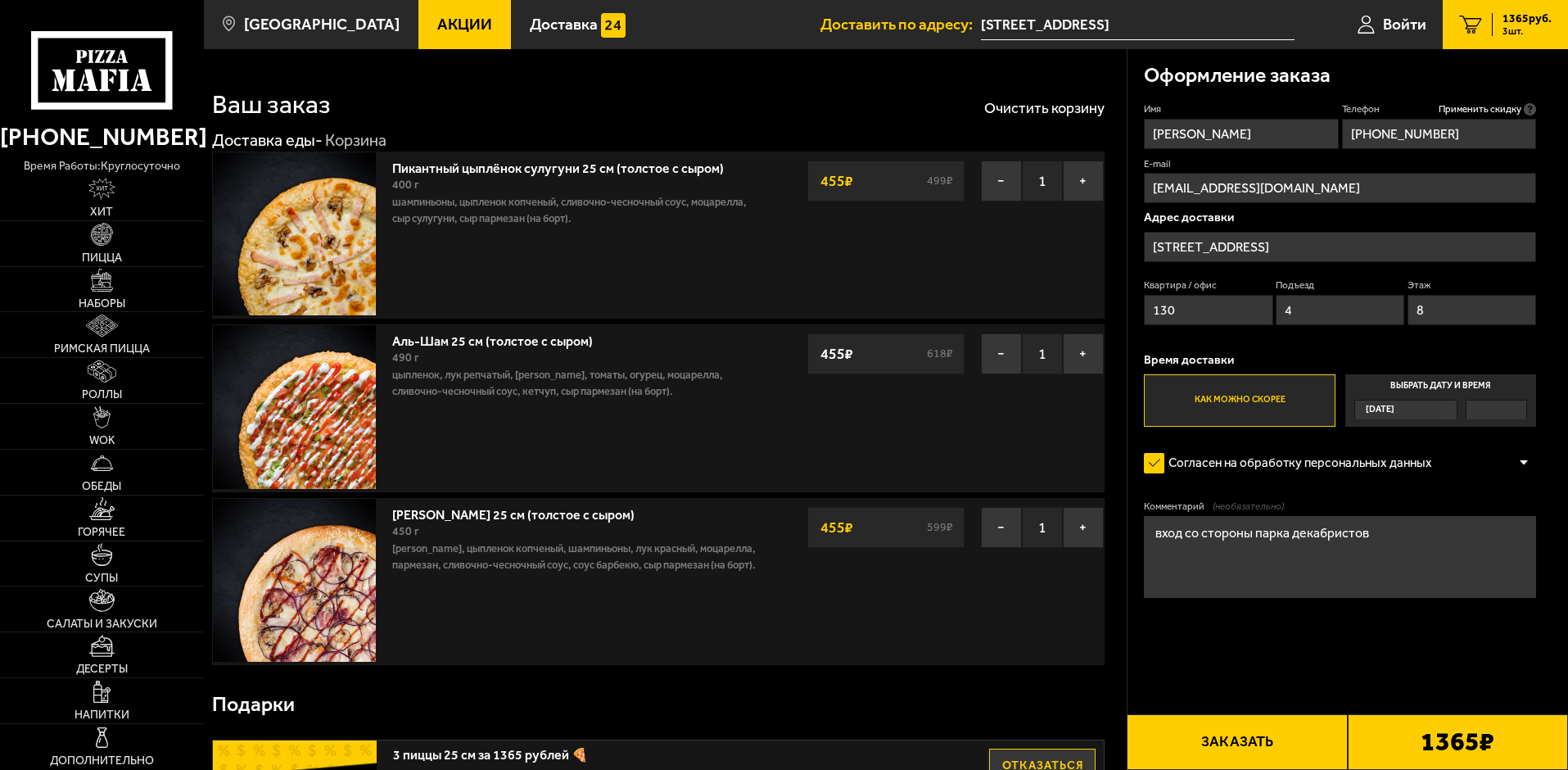
type textarea "вход со стороны парка декабристов"
click at [1247, 738] on button "Заказать" at bounding box center [1237, 742] width 220 height 55
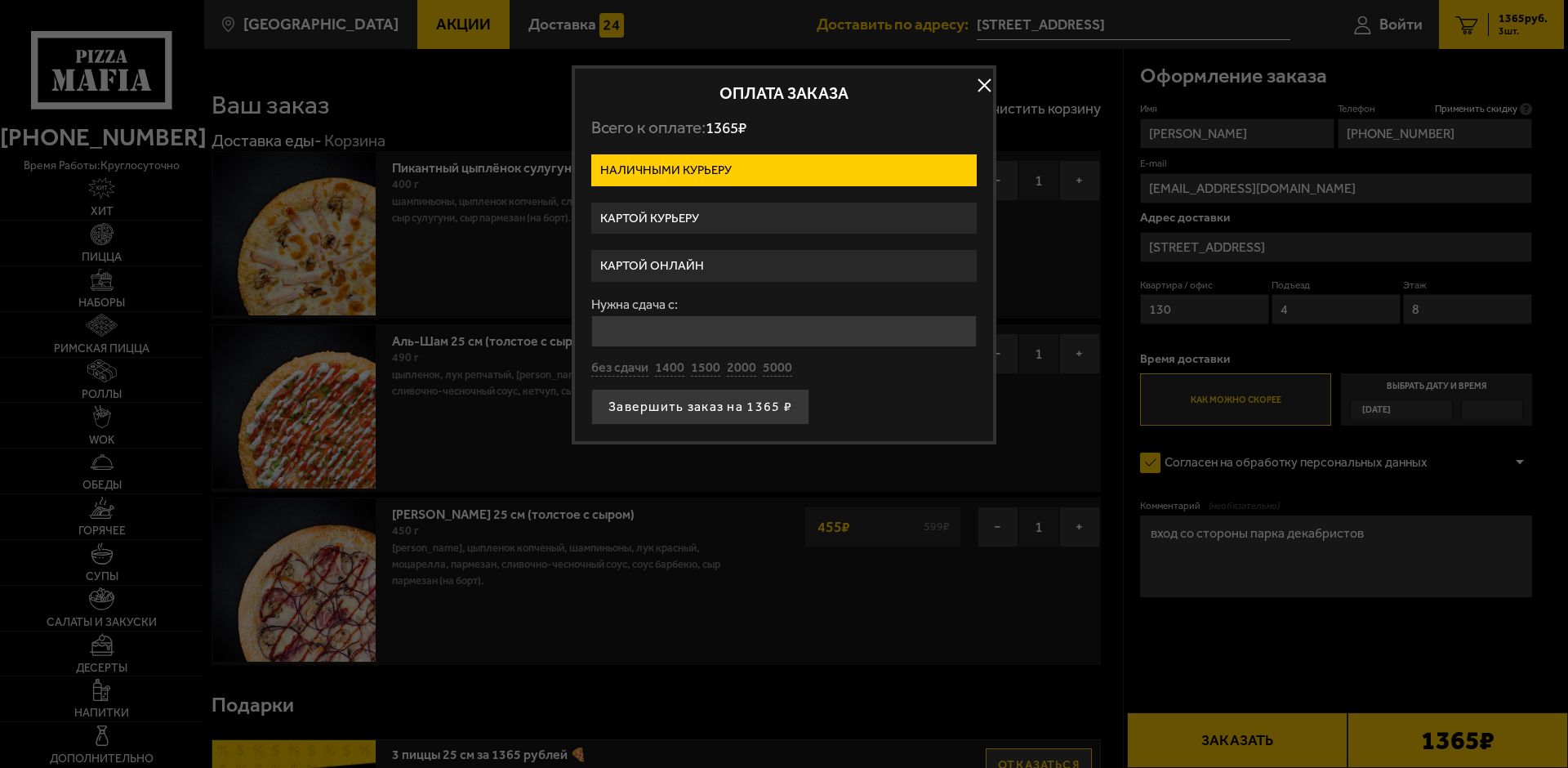
click at [765, 220] on label "Картой курьеру" at bounding box center [784, 219] width 385 height 32
click at [0, 0] on input "Картой курьеру" at bounding box center [0, 0] width 0 height 0
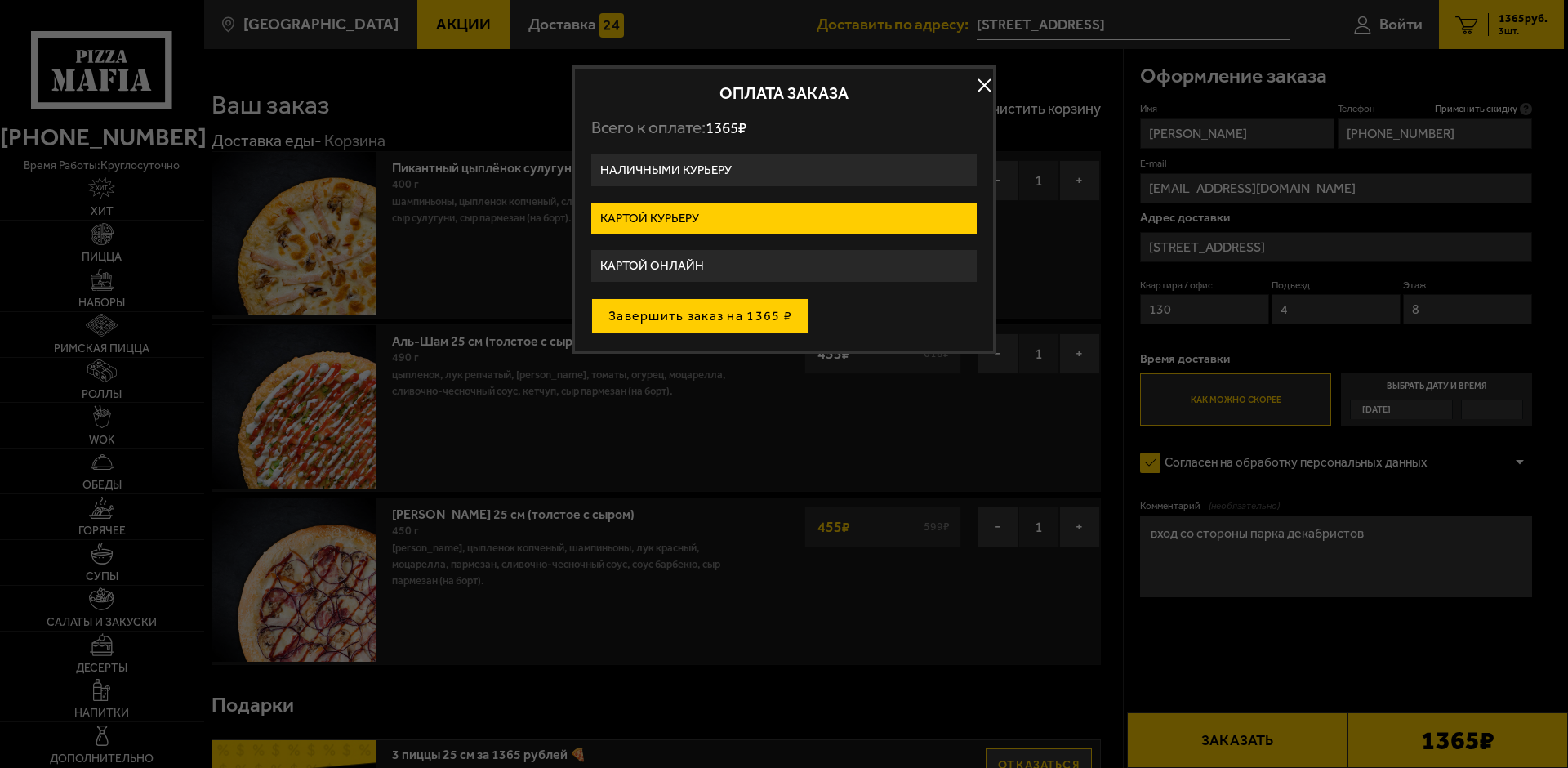
click at [731, 323] on button "Завершить заказ на 1365 ₽" at bounding box center [700, 316] width 218 height 35
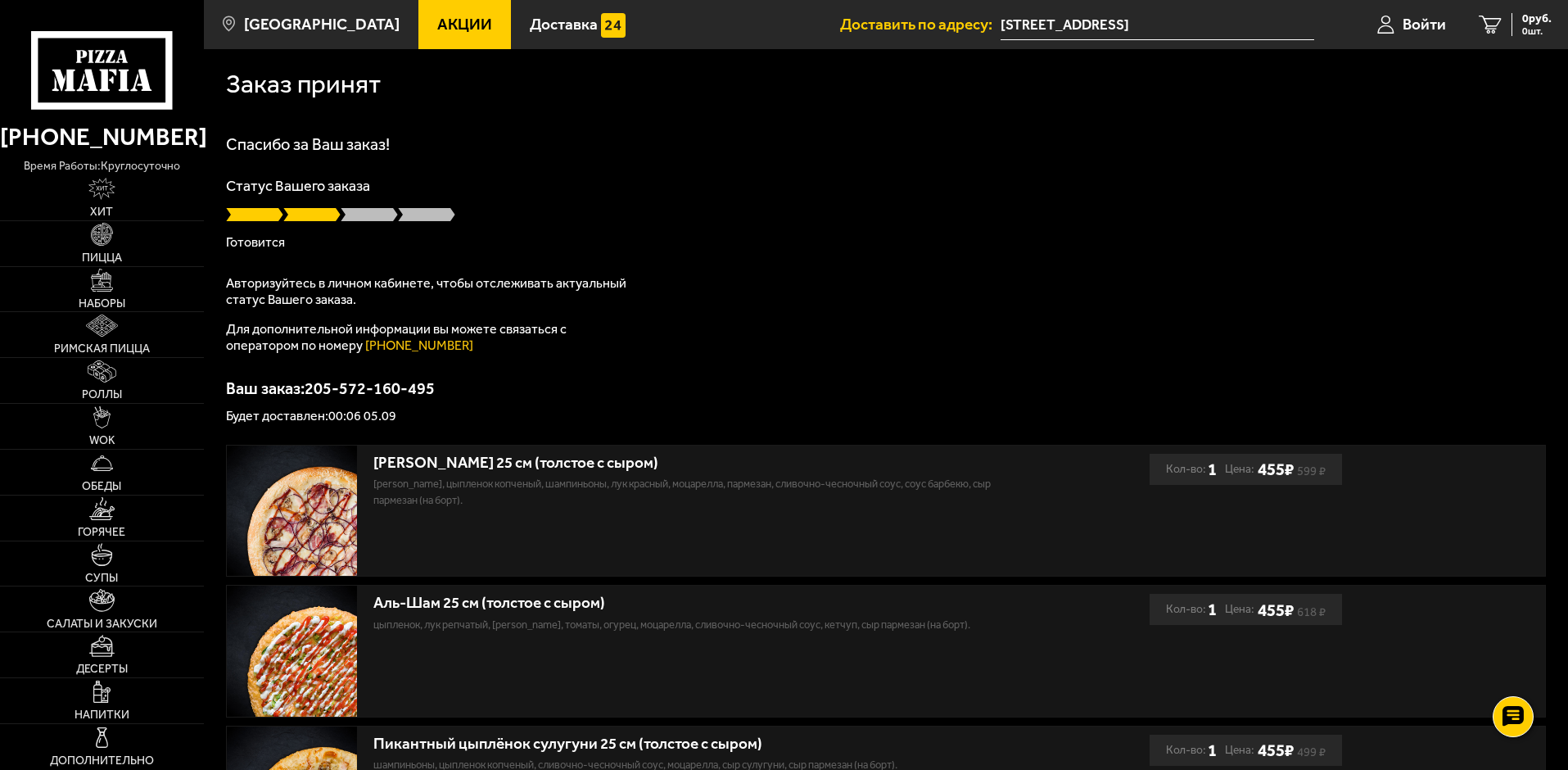
click at [793, 364] on div "Спасибо за Ваш заказ! Статус Вашего заказа Готовится Авторизуйтесь в личном каб…" at bounding box center [886, 280] width 1320 height 287
